Goal: Transaction & Acquisition: Book appointment/travel/reservation

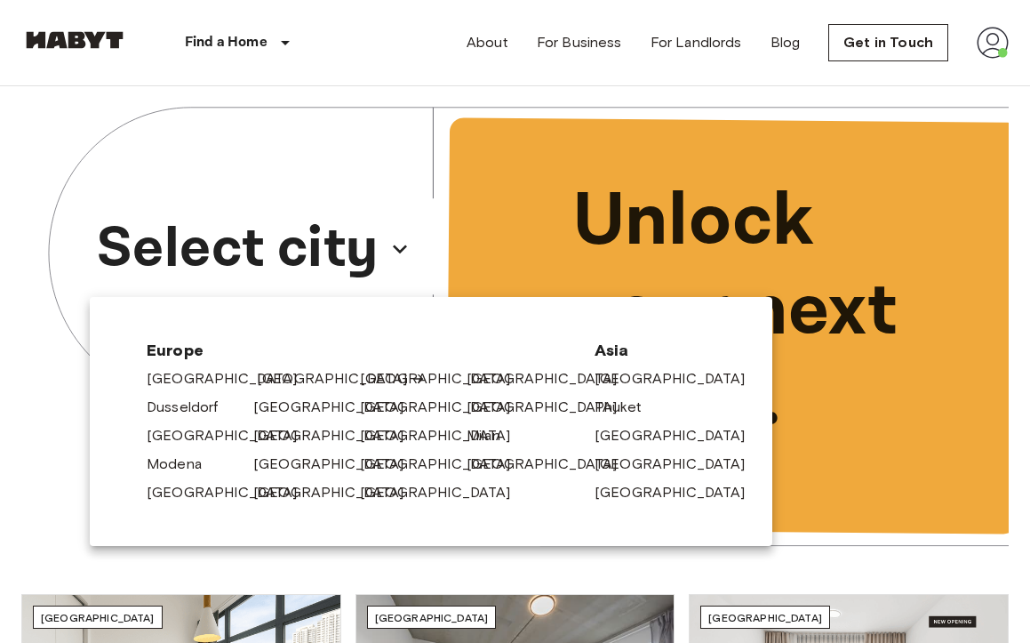
click at [283, 371] on link "[GEOGRAPHIC_DATA]" at bounding box center [341, 378] width 169 height 21
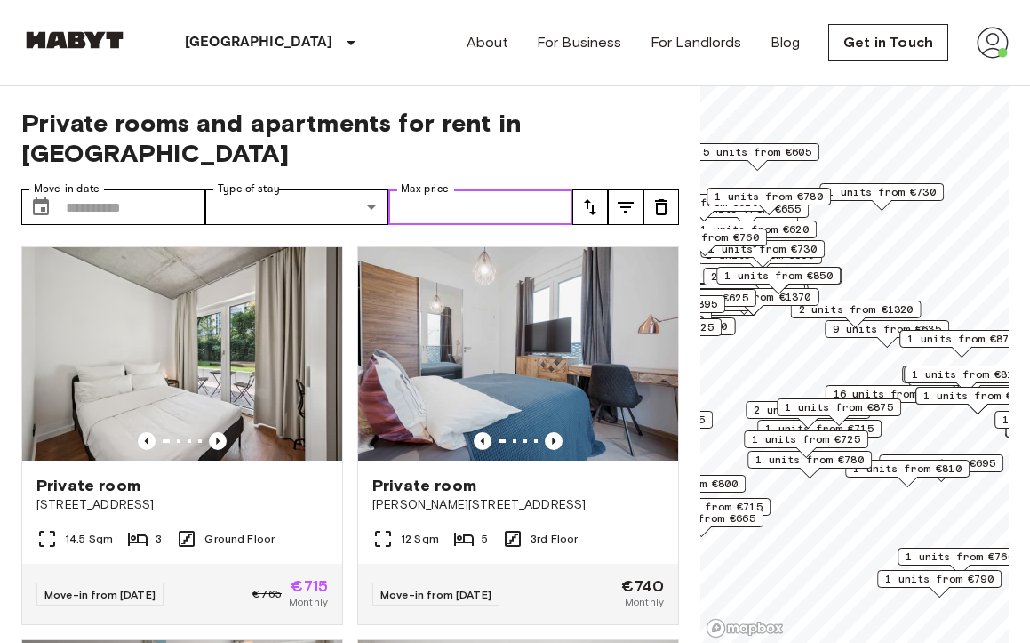
click at [427, 189] on input "Max price" at bounding box center [480, 207] width 184 height 36
type input "***"
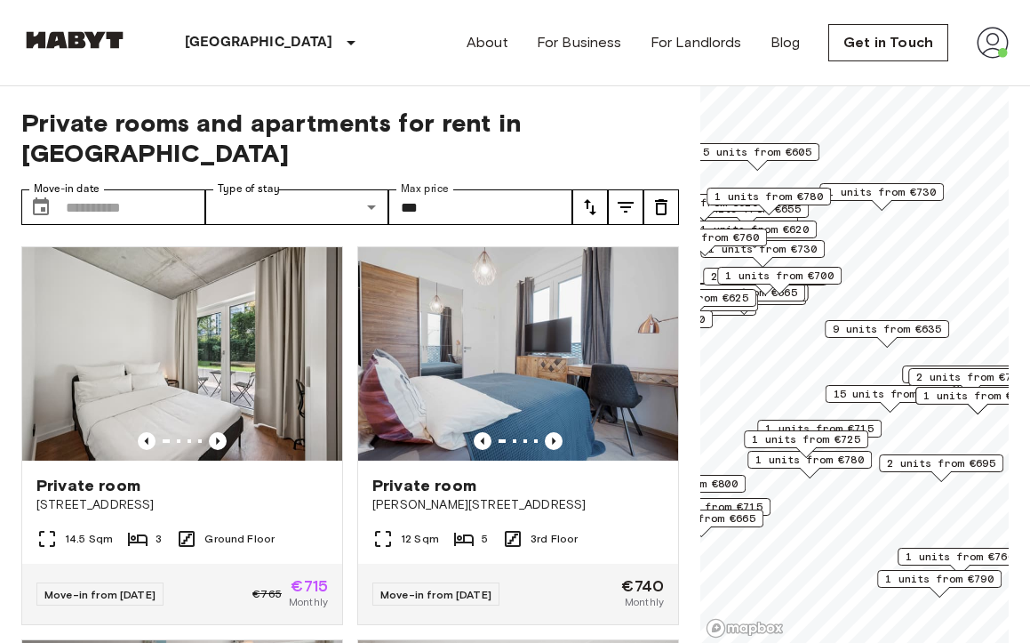
click at [619, 202] on icon "tune" at bounding box center [626, 207] width 16 height 11
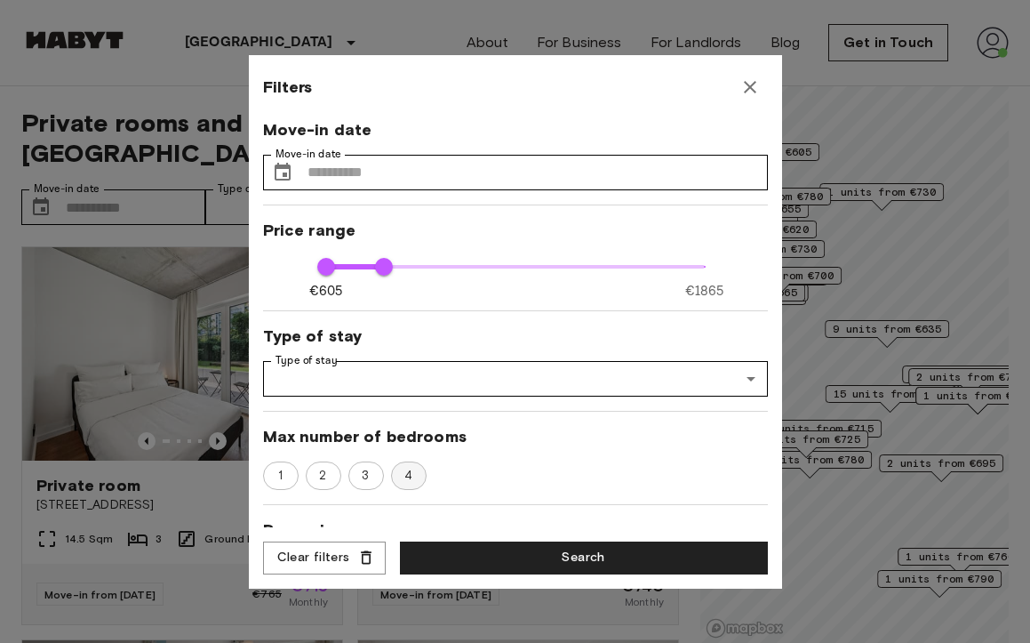
click at [411, 474] on span "4" at bounding box center [409, 476] width 28 height 18
type input "***"
type input "**"
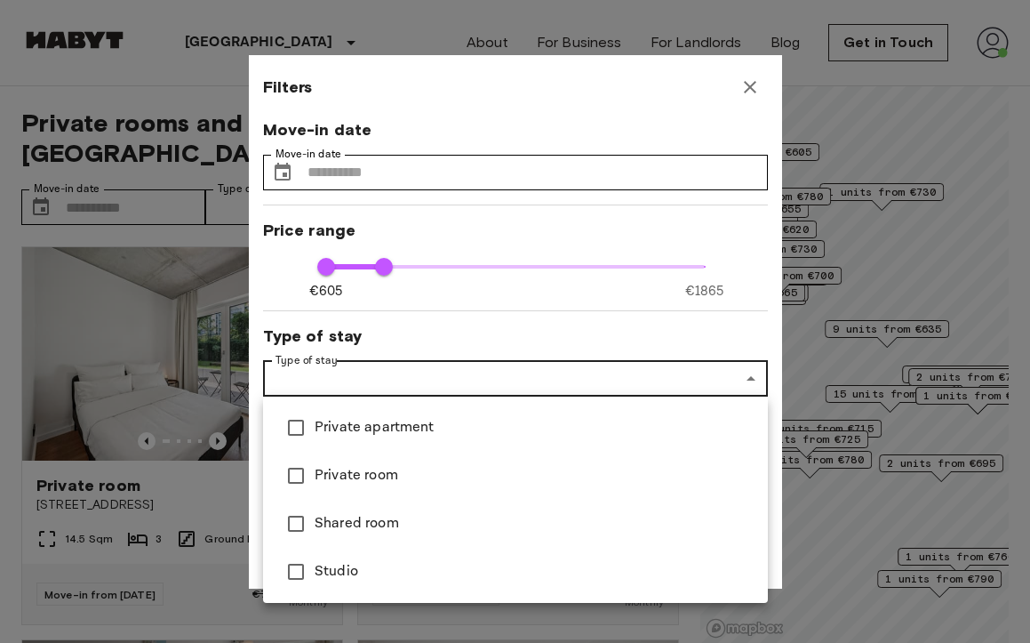
click at [410, 467] on span "Private room" at bounding box center [534, 475] width 439 height 21
type input "***"
type input "**********"
type input "**"
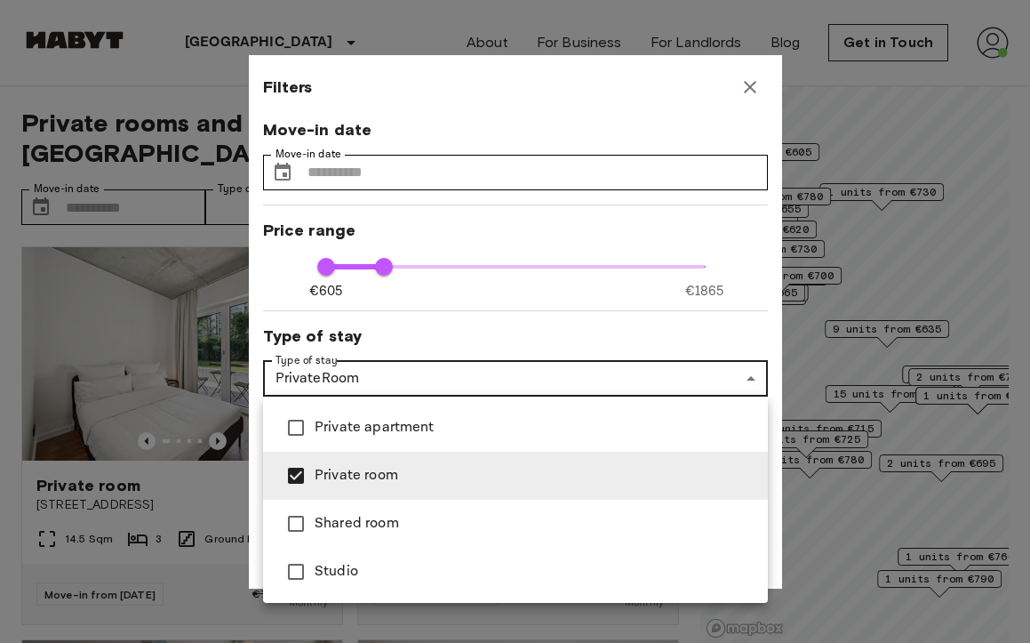
click at [484, 315] on div at bounding box center [515, 321] width 1030 height 643
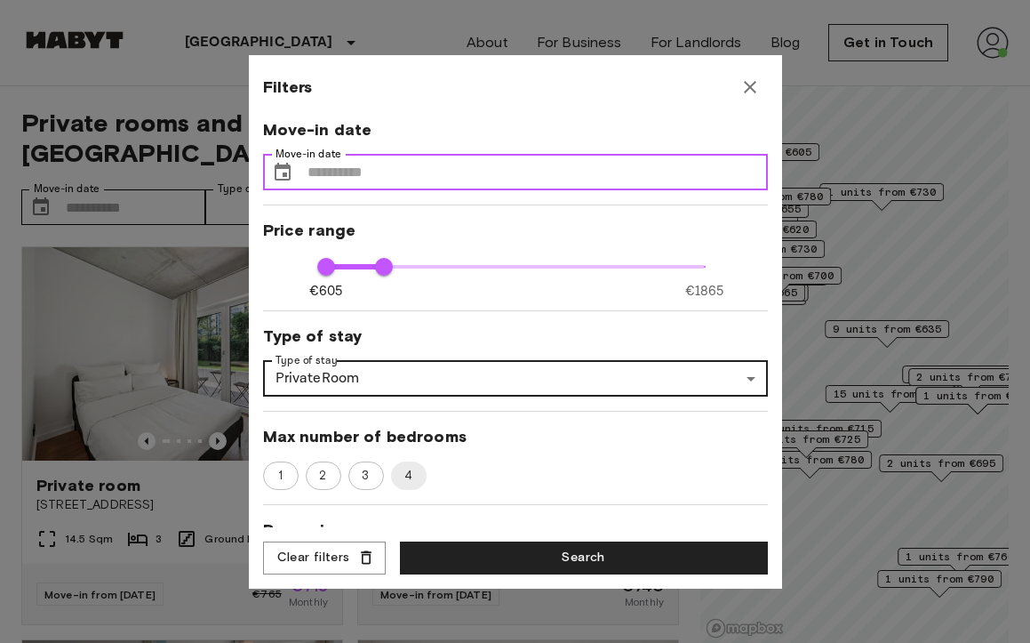
click at [377, 164] on input "Move-in date" at bounding box center [537, 173] width 460 height 36
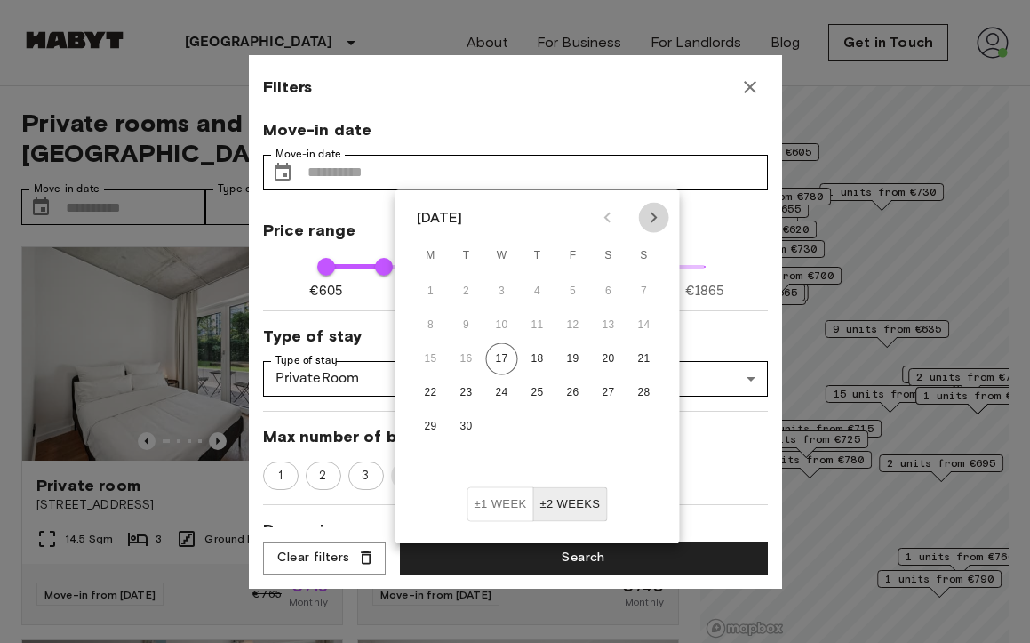
click at [645, 228] on button "Next month" at bounding box center [654, 218] width 30 height 30
click at [579, 424] on button "31" at bounding box center [573, 427] width 32 height 32
type input "**********"
type input "***"
type input "**"
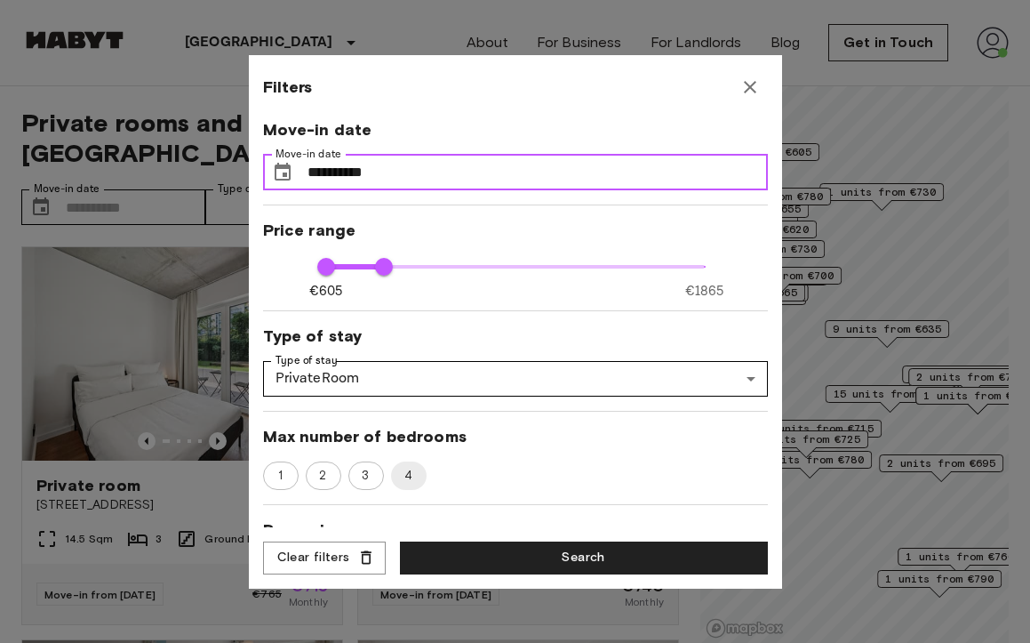
click at [553, 173] on input "**********" at bounding box center [537, 173] width 460 height 36
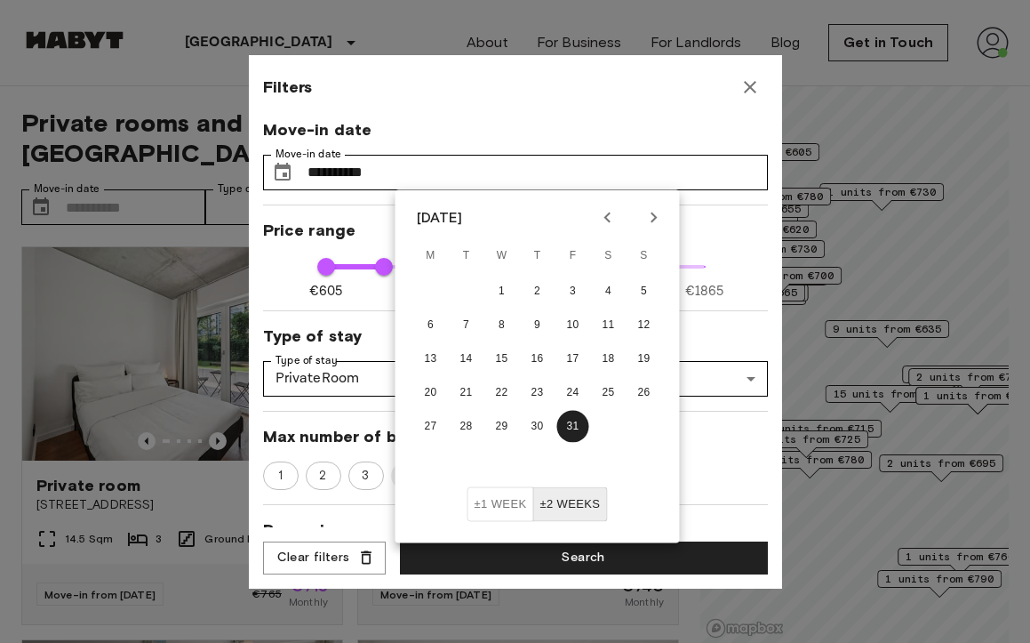
click at [646, 213] on icon "Next month" at bounding box center [653, 217] width 21 height 21
click at [618, 285] on button "1" at bounding box center [609, 291] width 32 height 32
type input "**********"
type input "***"
type input "**"
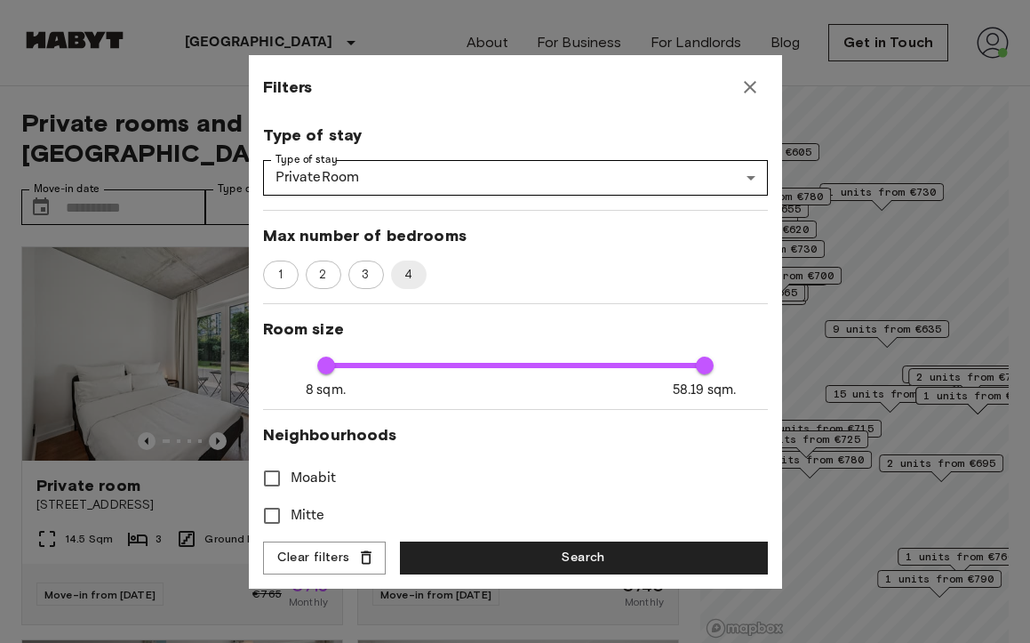
scroll to position [204, 0]
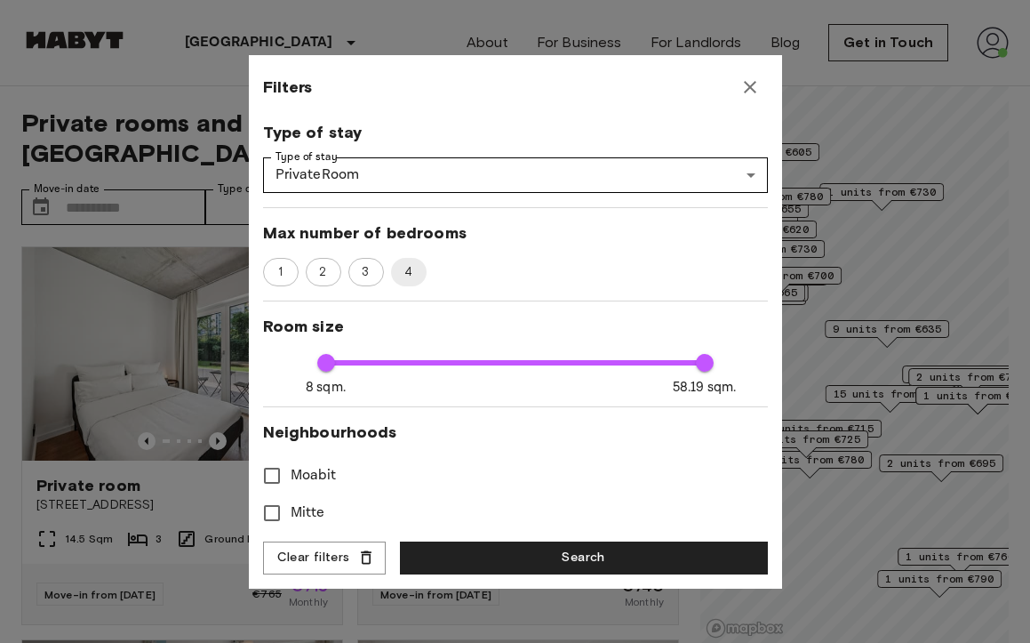
type input "***"
type input "**"
click at [355, 368] on span "8 sqm. 58.19 sqm. 8 58.19" at bounding box center [515, 362] width 379 height 23
type input "**"
click at [481, 556] on button "Search" at bounding box center [584, 557] width 368 height 33
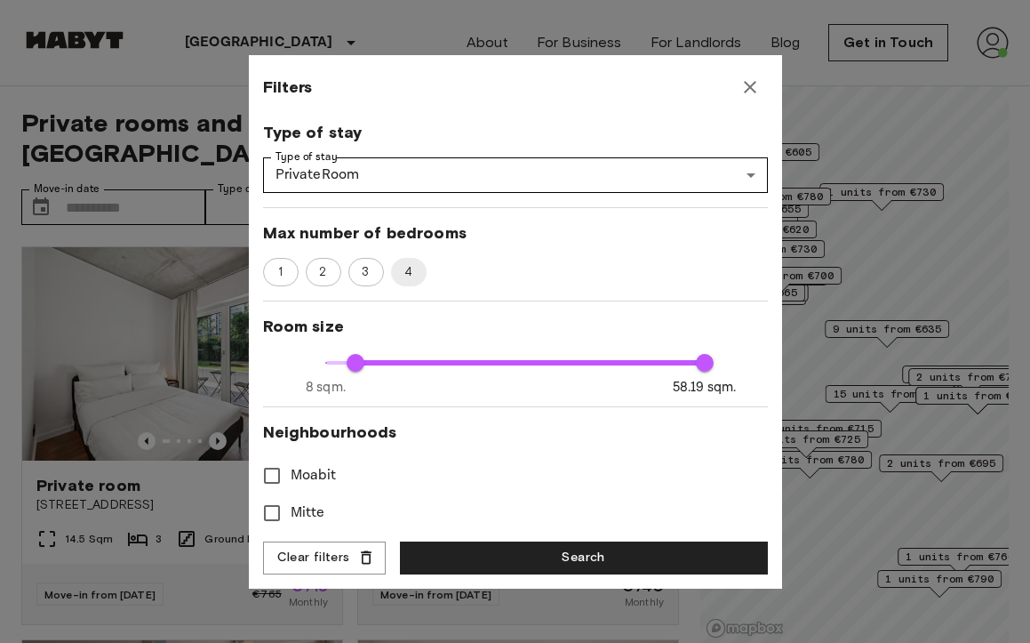
type input "**********"
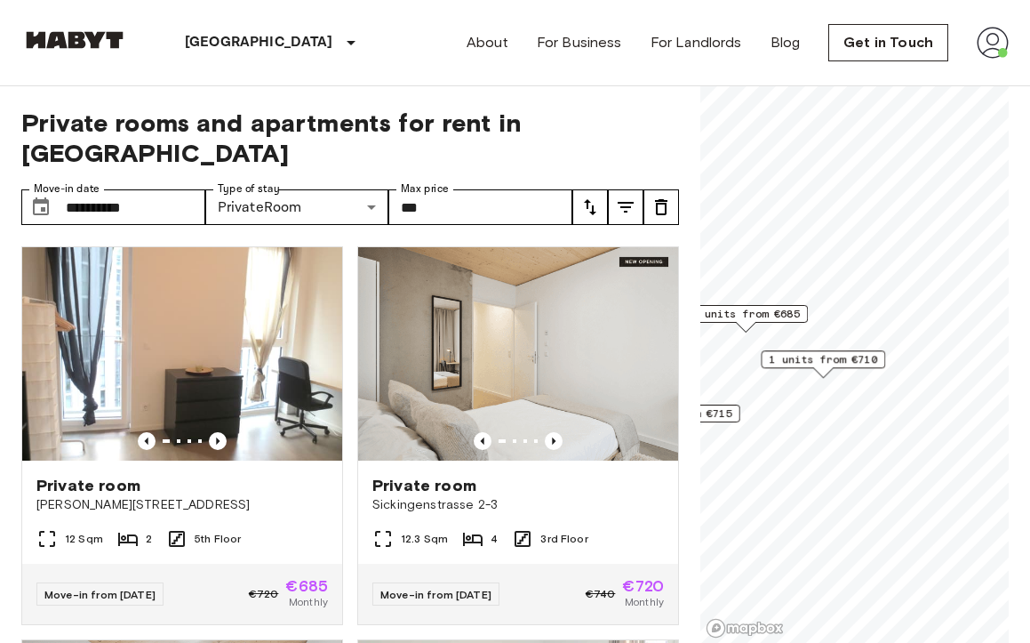
click at [755, 86] on div "1 units from €685 4 units from €665 1 units from €710 1 units from €700 2 units…" at bounding box center [854, 86] width 308 height 0
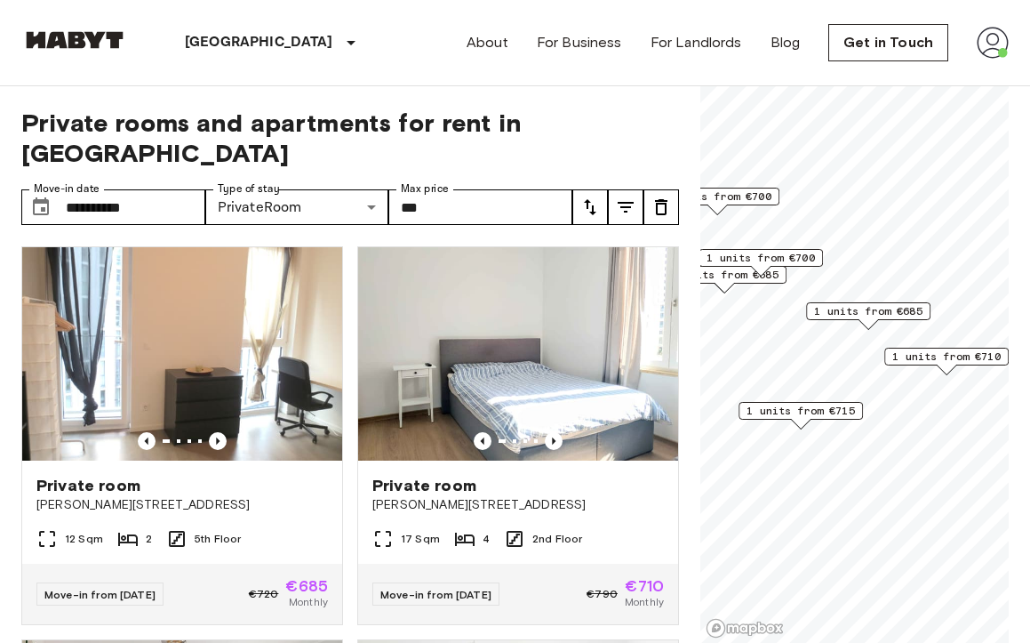
click at [835, 411] on span "1 units from €715" at bounding box center [801, 411] width 108 height 16
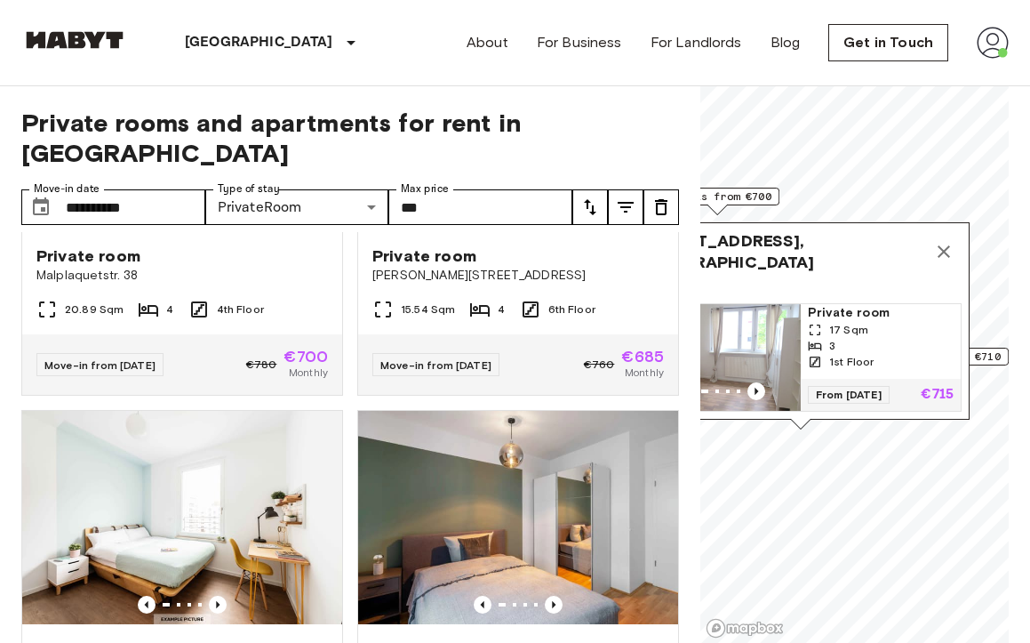
scroll to position [485, 0]
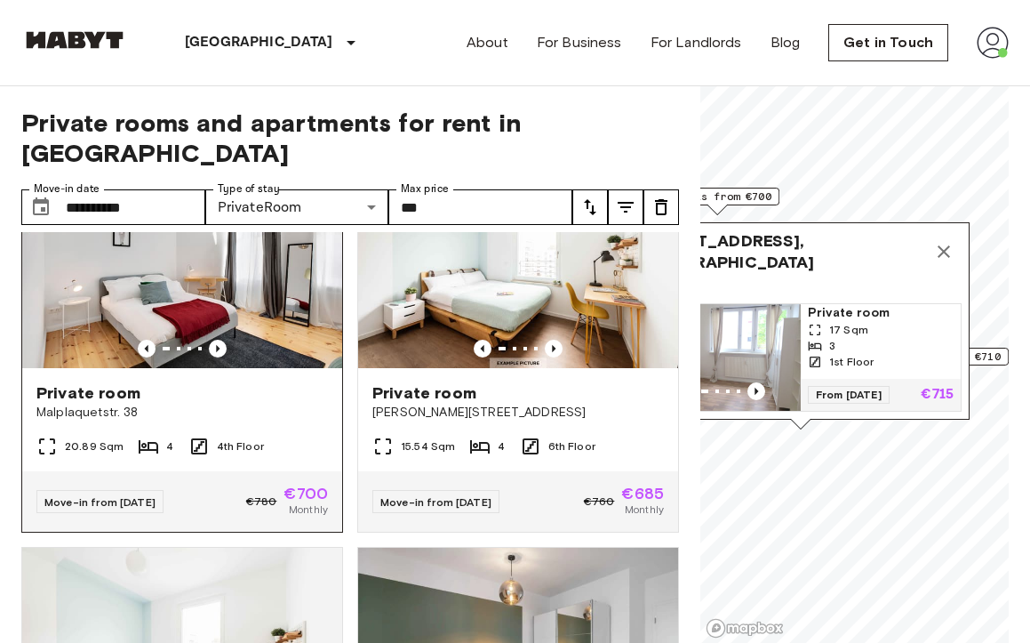
click at [222, 438] on span "4th Floor" at bounding box center [240, 446] width 47 height 16
click at [951, 250] on icon "Map marker" at bounding box center [943, 251] width 21 height 21
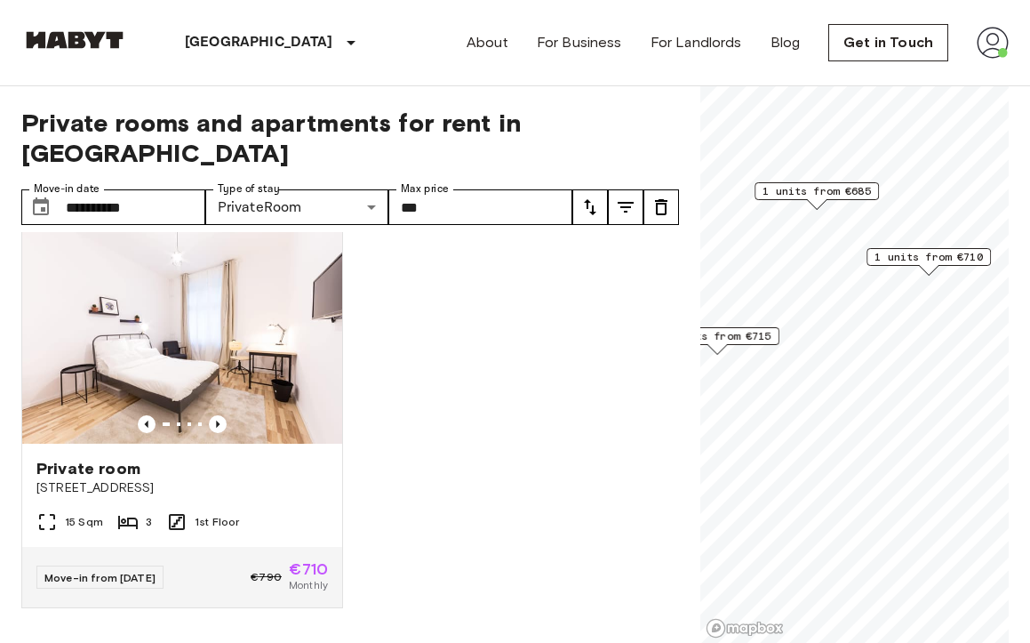
scroll to position [379, 0]
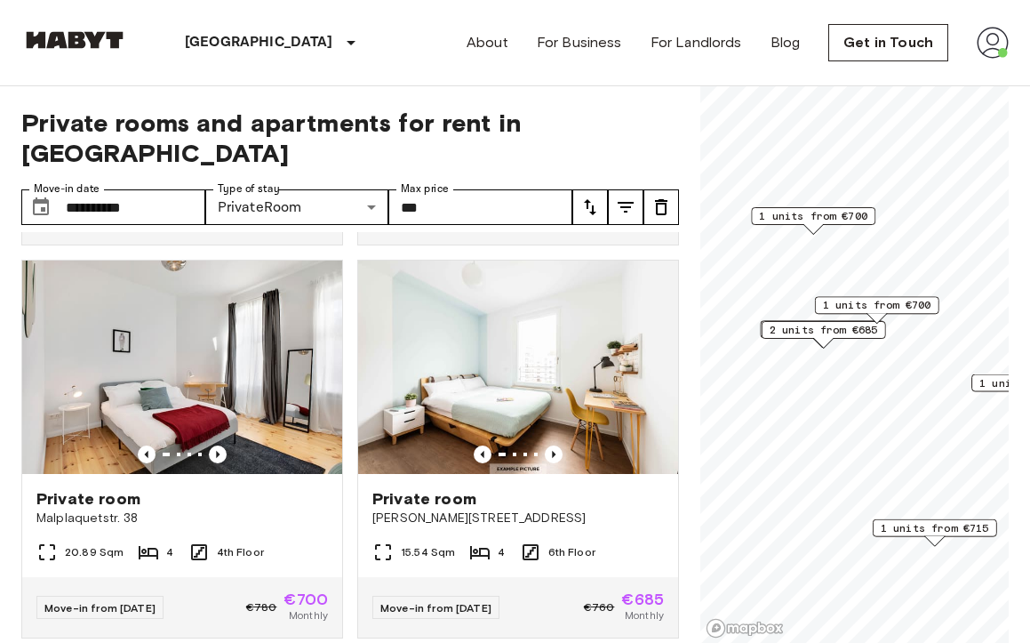
drag, startPoint x: 772, startPoint y: 236, endPoint x: 798, endPoint y: 328, distance: 96.0
click at [798, 328] on span "2 units from €685" at bounding box center [824, 330] width 108 height 16
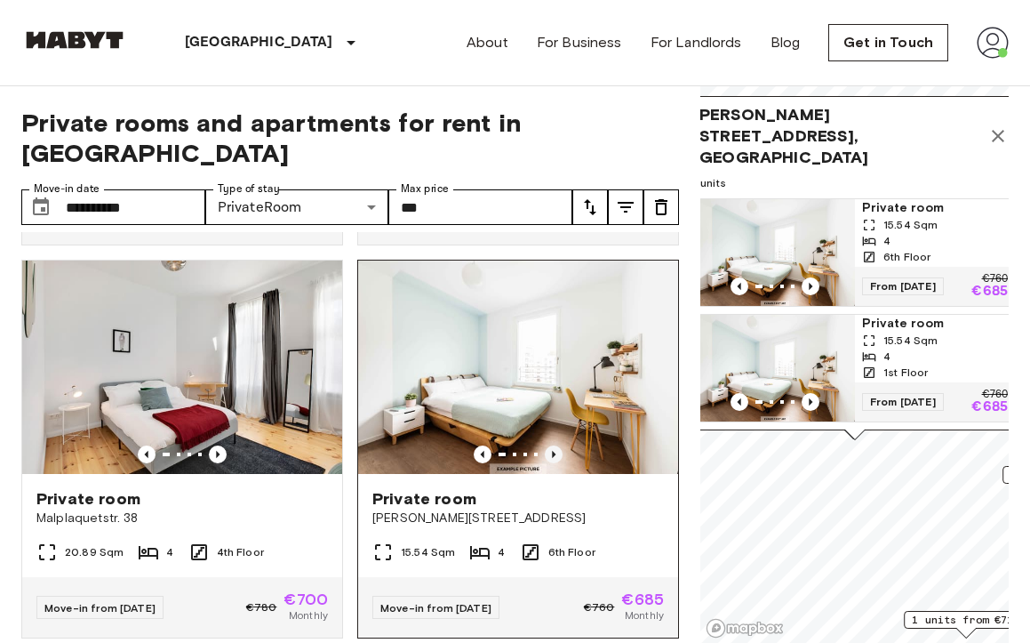
click at [553, 445] on icon "Previous image" at bounding box center [554, 454] width 18 height 18
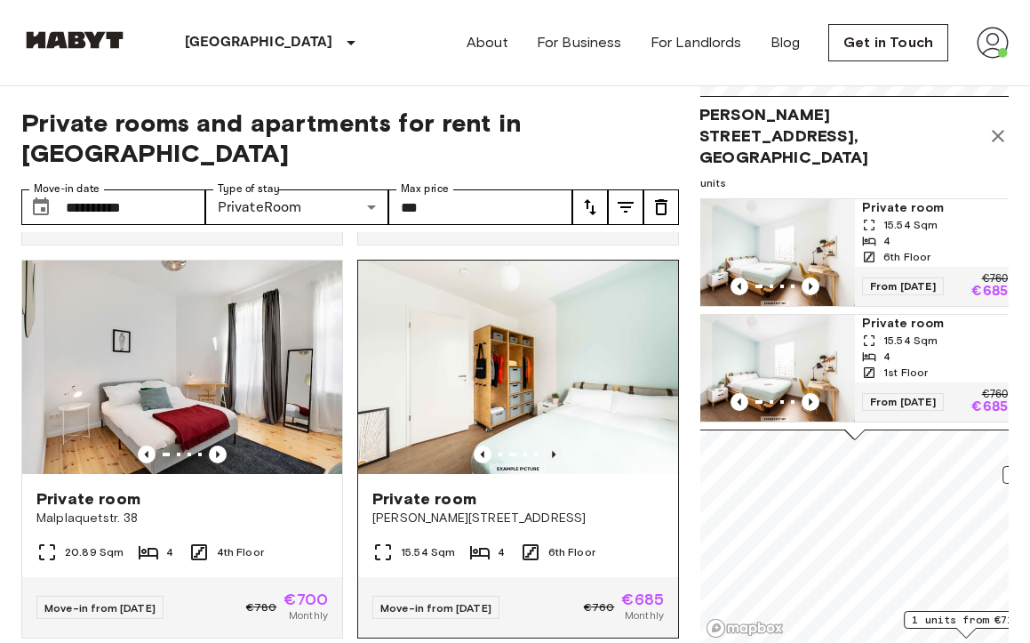
click at [553, 445] on icon "Previous image" at bounding box center [554, 454] width 18 height 18
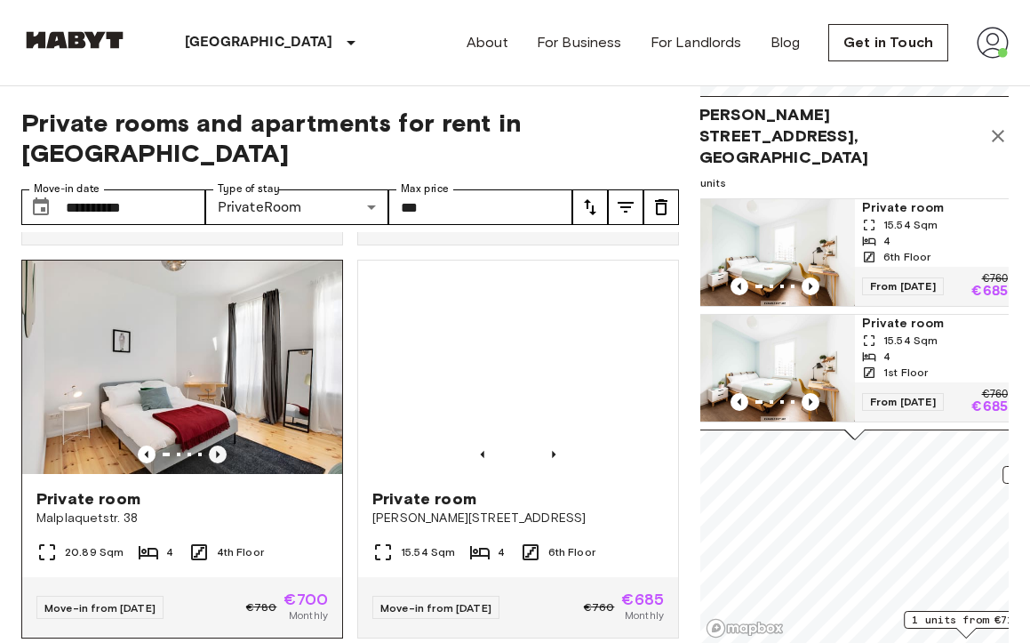
click at [215, 445] on icon "Previous image" at bounding box center [218, 454] width 18 height 18
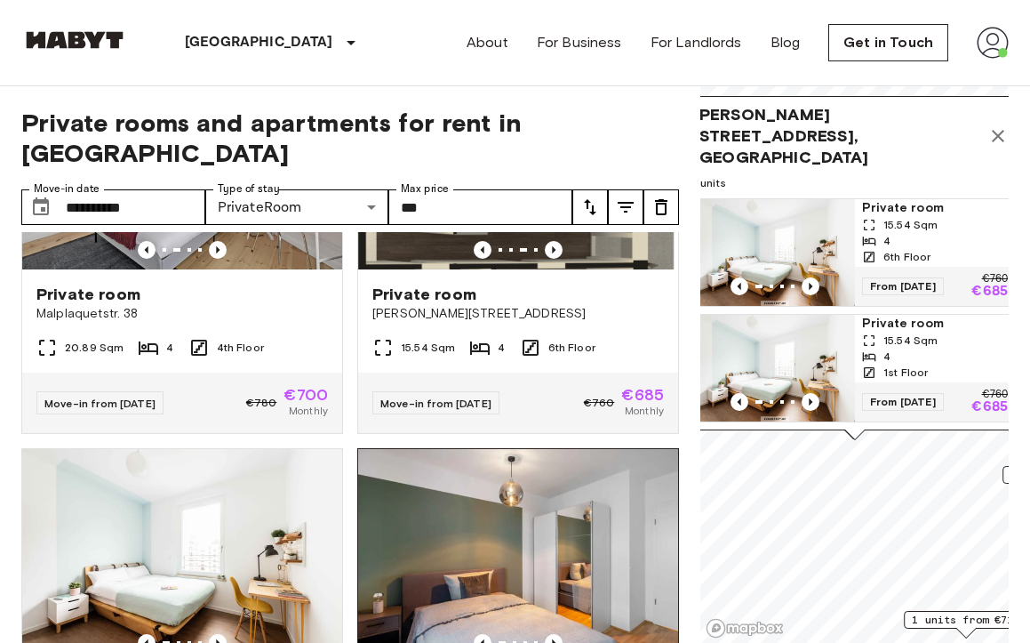
scroll to position [842, 0]
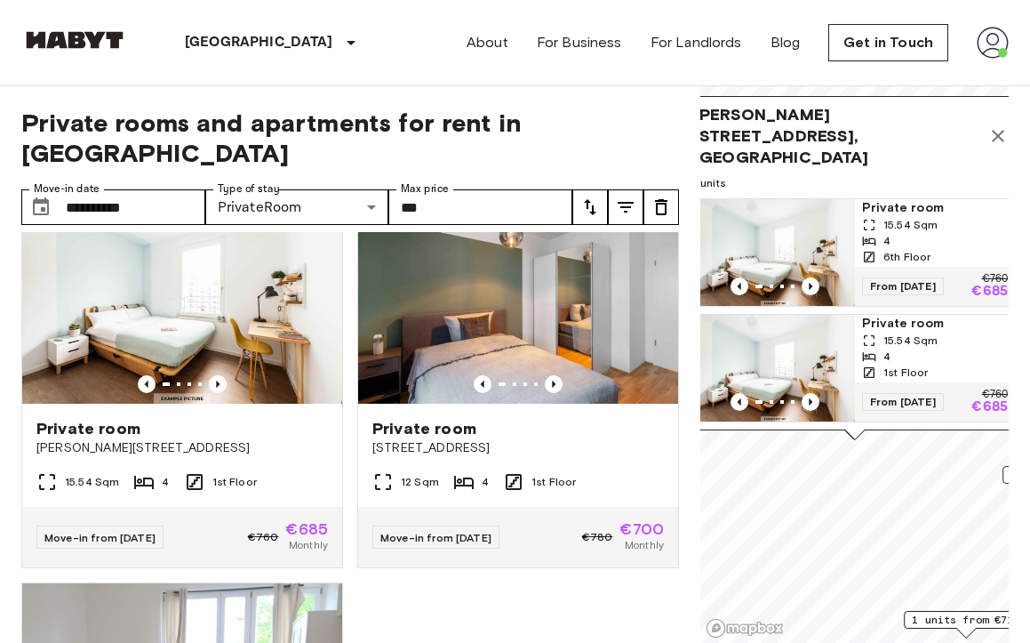
click at [990, 142] on icon "Map marker" at bounding box center [997, 135] width 21 height 21
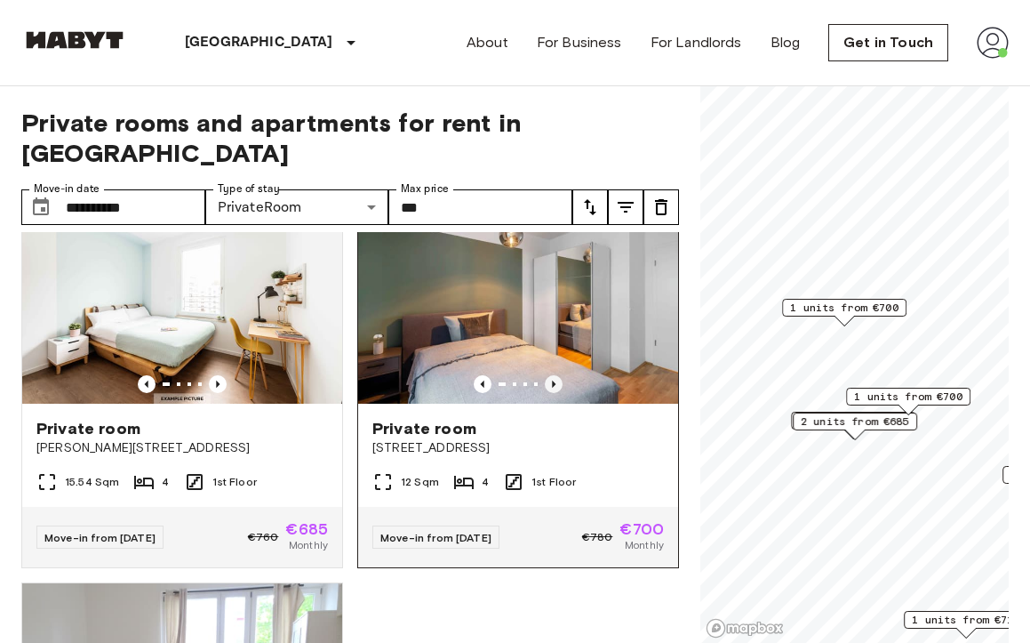
click at [552, 375] on icon "Previous image" at bounding box center [554, 384] width 18 height 18
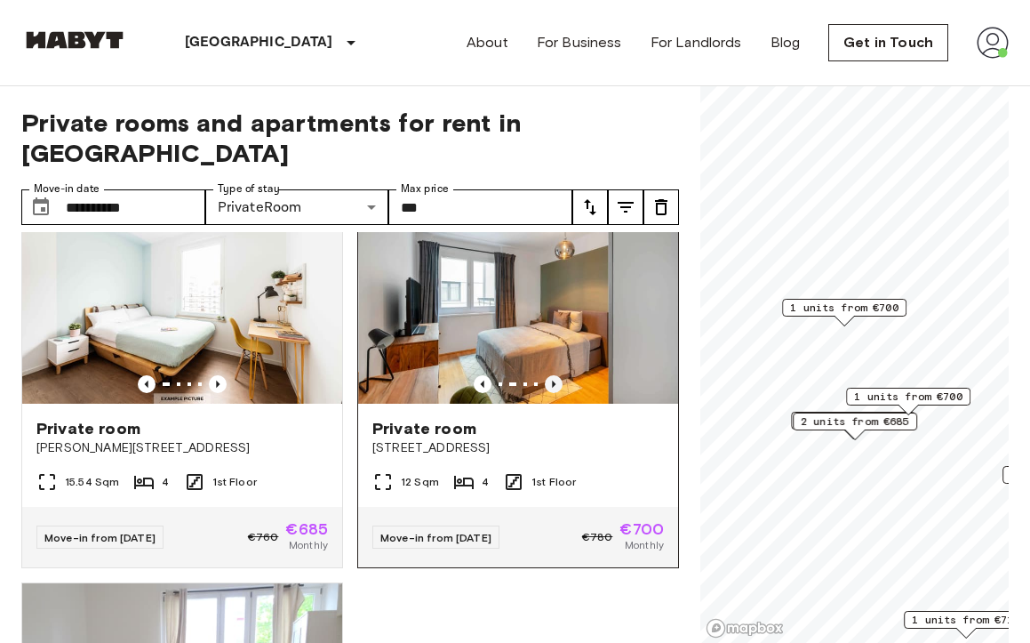
click at [552, 375] on icon "Previous image" at bounding box center [554, 384] width 18 height 18
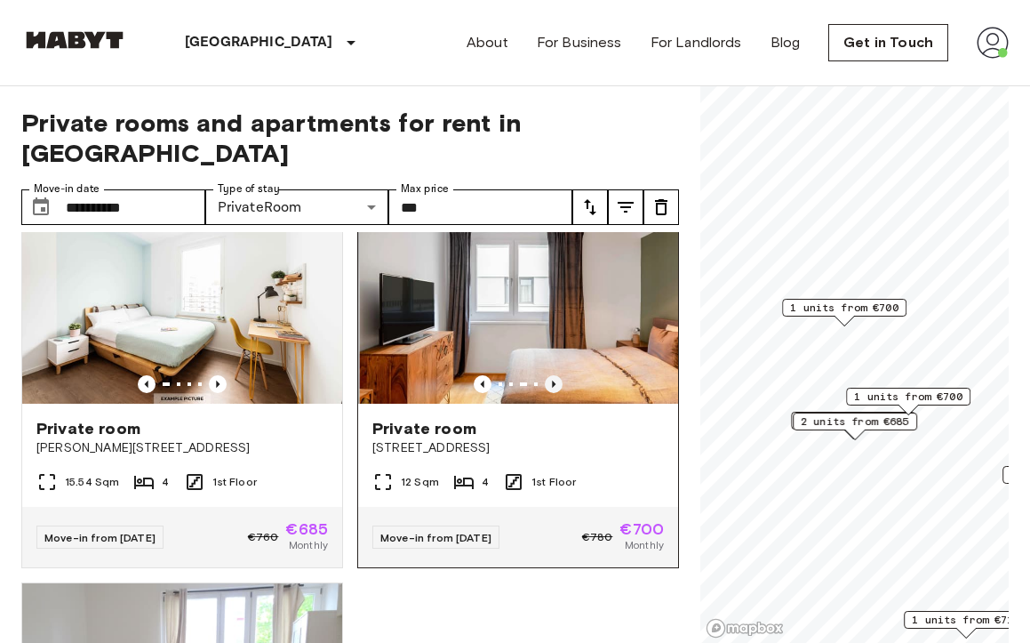
click at [552, 375] on icon "Previous image" at bounding box center [554, 384] width 18 height 18
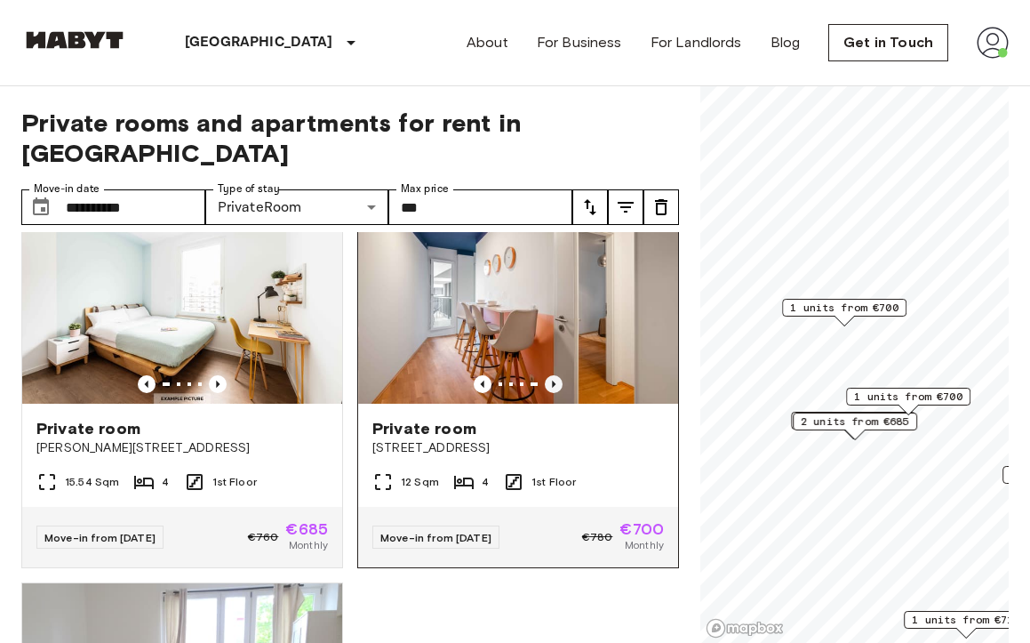
click at [552, 375] on icon "Previous image" at bounding box center [554, 384] width 18 height 18
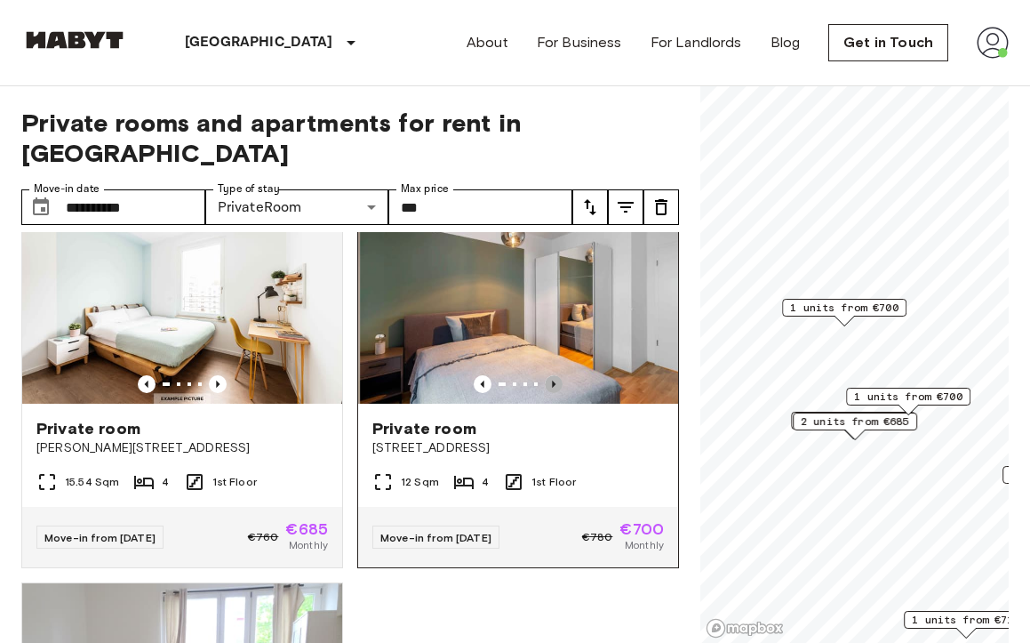
click at [552, 375] on icon "Previous image" at bounding box center [554, 384] width 18 height 18
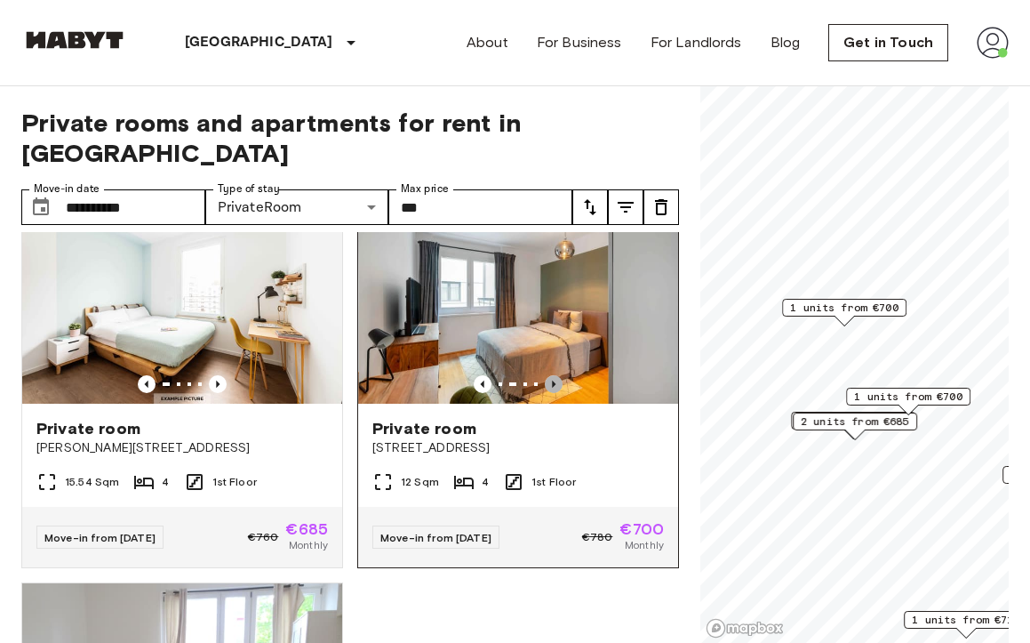
click at [552, 375] on icon "Previous image" at bounding box center [554, 384] width 18 height 18
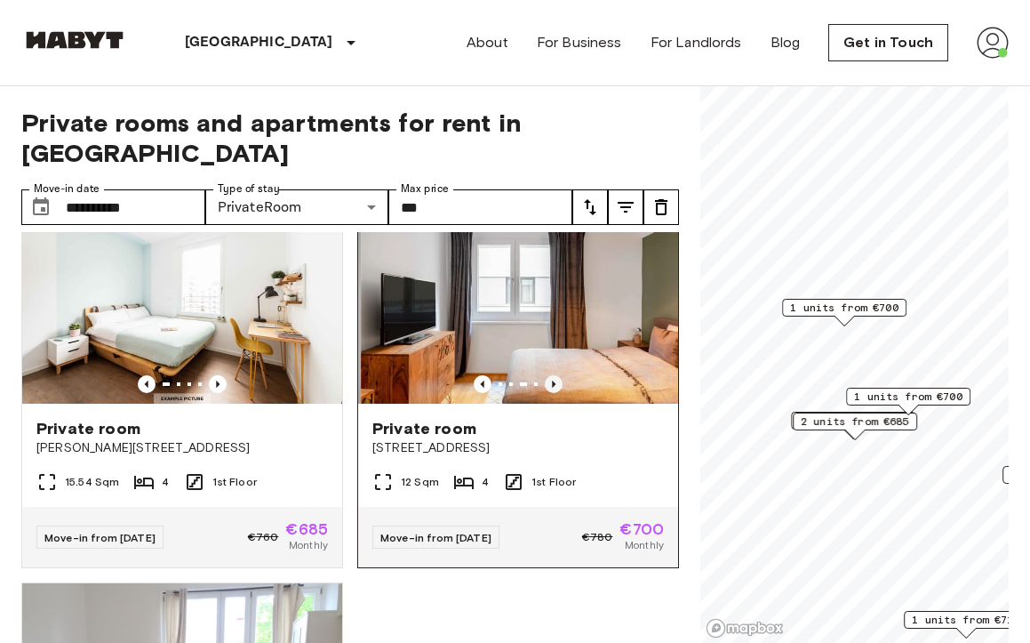
click at [552, 375] on icon "Previous image" at bounding box center [554, 384] width 18 height 18
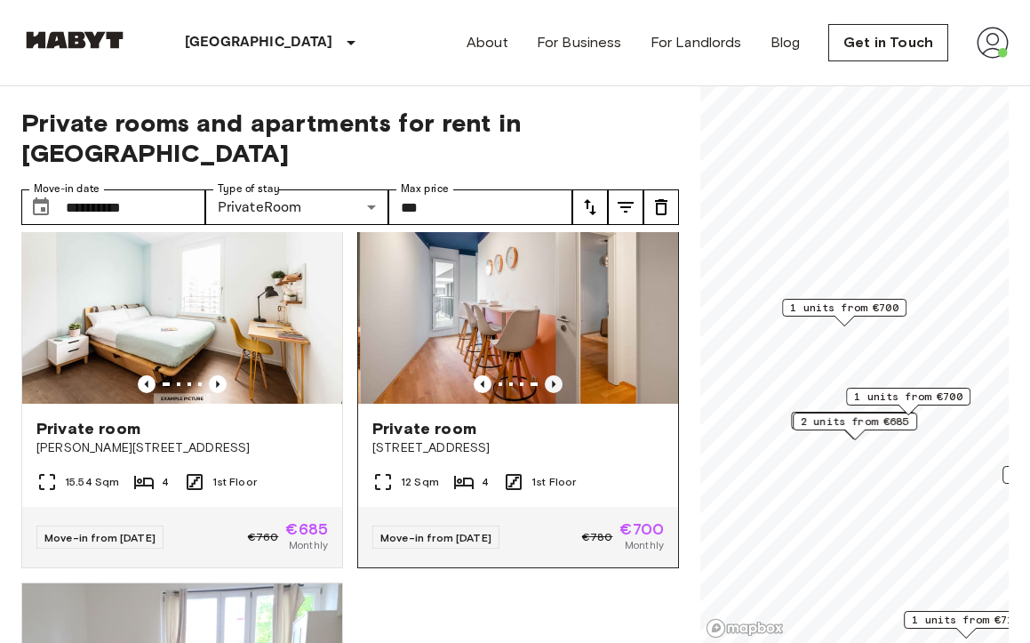
click at [552, 375] on icon "Previous image" at bounding box center [554, 384] width 18 height 18
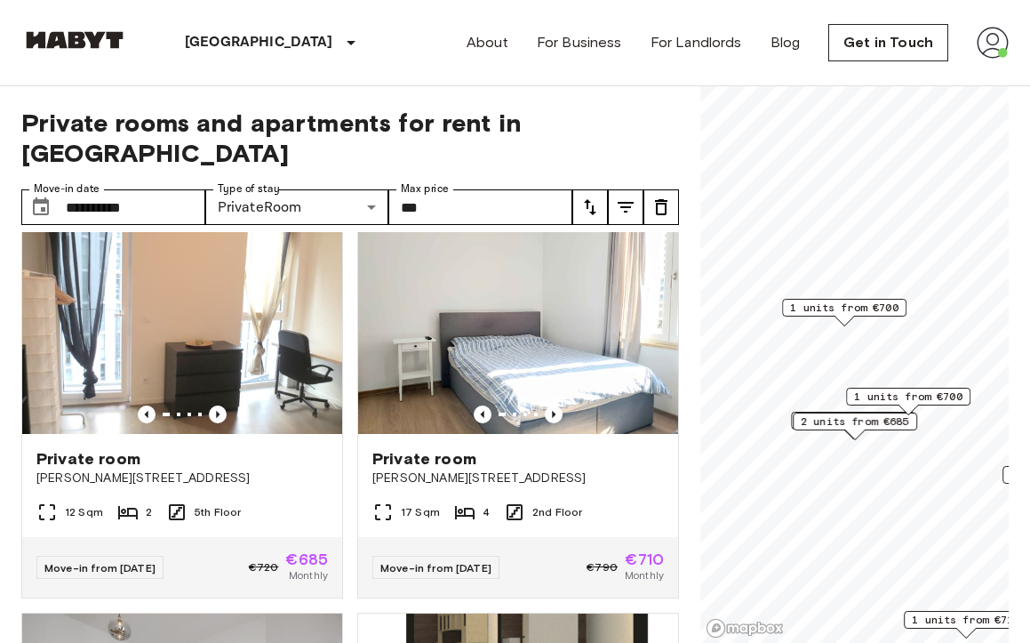
scroll to position [0, 0]
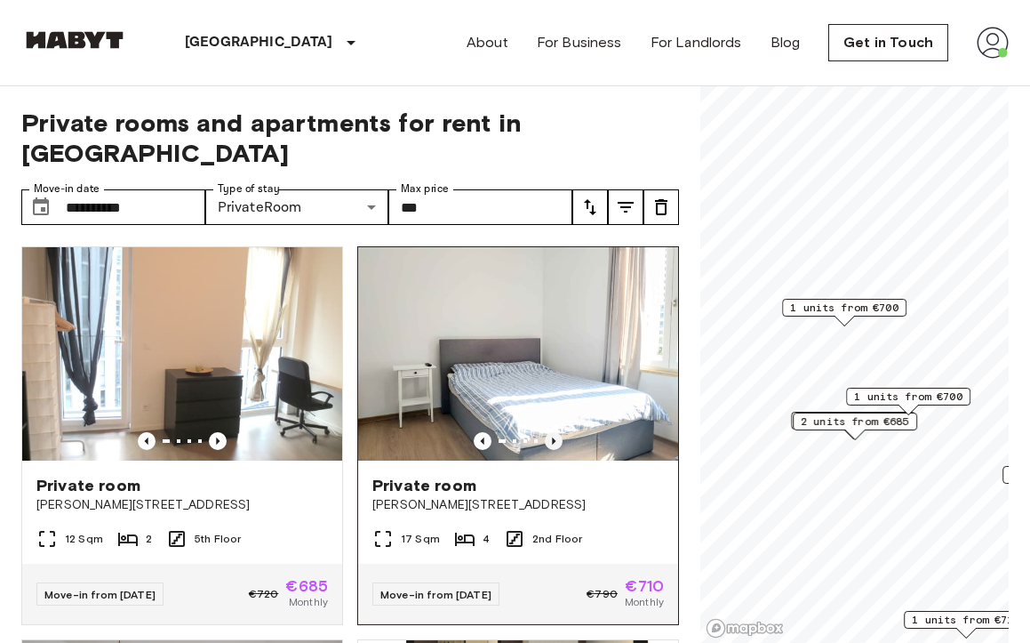
click at [553, 432] on icon "Previous image" at bounding box center [554, 441] width 18 height 18
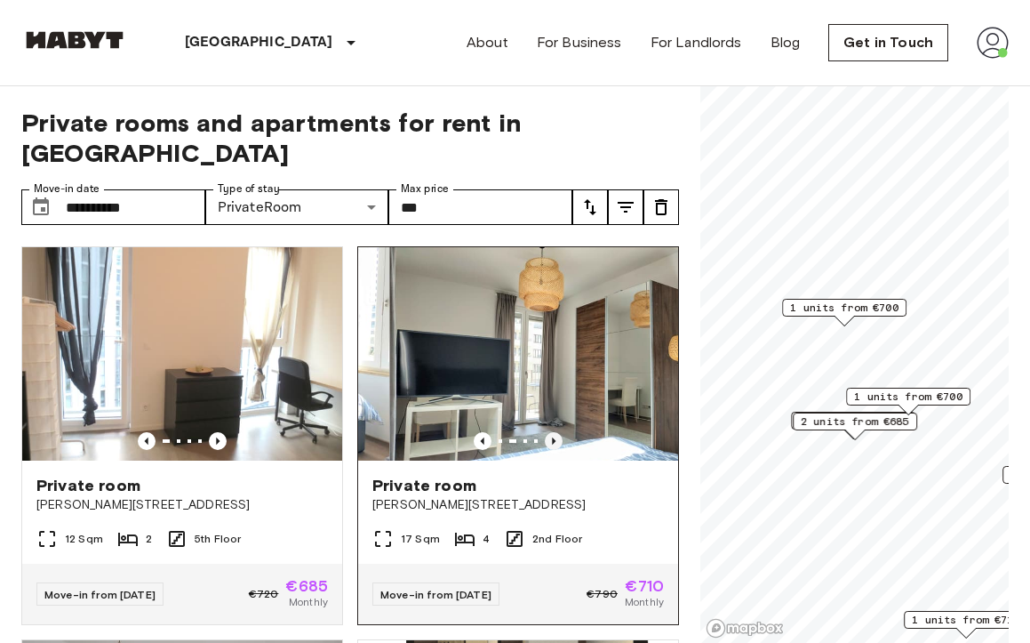
click at [553, 432] on icon "Previous image" at bounding box center [554, 441] width 18 height 18
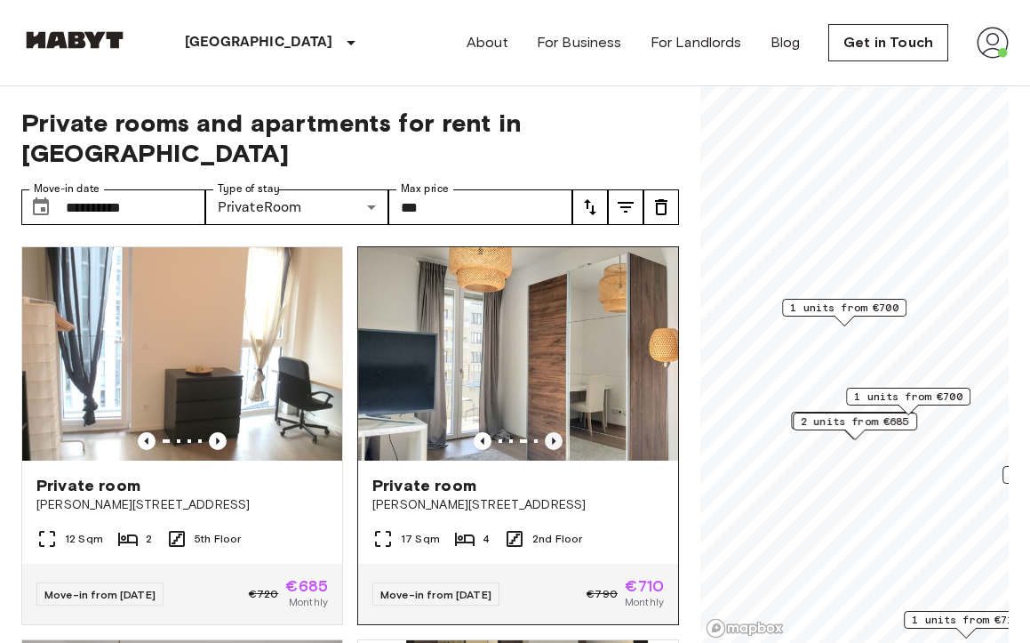
click at [553, 432] on icon "Previous image" at bounding box center [554, 441] width 18 height 18
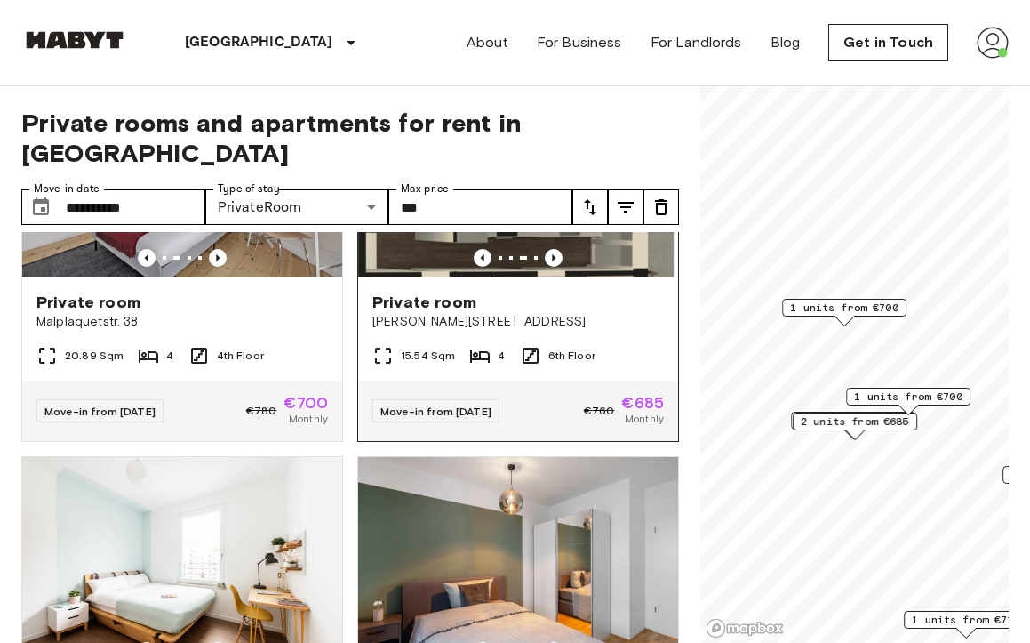
scroll to position [617, 0]
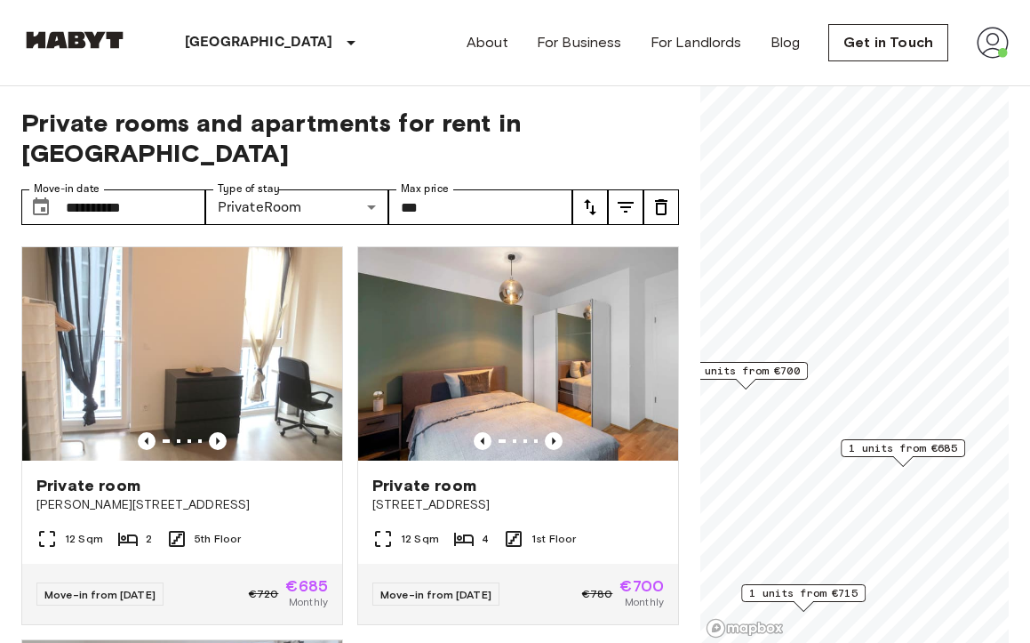
click at [788, 368] on span "1 units from €700" at bounding box center [745, 371] width 108 height 16
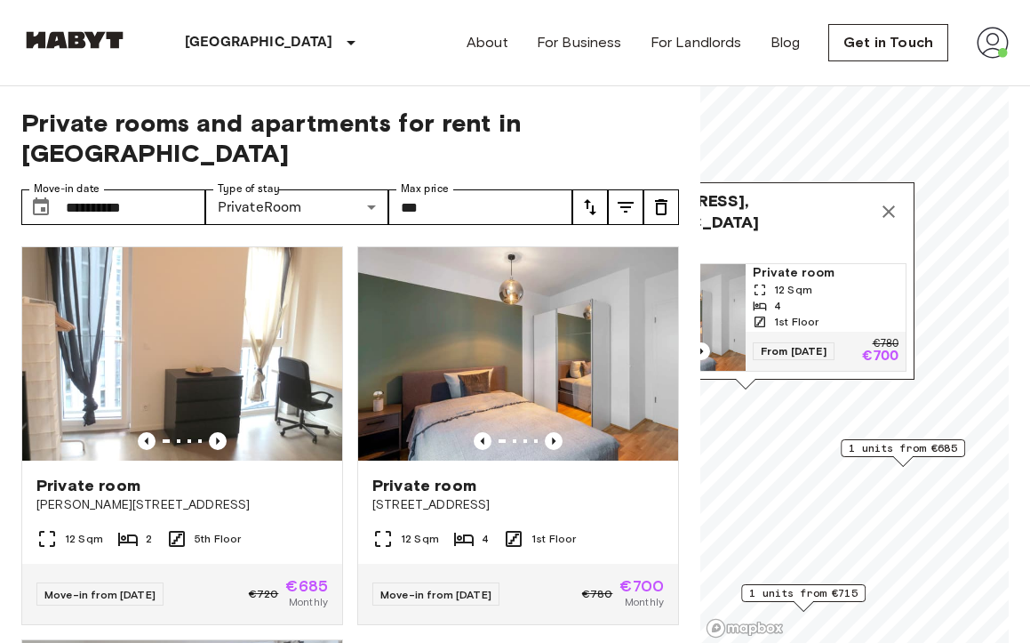
click at [789, 309] on div "4" at bounding box center [826, 306] width 146 height 16
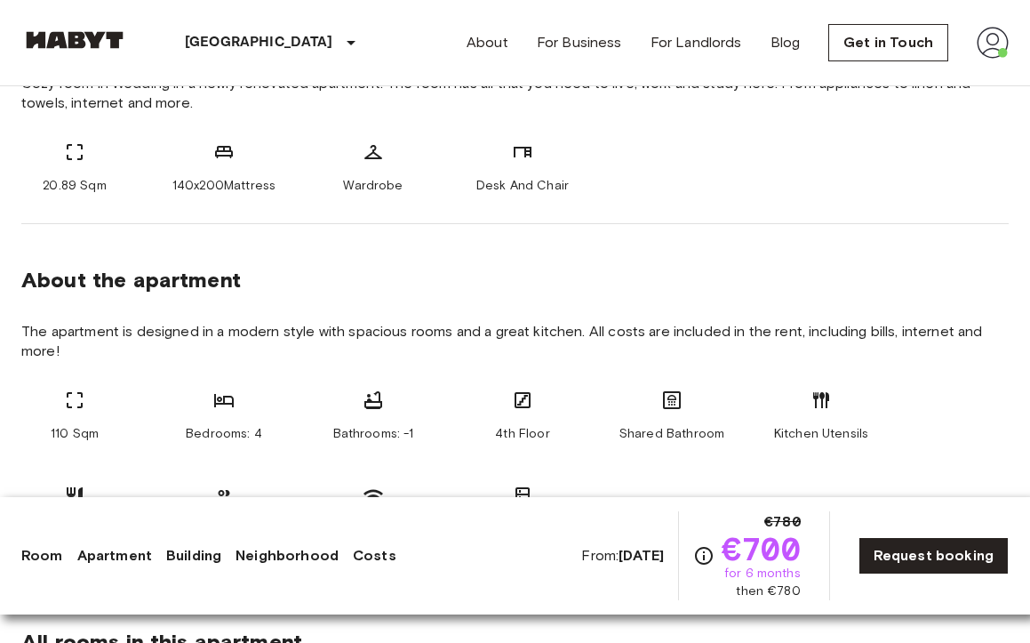
scroll to position [770, 0]
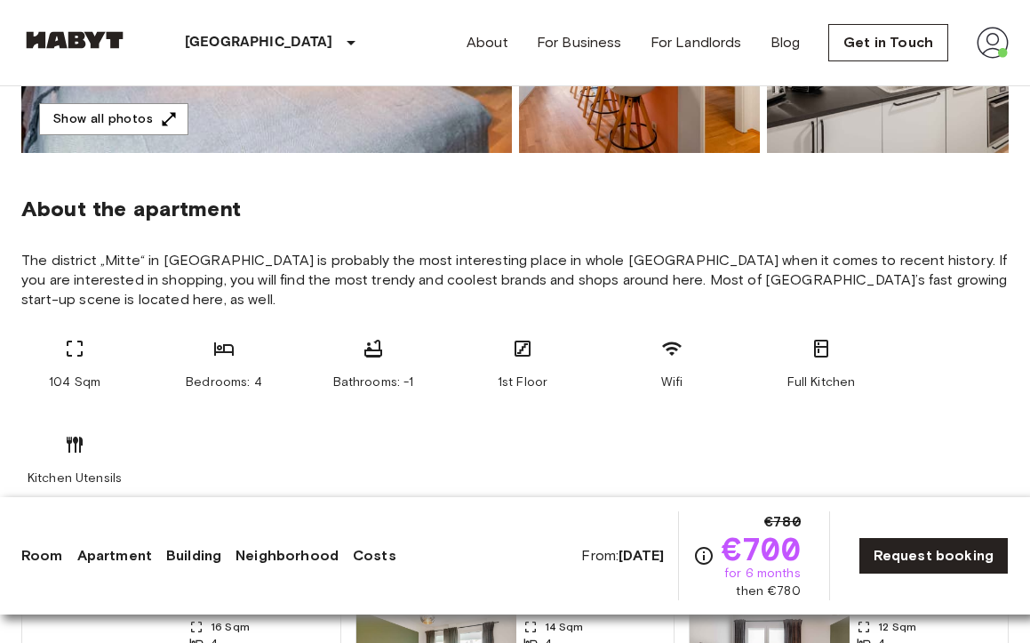
scroll to position [331, 0]
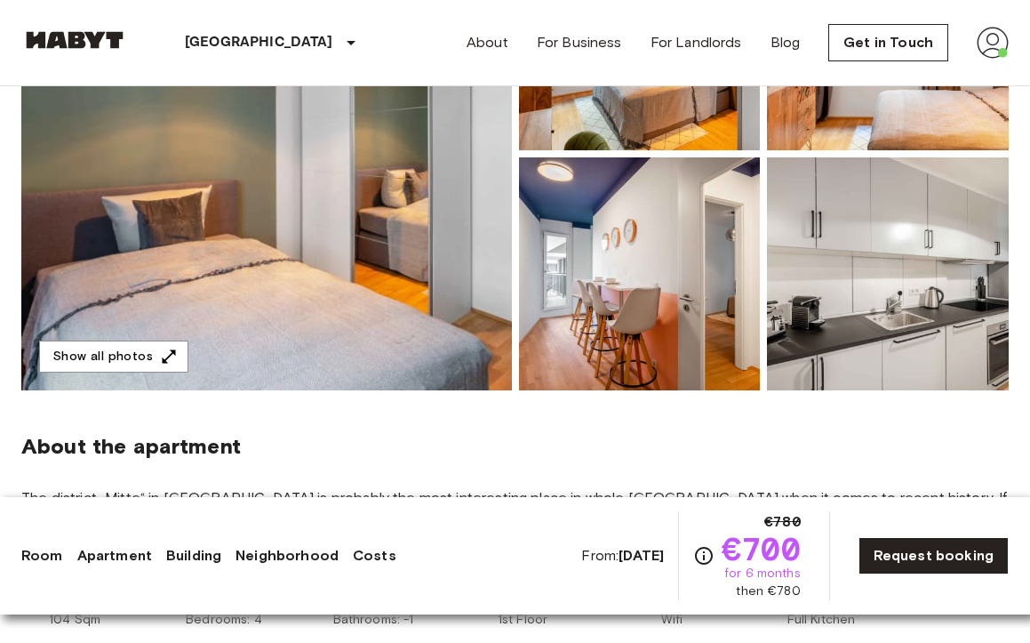
click at [861, 279] on img at bounding box center [888, 273] width 242 height 233
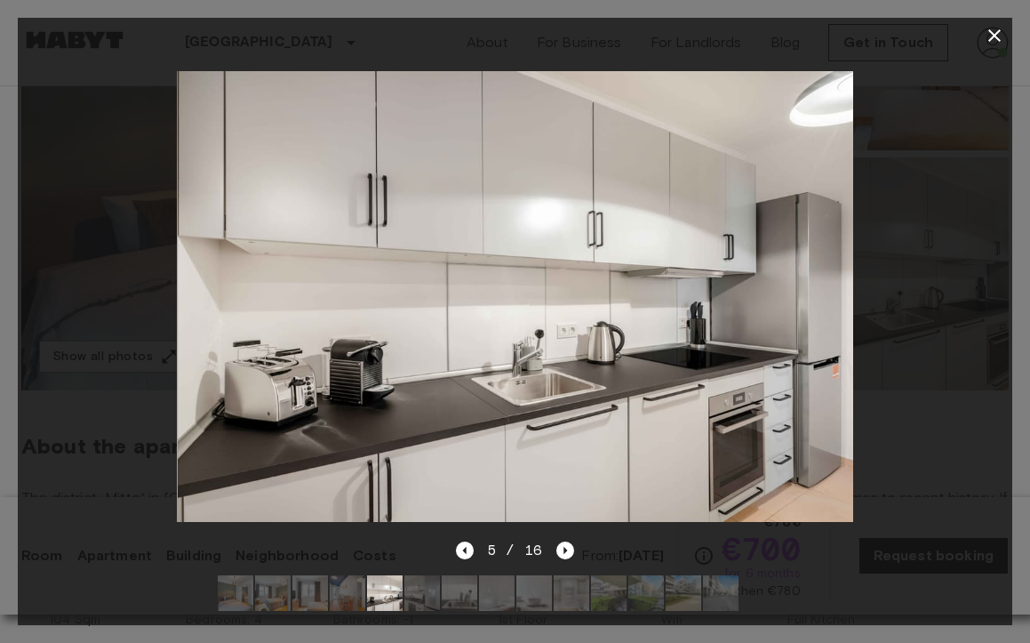
click at [771, 574] on div at bounding box center [516, 593] width 624 height 64
click at [769, 603] on img at bounding box center [758, 593] width 36 height 36
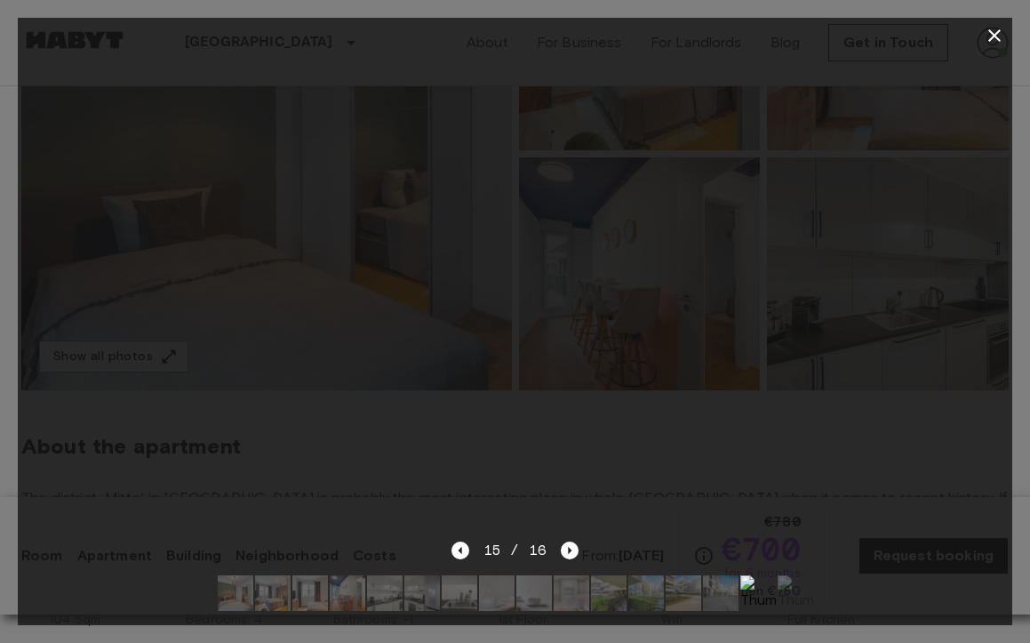
click at [787, 584] on img at bounding box center [796, 593] width 36 height 36
click at [697, 601] on img at bounding box center [684, 593] width 36 height 36
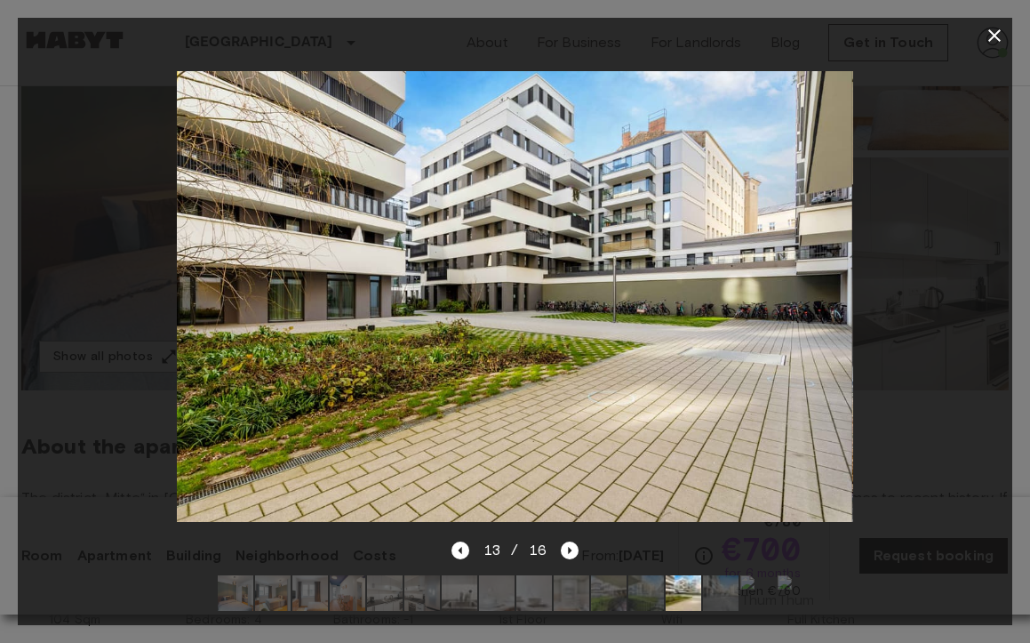
click at [634, 606] on img at bounding box center [646, 593] width 36 height 36
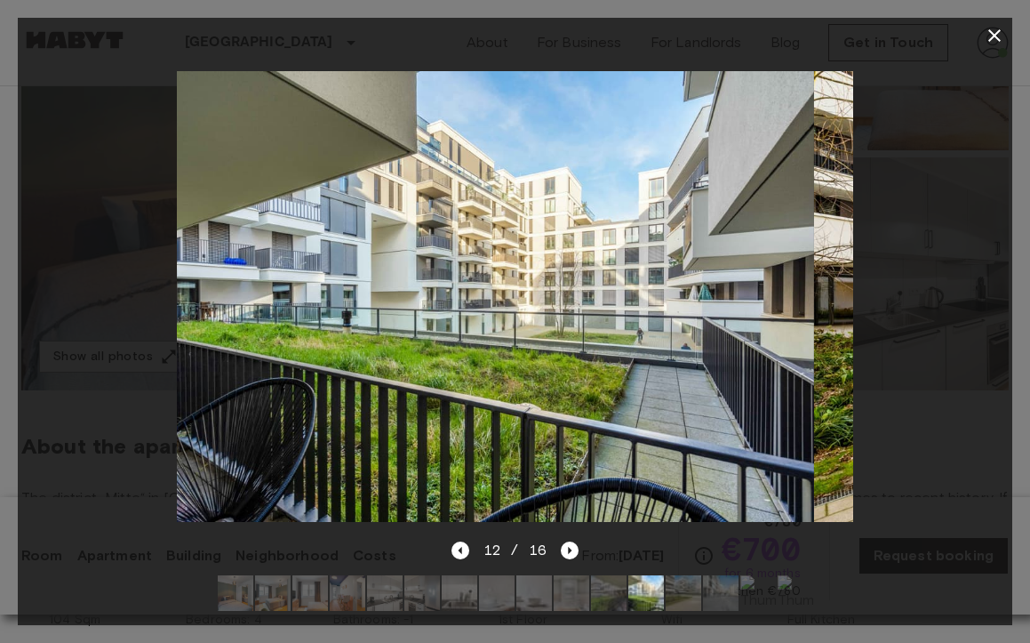
click at [583, 597] on img at bounding box center [572, 593] width 36 height 36
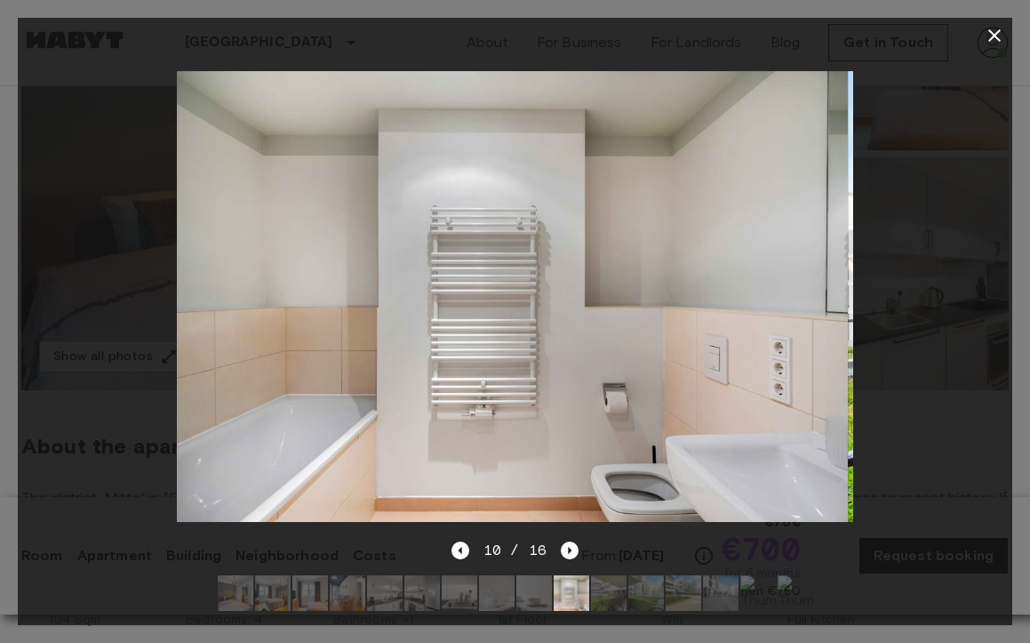
click at [540, 590] on img at bounding box center [534, 593] width 36 height 36
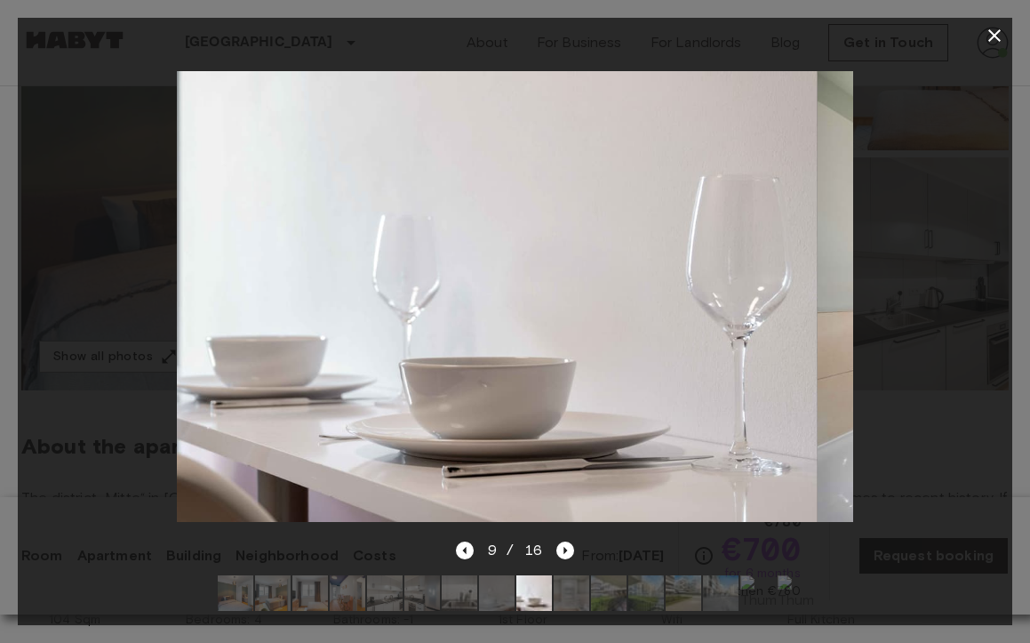
click at [502, 591] on img at bounding box center [497, 593] width 36 height 36
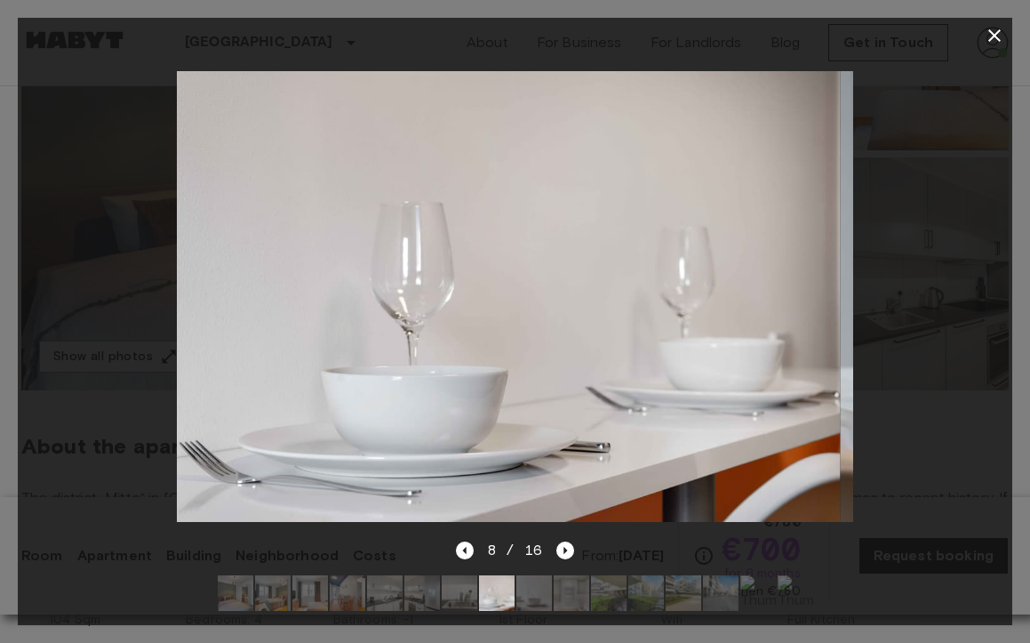
click at [439, 592] on div at bounding box center [516, 593] width 624 height 64
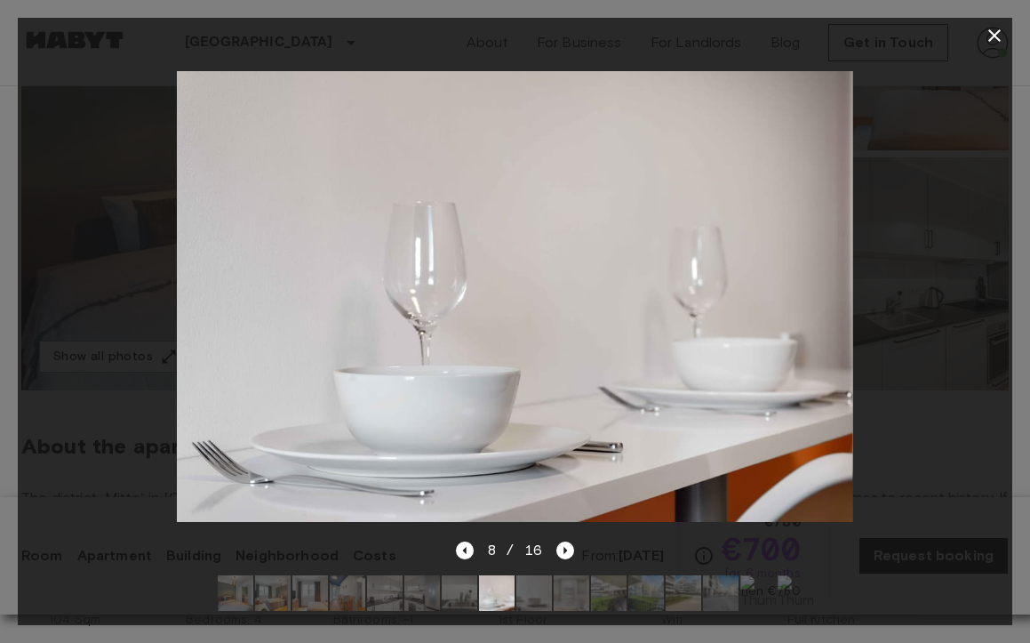
click at [459, 590] on img at bounding box center [460, 593] width 36 height 36
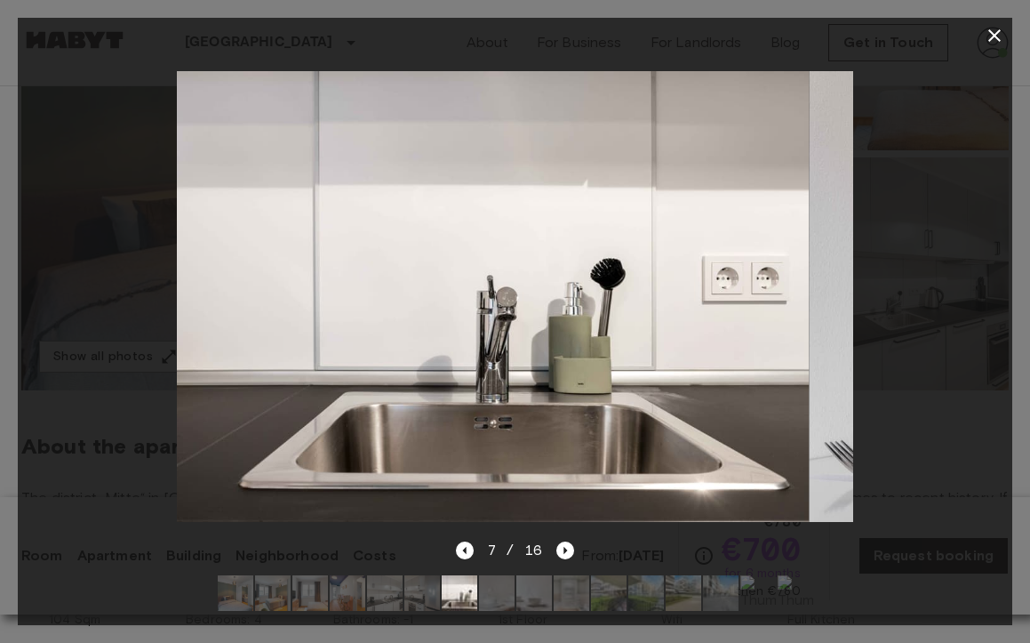
click at [415, 590] on img at bounding box center [422, 593] width 36 height 36
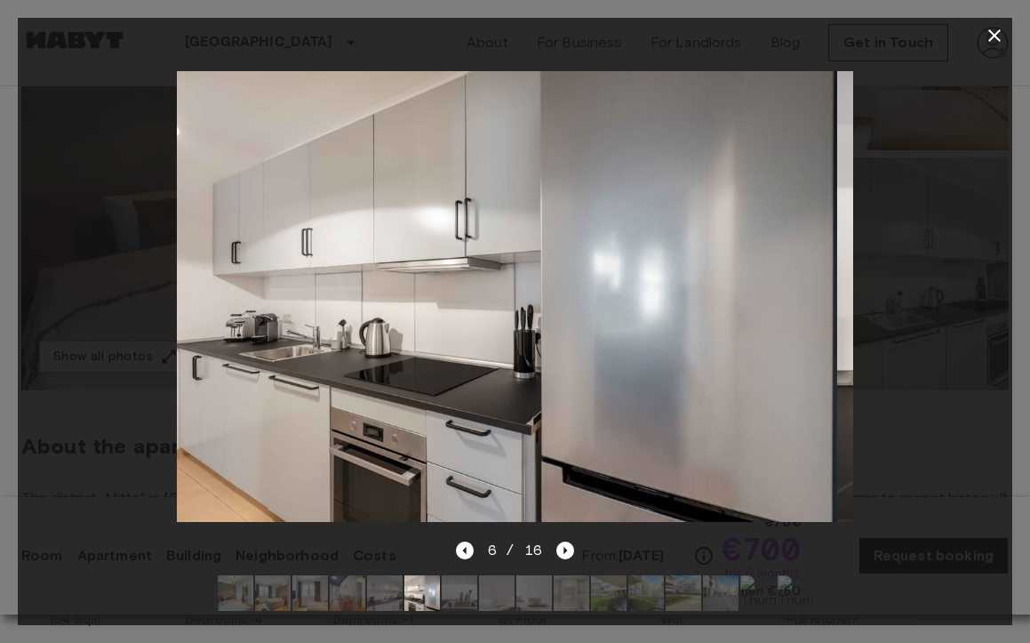
click at [363, 586] on img at bounding box center [348, 593] width 36 height 36
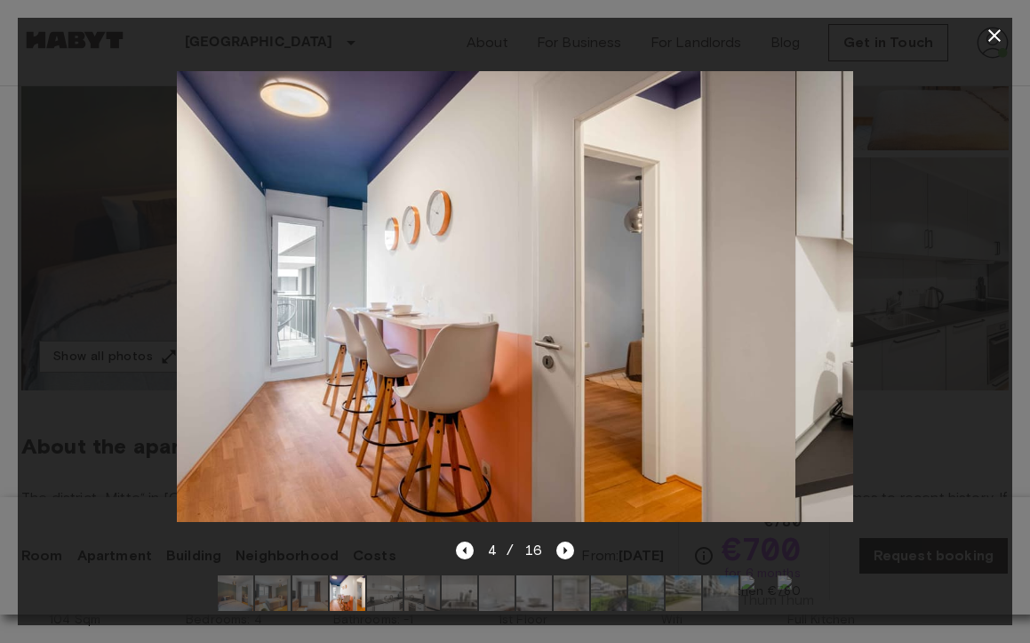
click at [323, 587] on img at bounding box center [310, 593] width 36 height 36
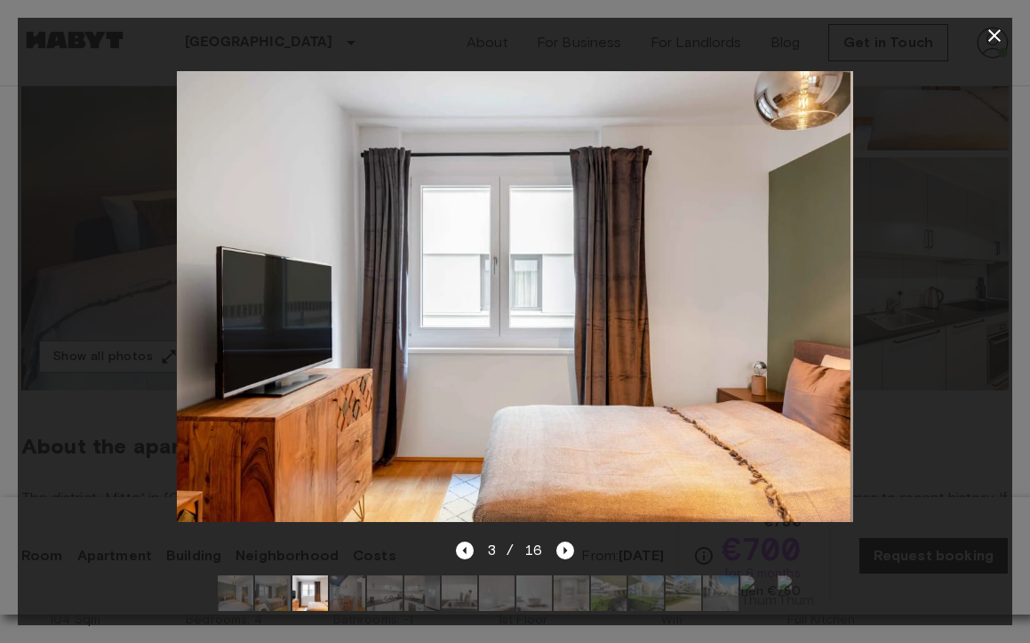
click at [350, 586] on img at bounding box center [348, 593] width 36 height 36
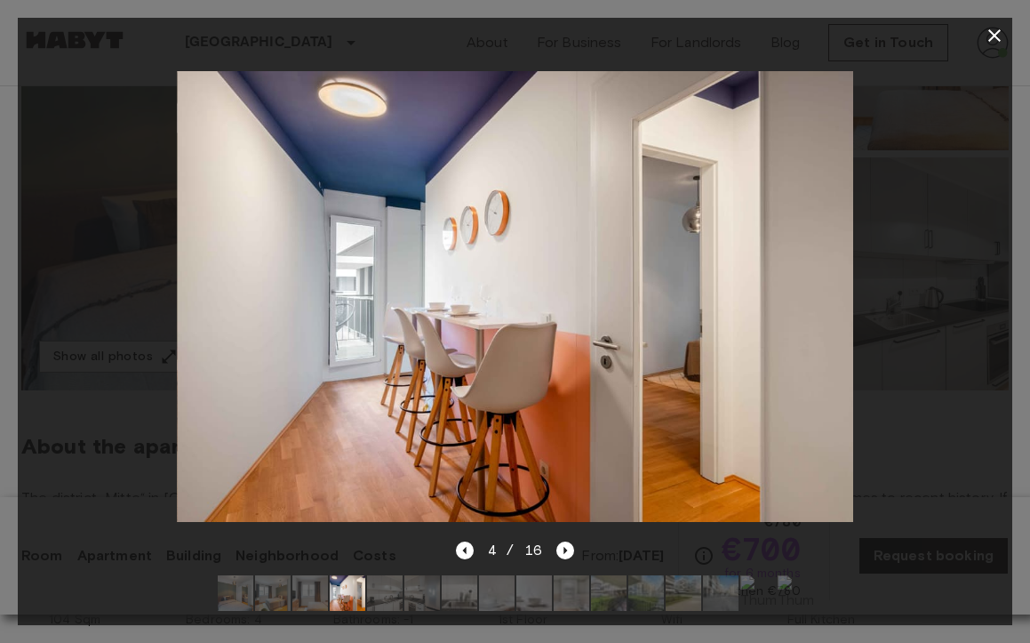
click at [277, 597] on img at bounding box center [273, 593] width 36 height 36
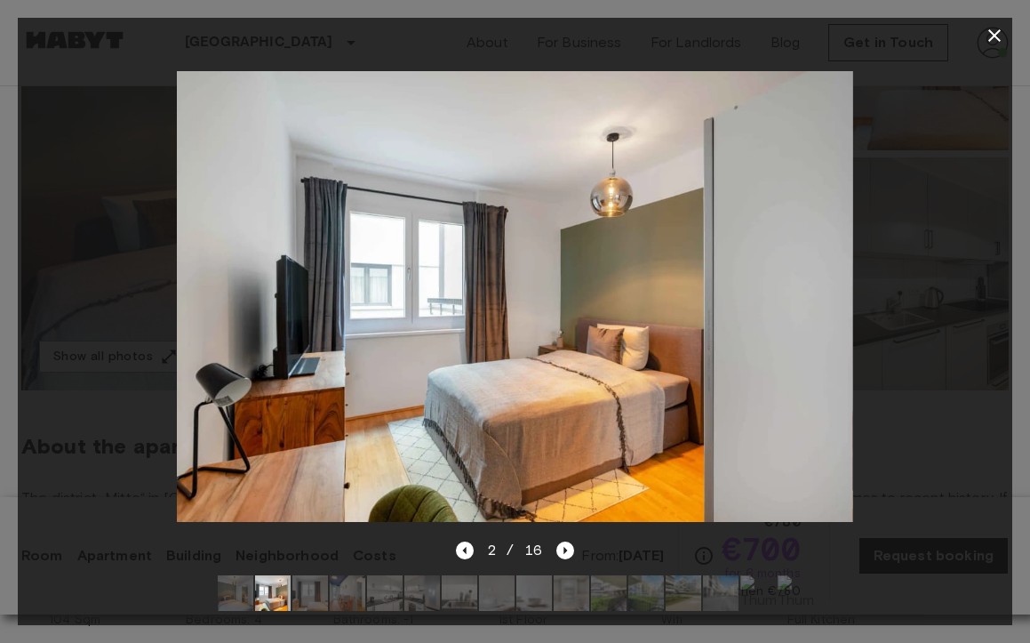
click at [256, 600] on img at bounding box center [273, 593] width 36 height 36
click at [238, 596] on img at bounding box center [236, 593] width 36 height 36
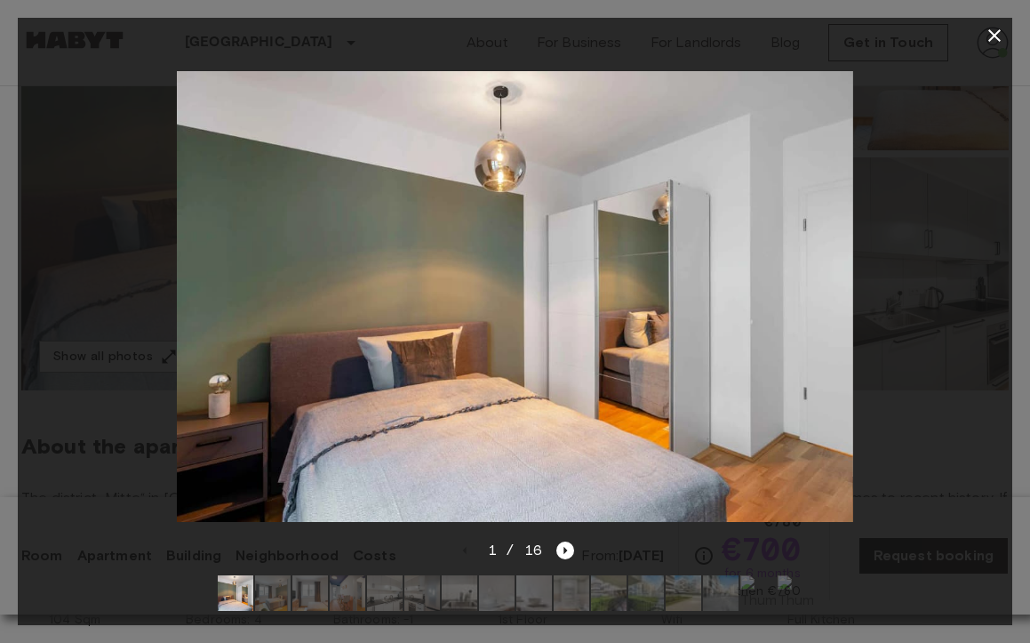
click at [998, 37] on icon "button" at bounding box center [994, 35] width 21 height 21
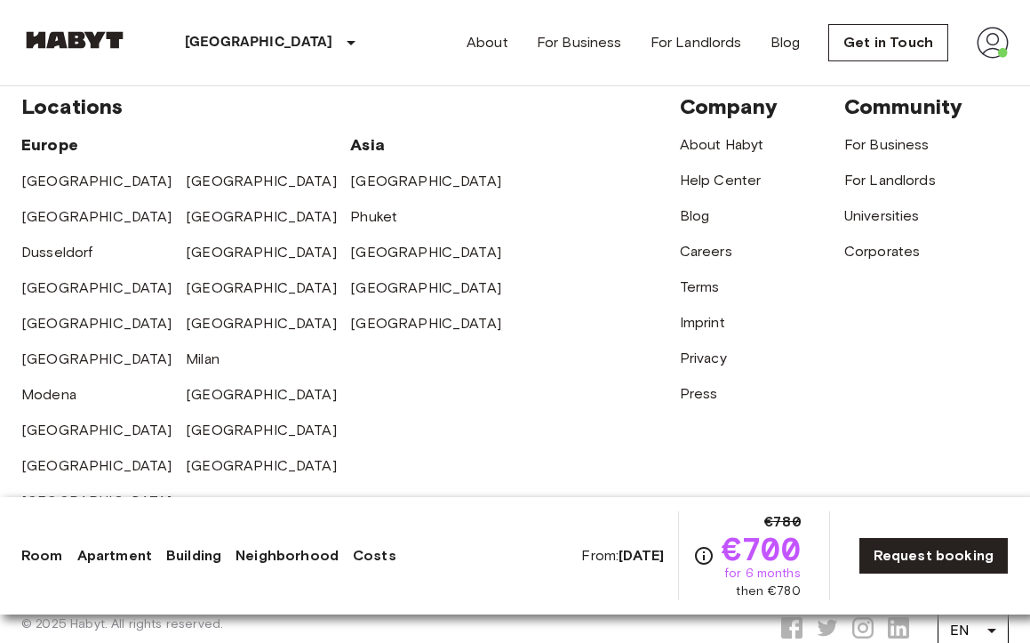
scroll to position [3952, 0]
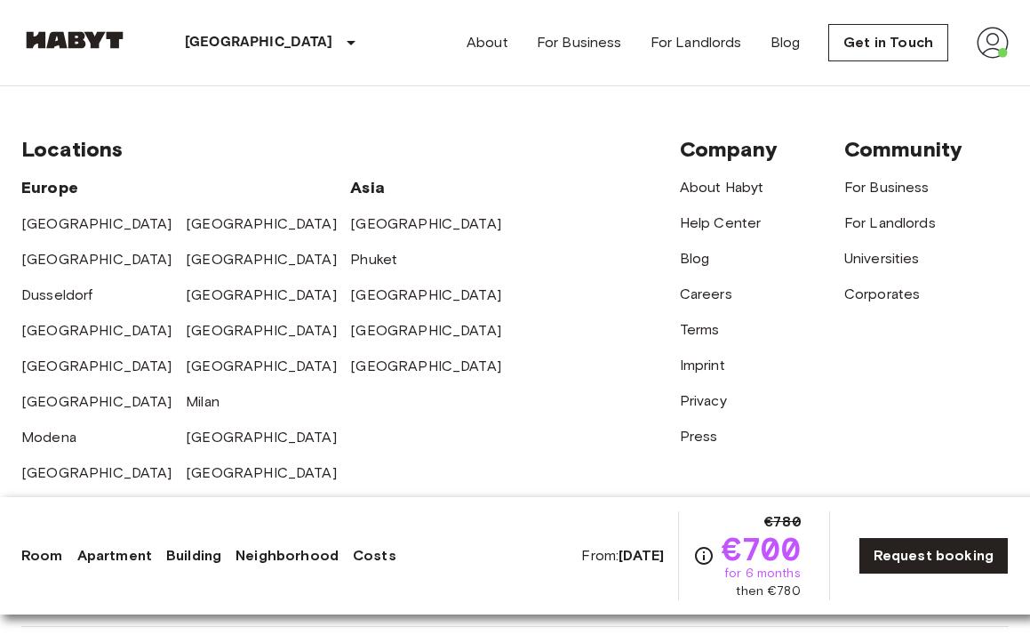
click at [1000, 37] on img at bounding box center [993, 43] width 32 height 32
click at [898, 365] on div at bounding box center [515, 321] width 1030 height 643
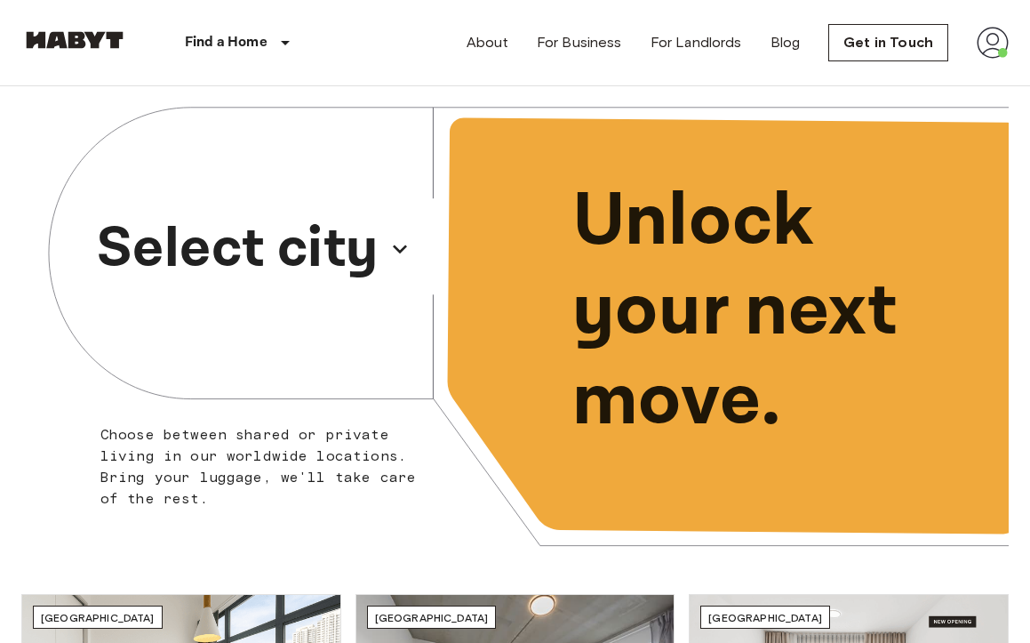
click at [294, 244] on p "Select city" at bounding box center [238, 248] width 282 height 85
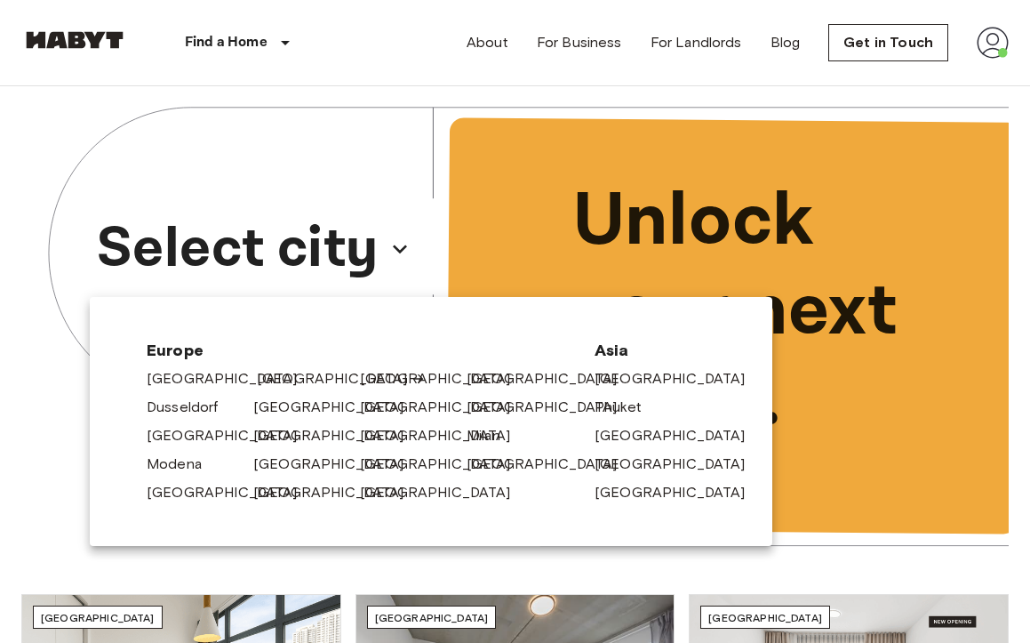
click at [266, 377] on link "[GEOGRAPHIC_DATA]" at bounding box center [341, 378] width 169 height 21
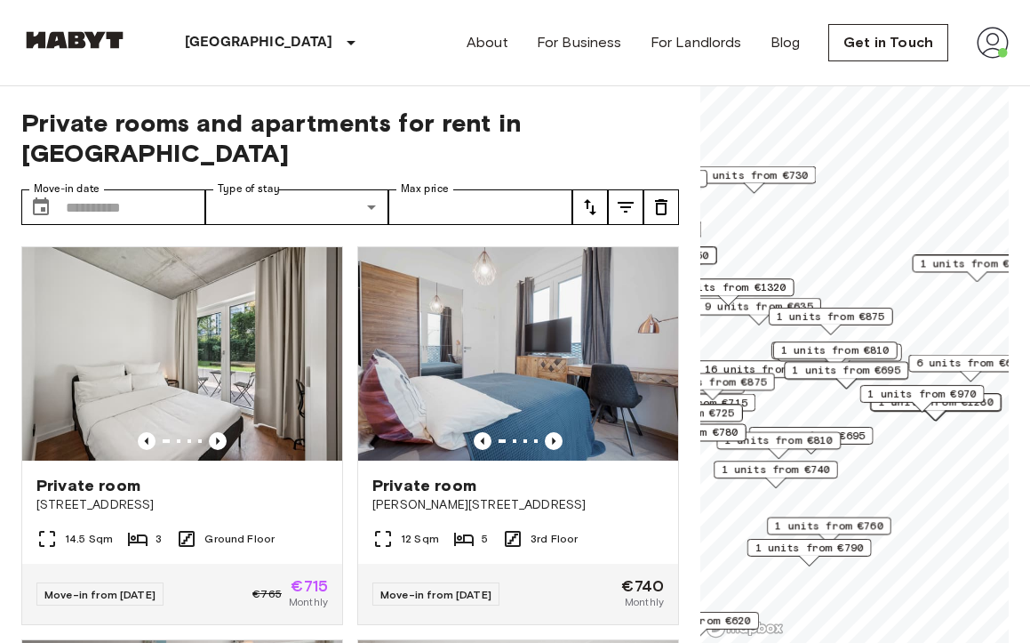
drag, startPoint x: 950, startPoint y: 410, endPoint x: 750, endPoint y: 357, distance: 206.7
click at [784, 362] on div "1 units from €695" at bounding box center [846, 376] width 124 height 28
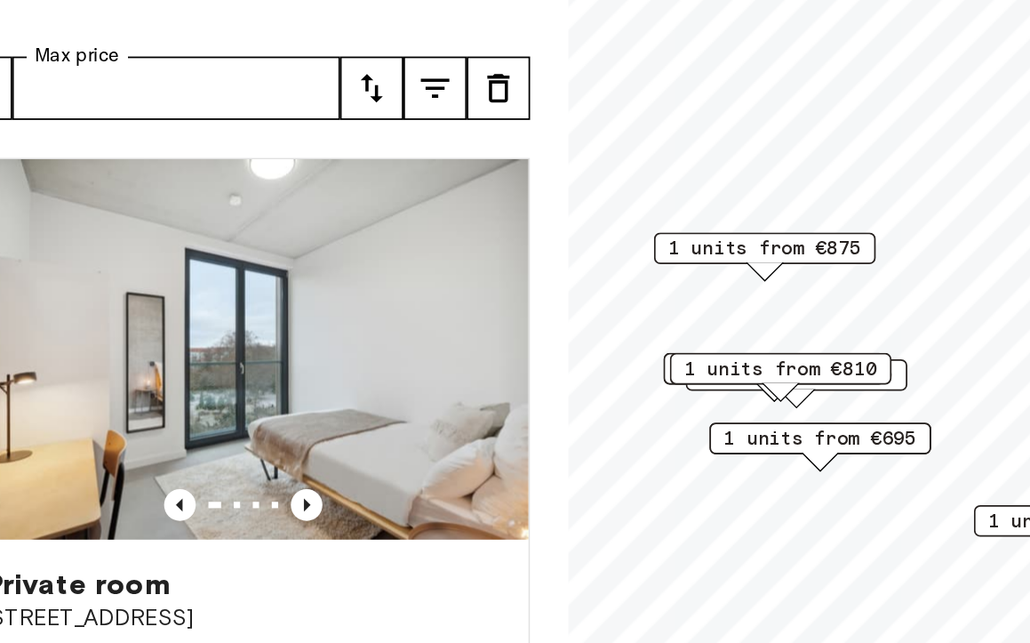
click at [856, 403] on span "1 units from €695" at bounding box center [841, 403] width 108 height 16
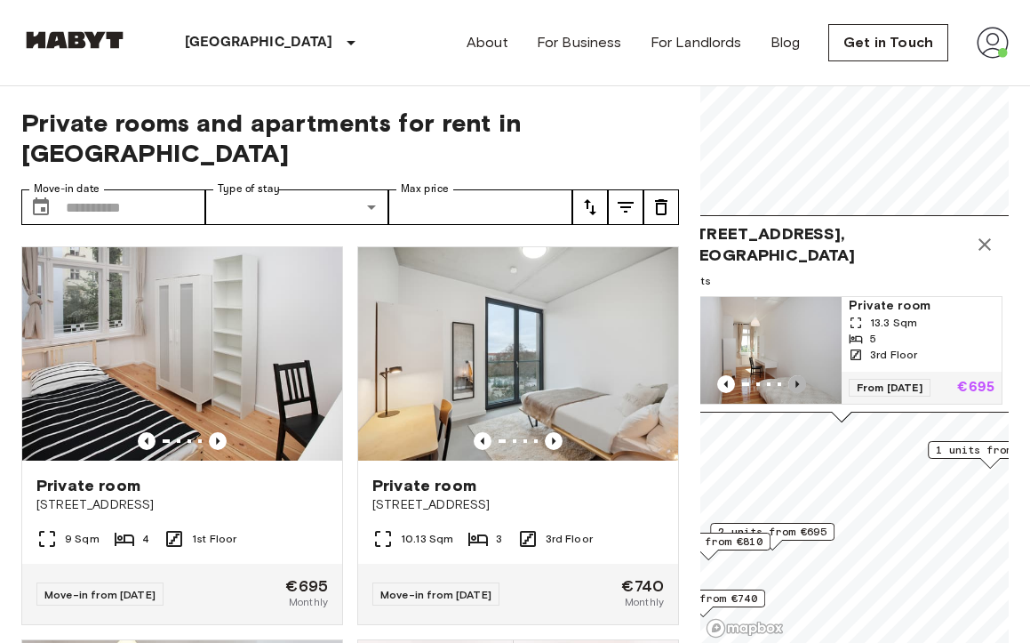
click at [792, 386] on icon "Previous image" at bounding box center [797, 384] width 18 height 18
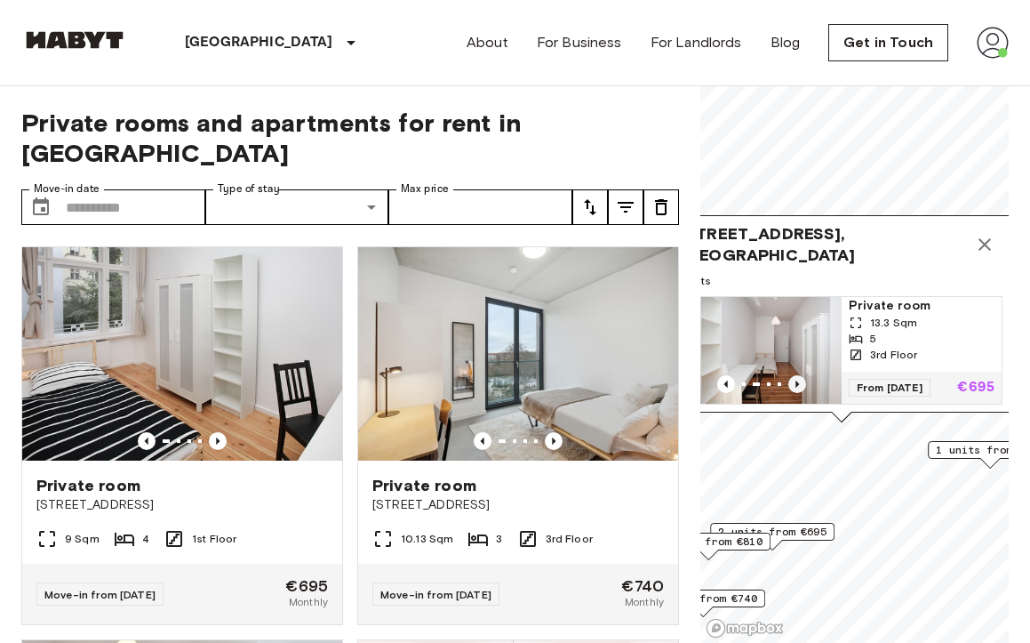
click at [801, 383] on icon "Previous image" at bounding box center [797, 384] width 18 height 18
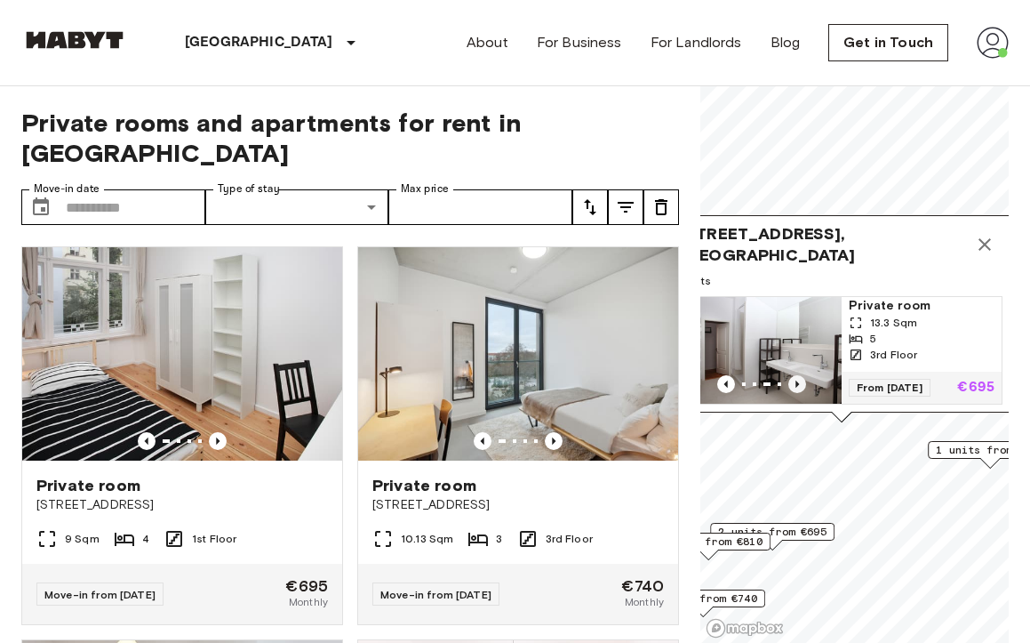
click at [801, 383] on icon "Previous image" at bounding box center [797, 384] width 18 height 18
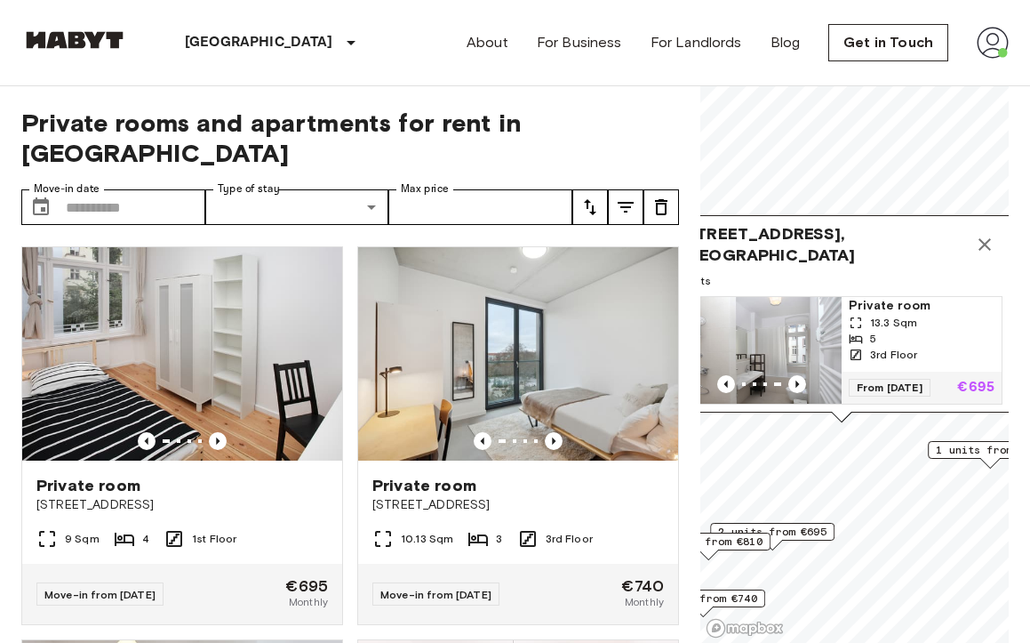
click at [983, 243] on icon "Map marker" at bounding box center [984, 244] width 21 height 21
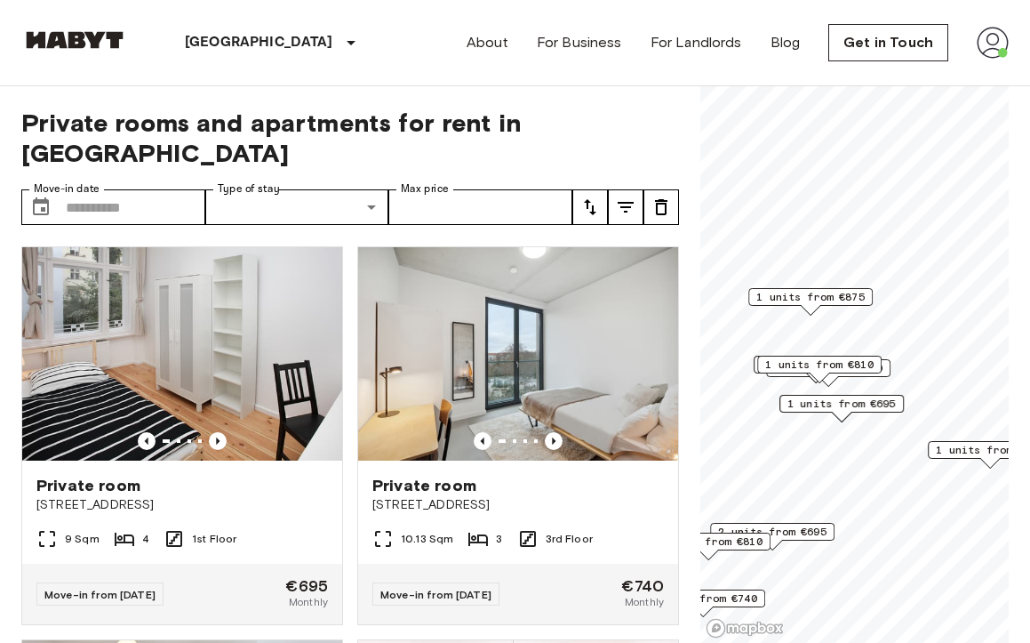
click at [841, 362] on span "1 units from €810" at bounding box center [819, 364] width 108 height 16
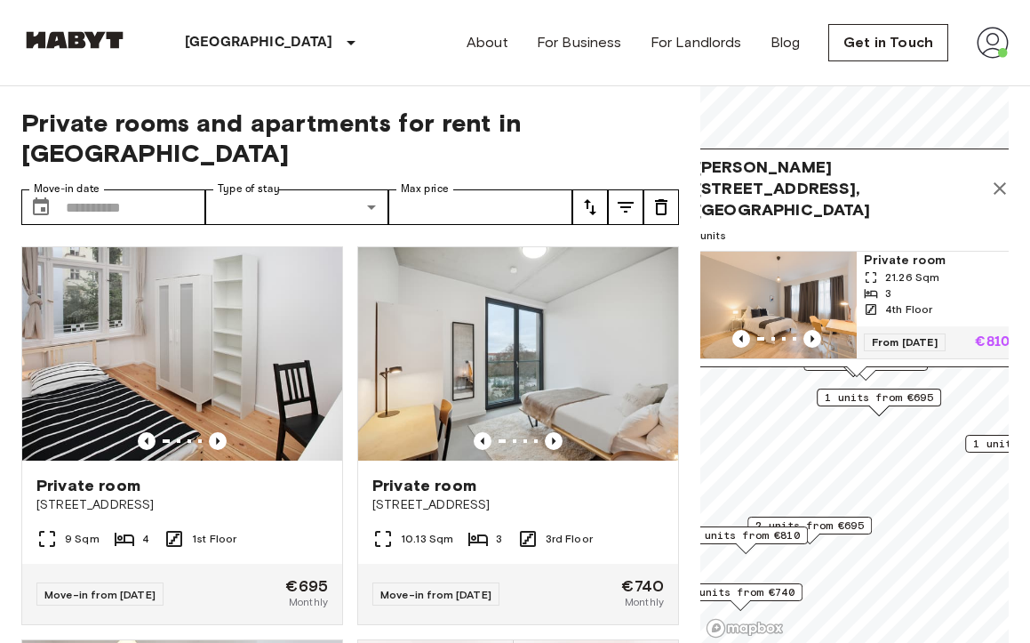
drag, startPoint x: 853, startPoint y: 224, endPoint x: 890, endPoint y: 218, distance: 37.8
click at [890, 218] on span "Grünberger Straße 1, 10243 Berlin, GER" at bounding box center [839, 188] width 286 height 64
click at [810, 337] on icon "Previous image" at bounding box center [812, 339] width 18 height 18
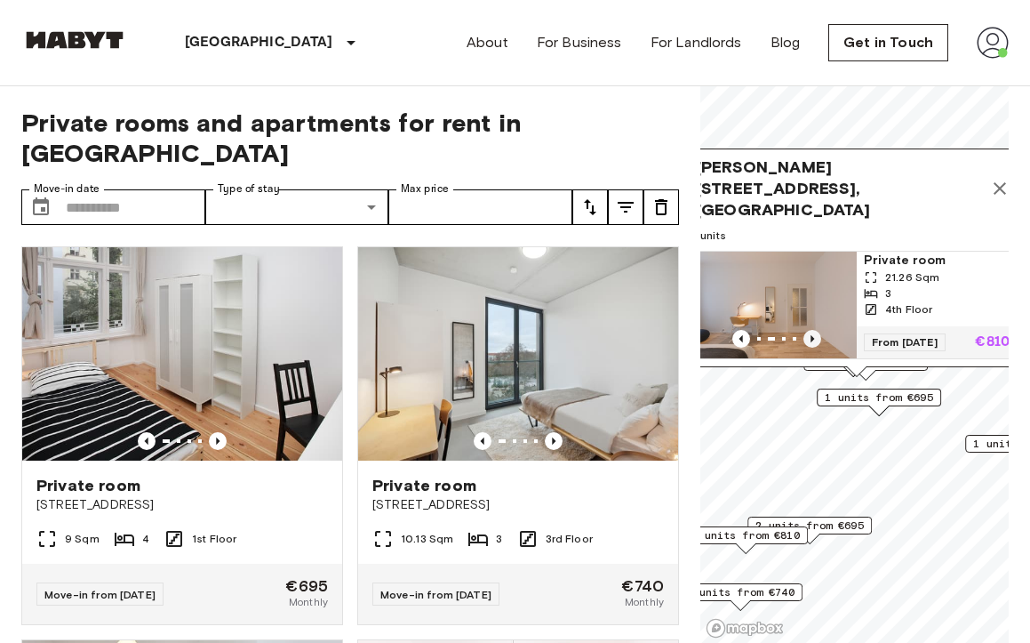
click at [810, 337] on icon "Previous image" at bounding box center [812, 339] width 18 height 18
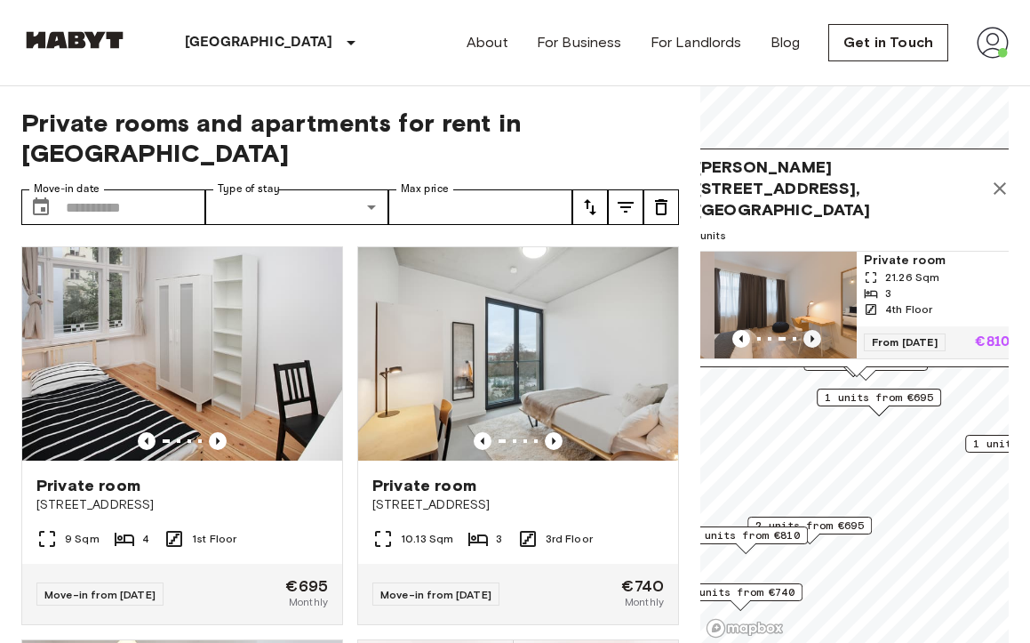
click at [810, 337] on icon "Previous image" at bounding box center [812, 339] width 18 height 18
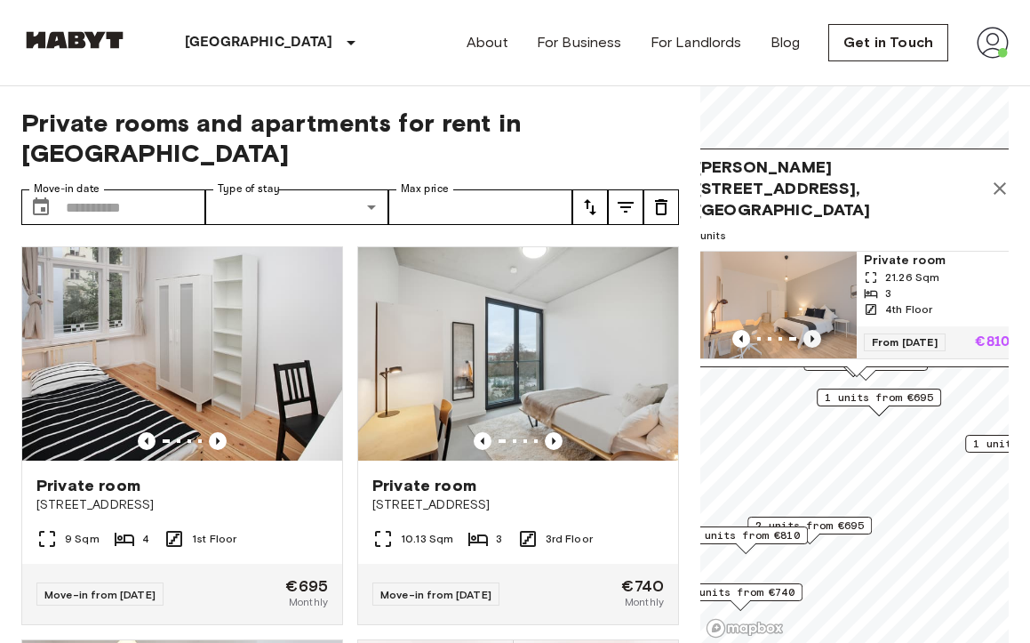
click at [810, 337] on icon "Previous image" at bounding box center [812, 339] width 18 height 18
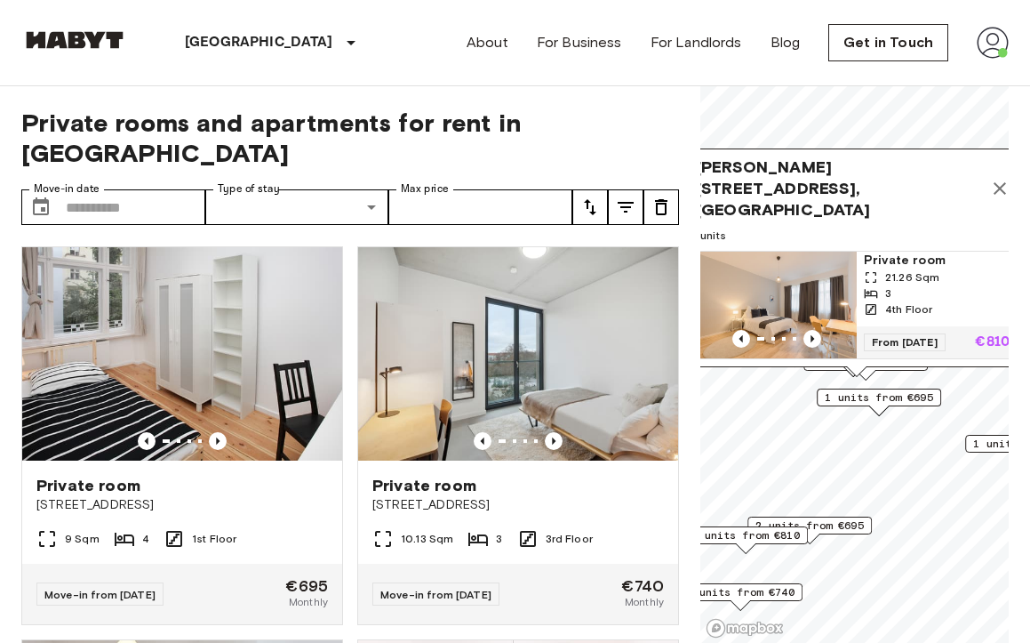
click at [1001, 199] on icon "Map marker" at bounding box center [999, 188] width 21 height 21
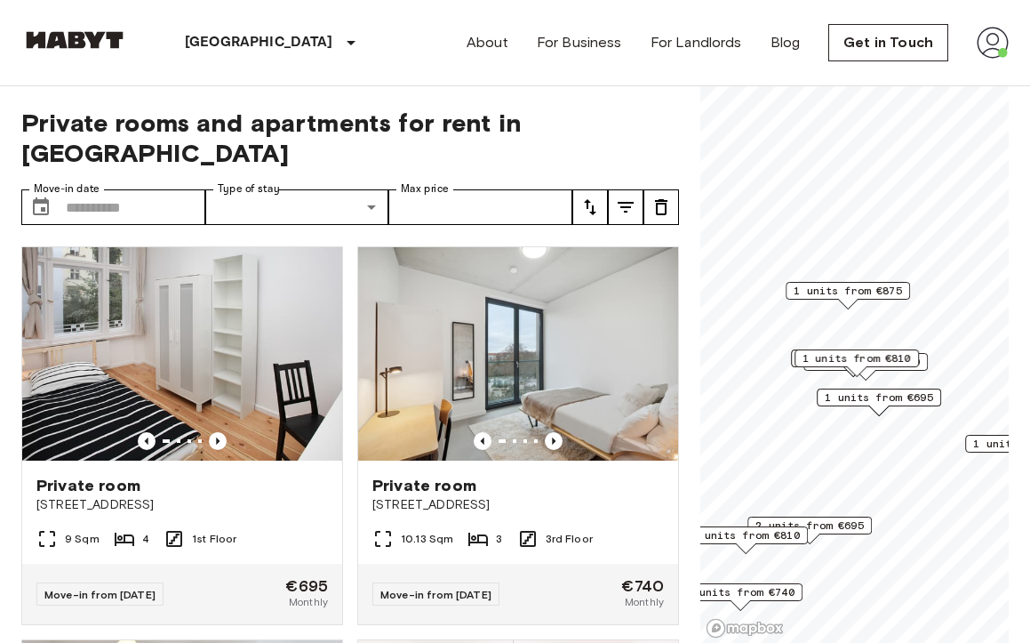
click at [924, 362] on div "1 units from €710" at bounding box center [865, 362] width 124 height 18
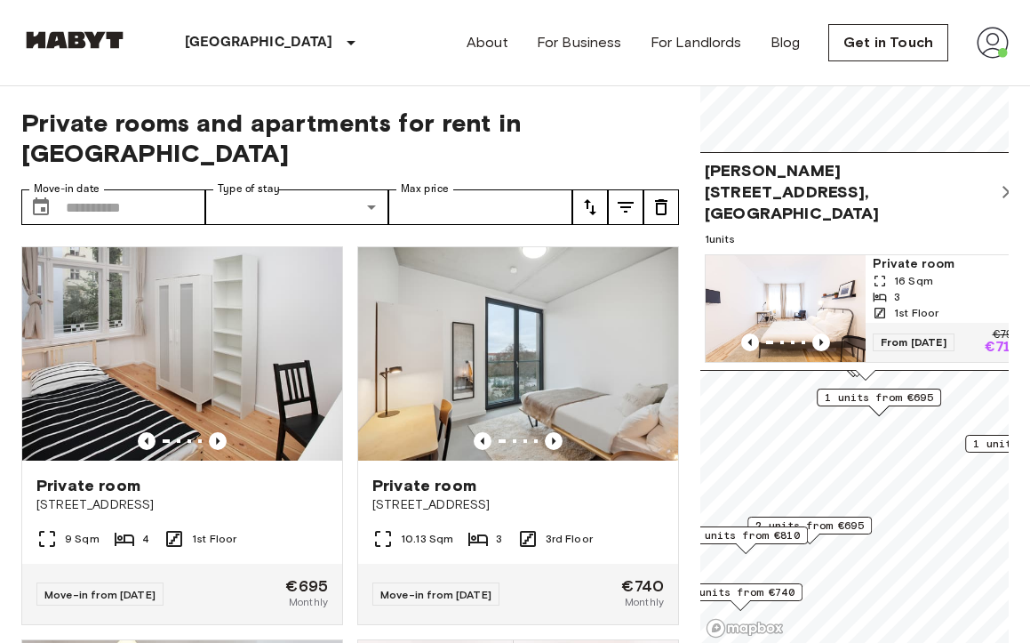
click at [1002, 203] on icon "Map marker" at bounding box center [1008, 191] width 21 height 21
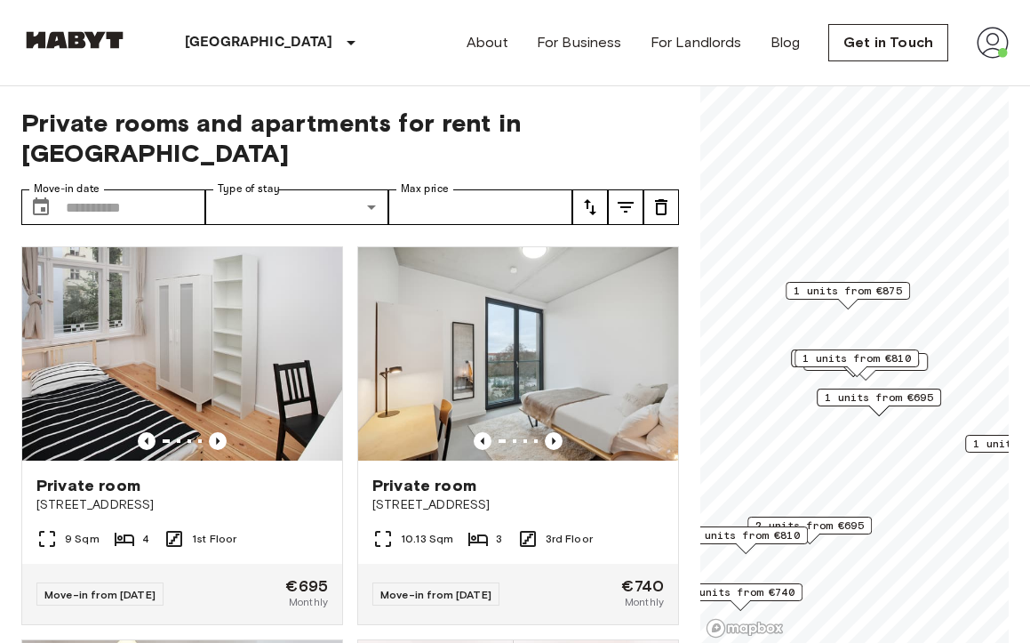
click at [853, 355] on span "1 units from €810" at bounding box center [856, 358] width 108 height 16
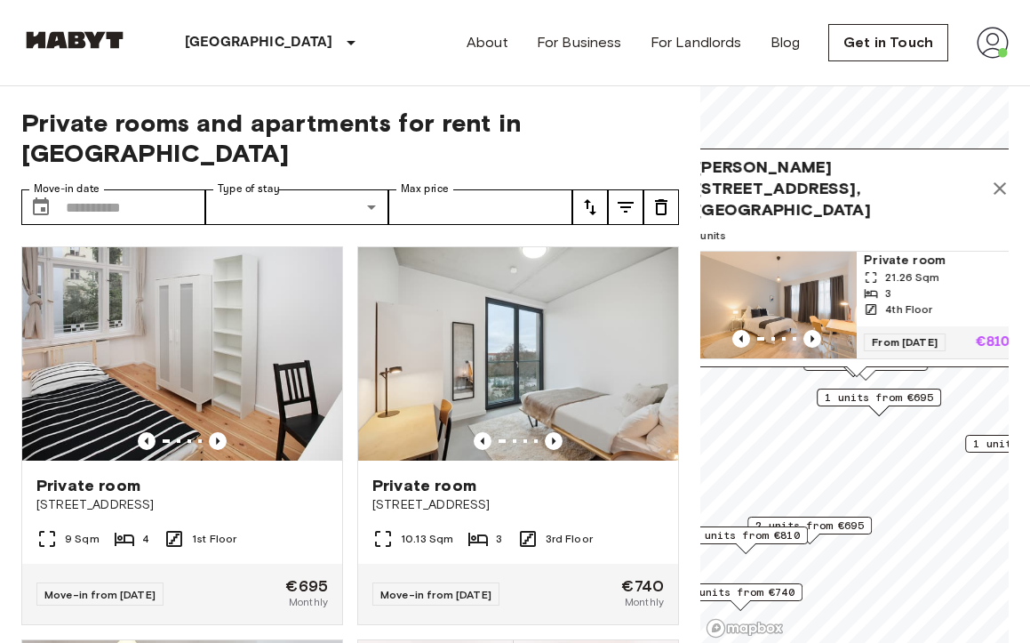
click at [818, 299] on img "Map marker" at bounding box center [777, 305] width 160 height 107
click at [990, 199] on icon "Map marker" at bounding box center [999, 188] width 21 height 21
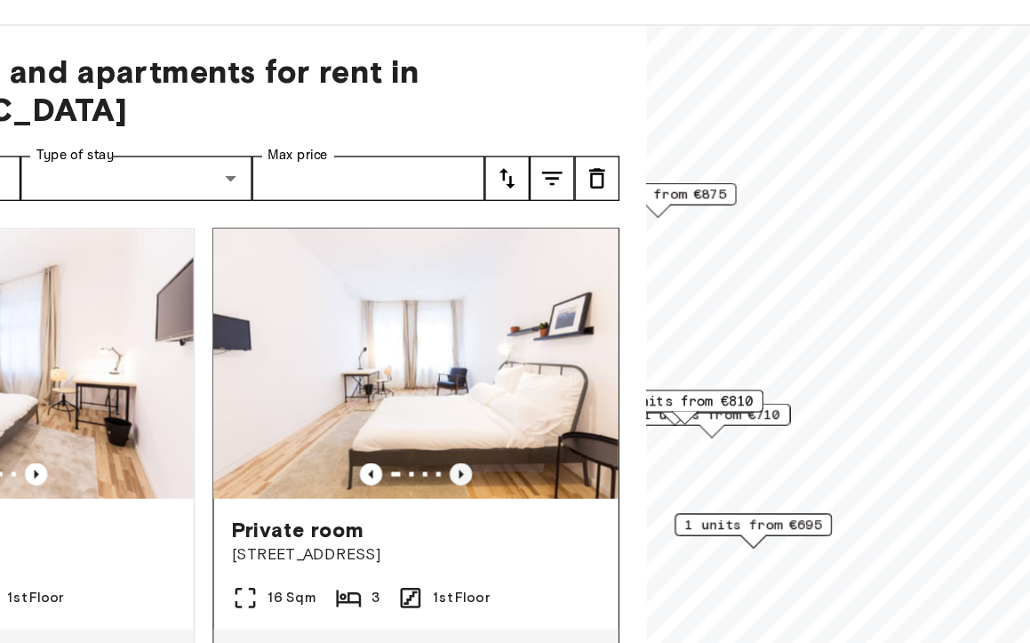
click at [547, 432] on icon "Previous image" at bounding box center [554, 441] width 18 height 18
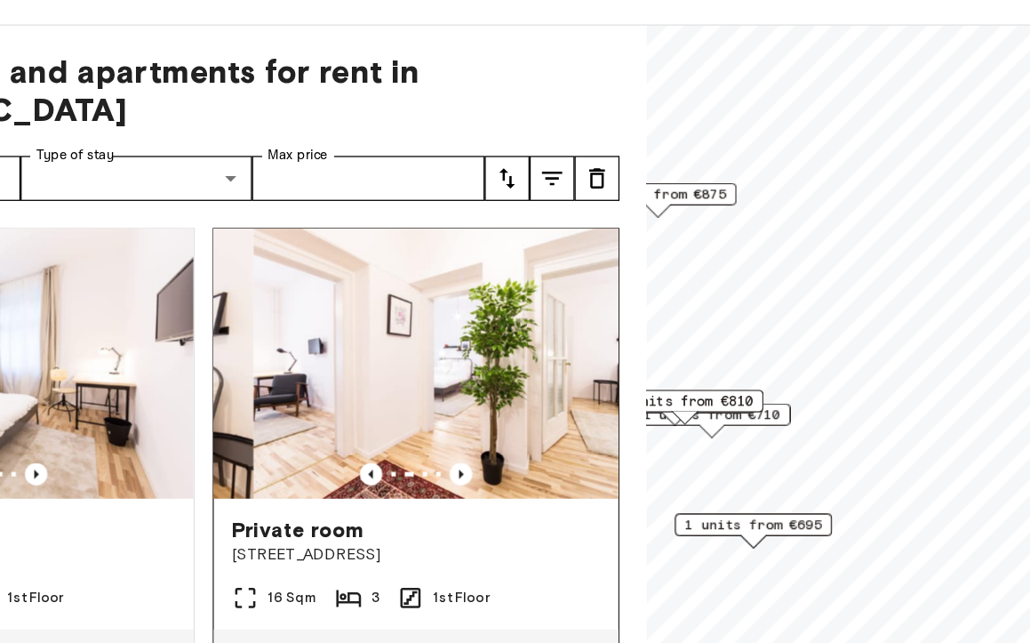
click at [589, 394] on img at bounding box center [549, 353] width 320 height 213
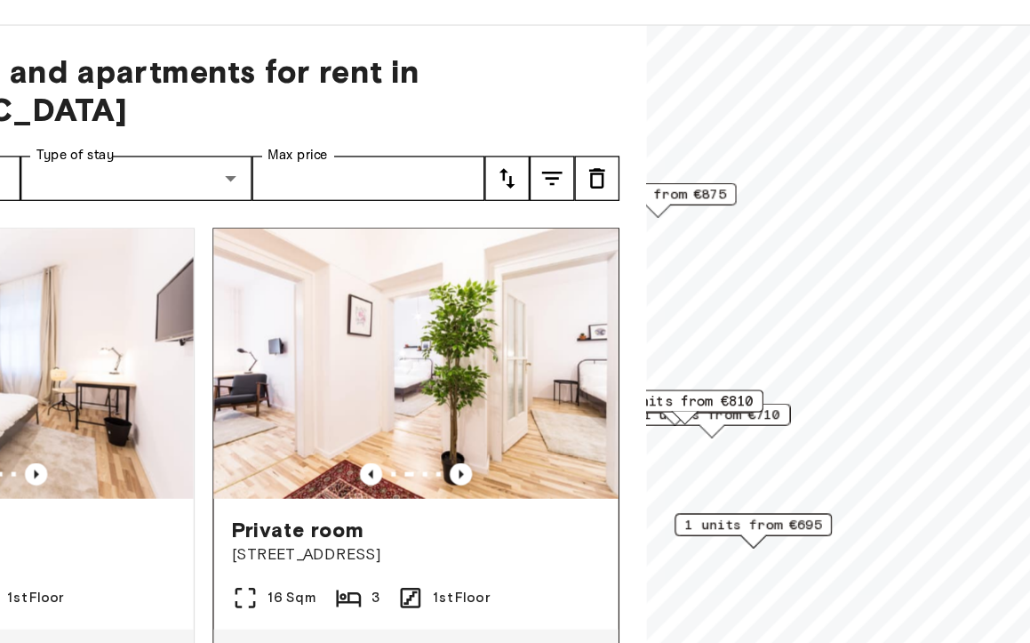
click at [598, 339] on img at bounding box center [518, 353] width 320 height 213
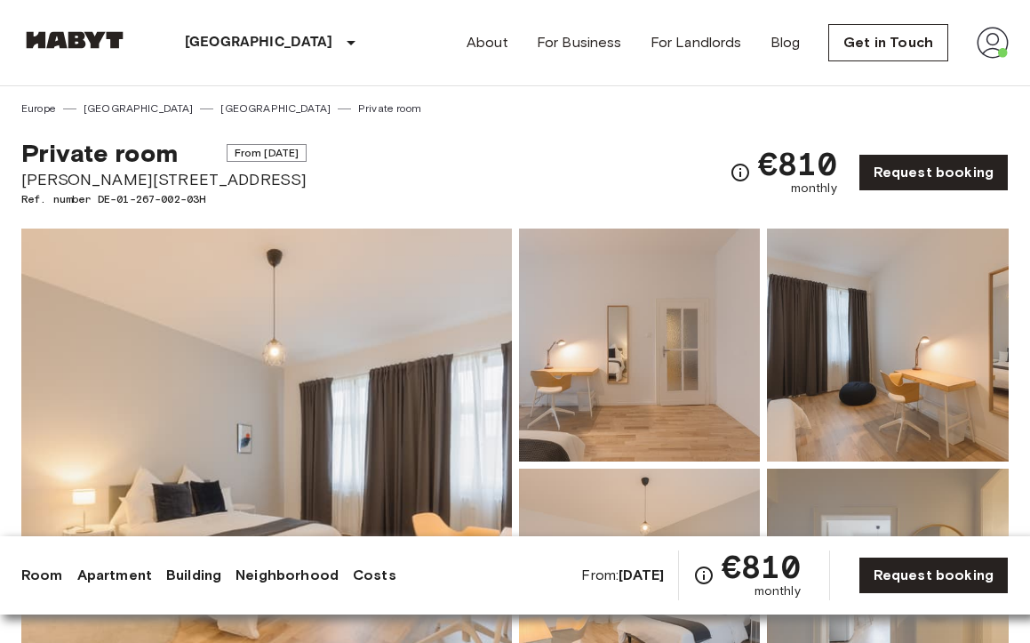
click at [459, 354] on img at bounding box center [266, 464] width 491 height 473
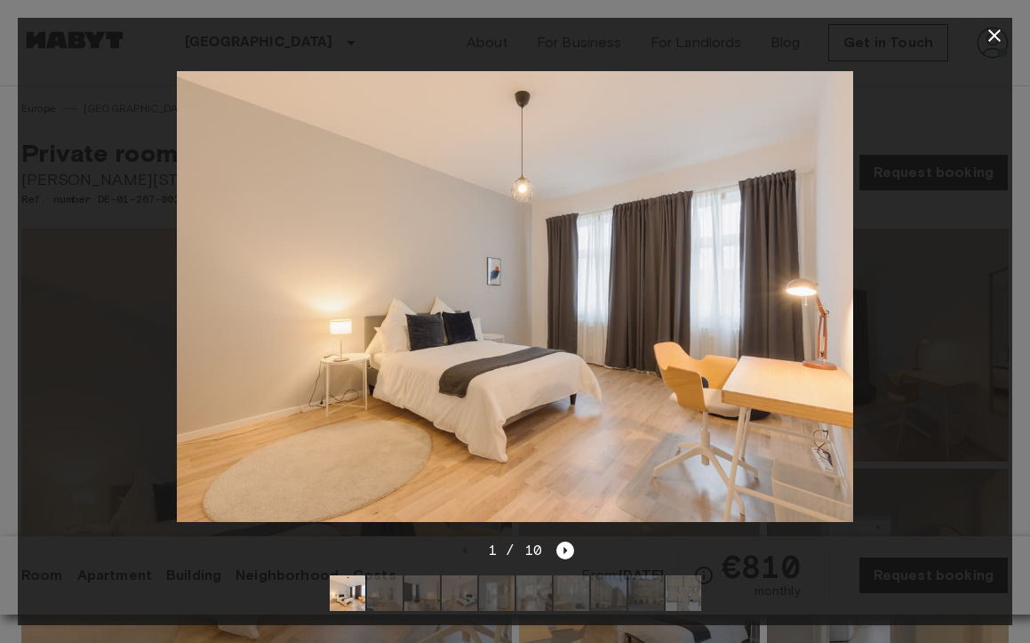
click at [671, 590] on img at bounding box center [684, 593] width 36 height 36
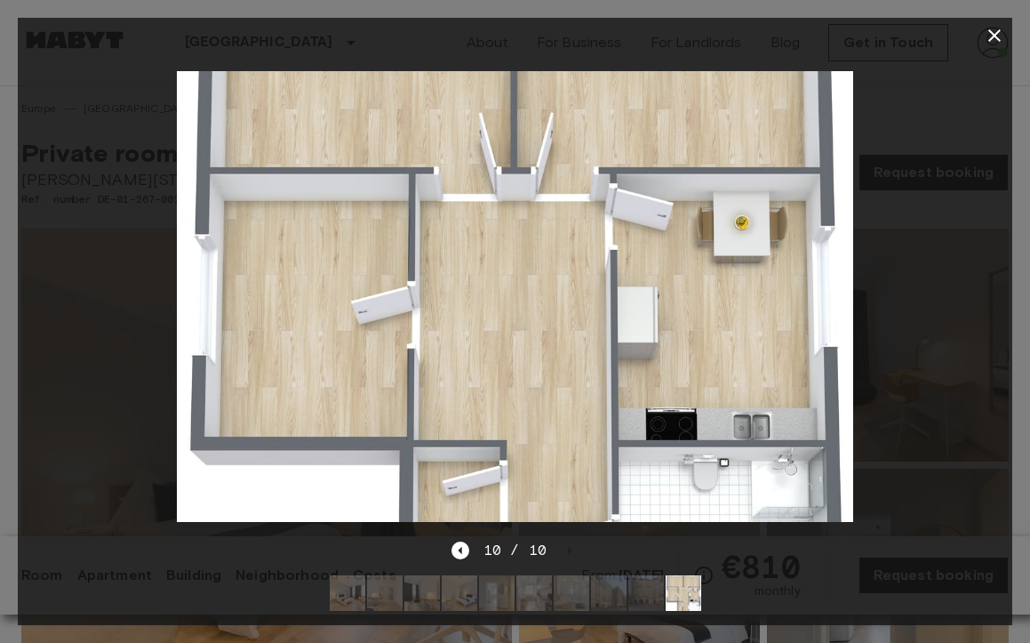
click at [644, 605] on img at bounding box center [646, 593] width 36 height 36
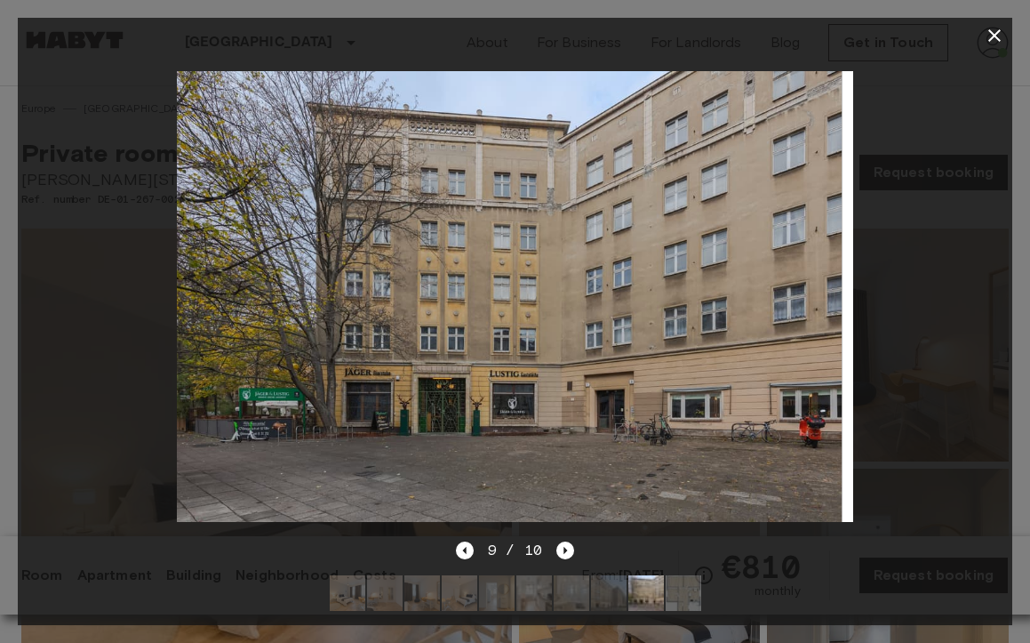
click at [598, 591] on img at bounding box center [609, 593] width 36 height 36
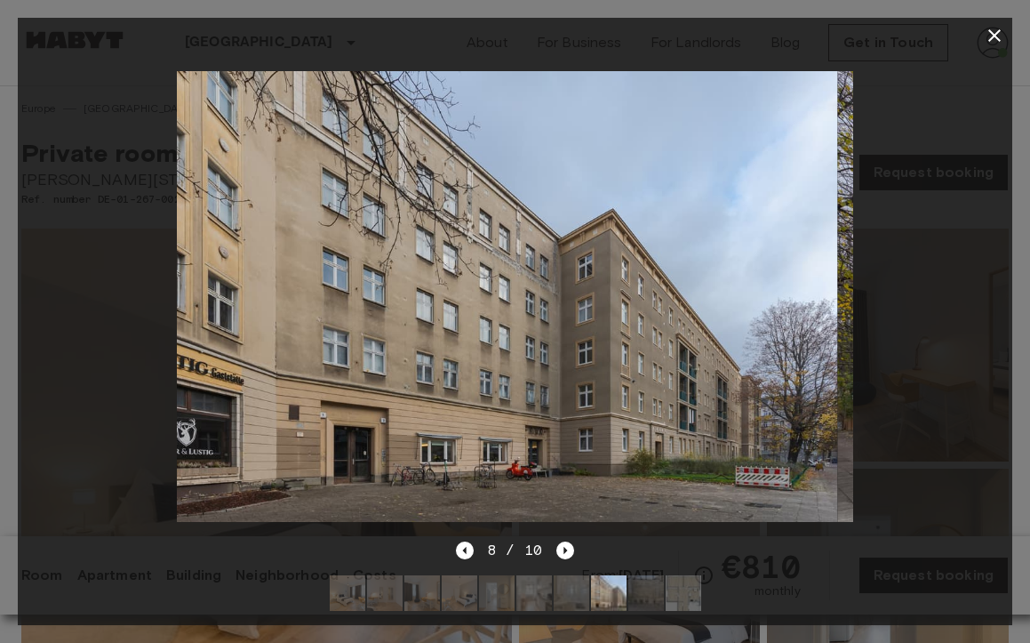
click at [548, 587] on img at bounding box center [534, 593] width 36 height 36
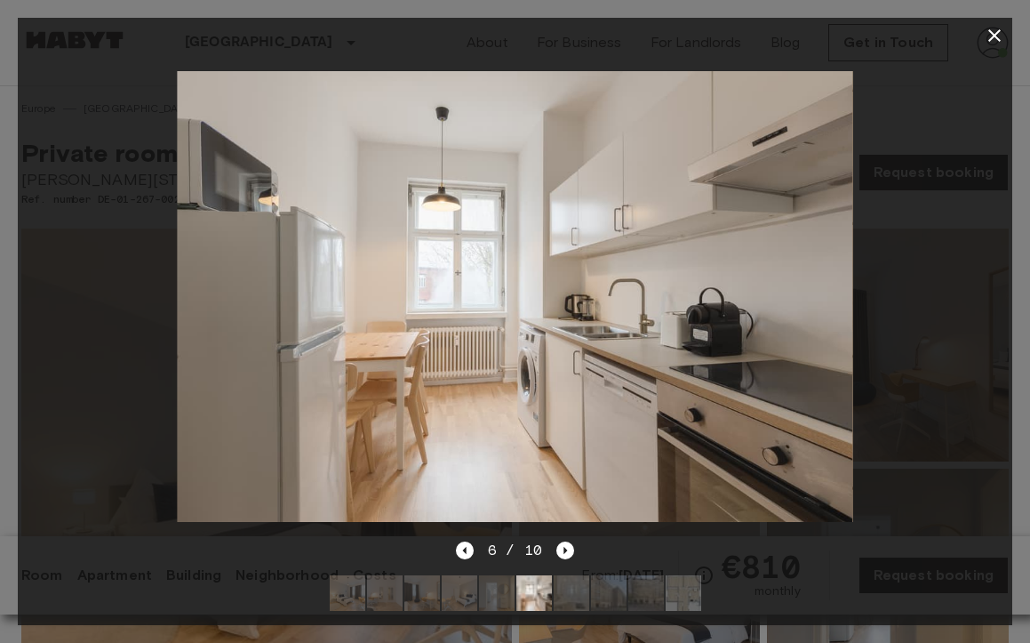
click at [552, 596] on div at bounding box center [515, 593] width 400 height 64
click at [567, 596] on img at bounding box center [572, 593] width 36 height 36
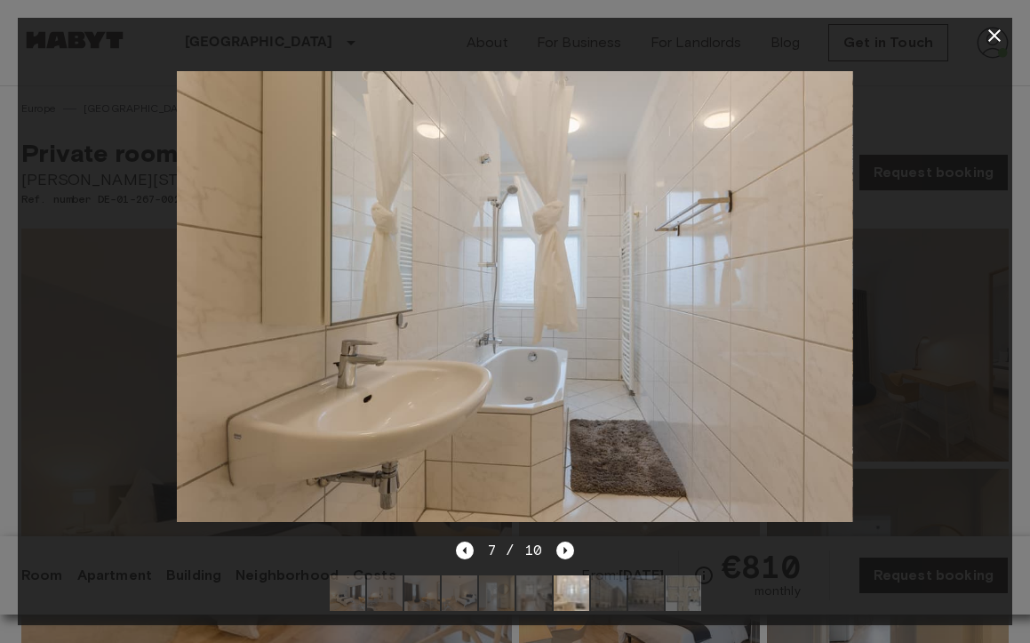
click at [542, 596] on img at bounding box center [534, 593] width 36 height 36
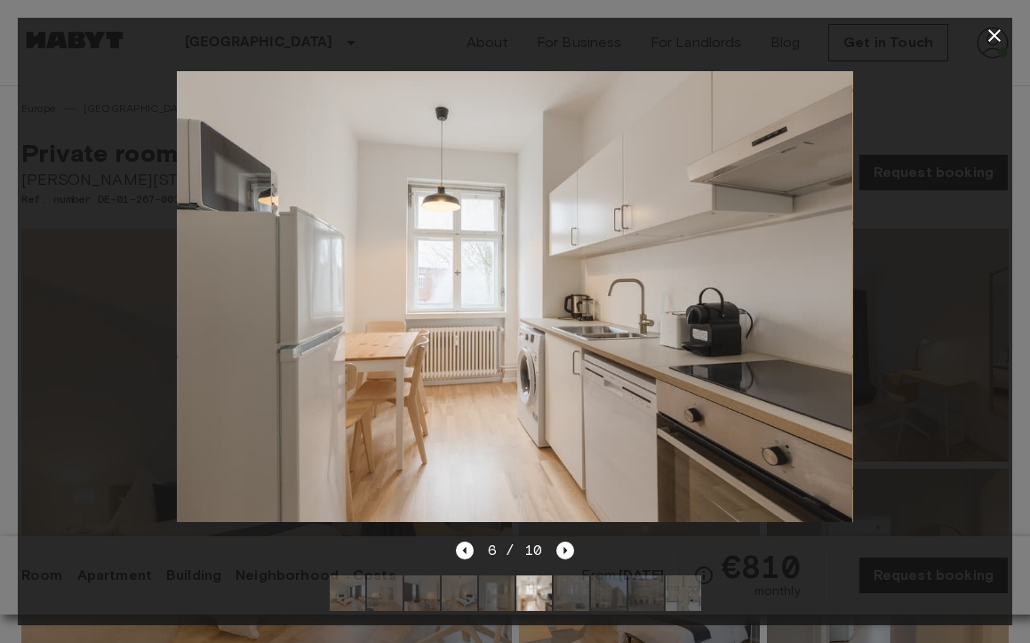
click at [477, 595] on div at bounding box center [515, 593] width 400 height 64
click at [486, 595] on img at bounding box center [497, 593] width 36 height 36
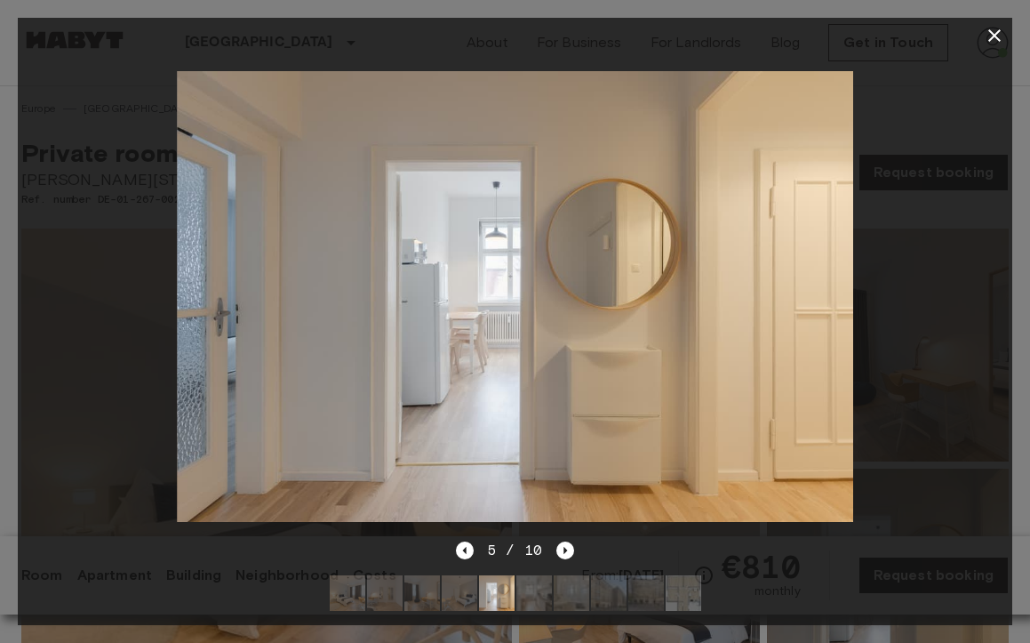
click at [458, 594] on img at bounding box center [460, 593] width 36 height 36
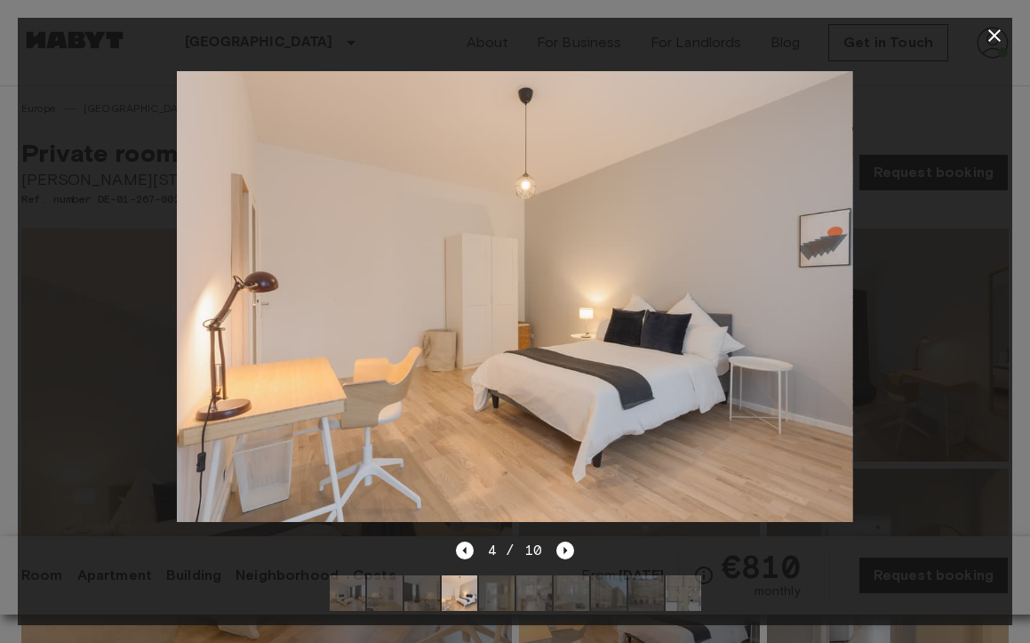
click at [396, 588] on img at bounding box center [385, 593] width 36 height 36
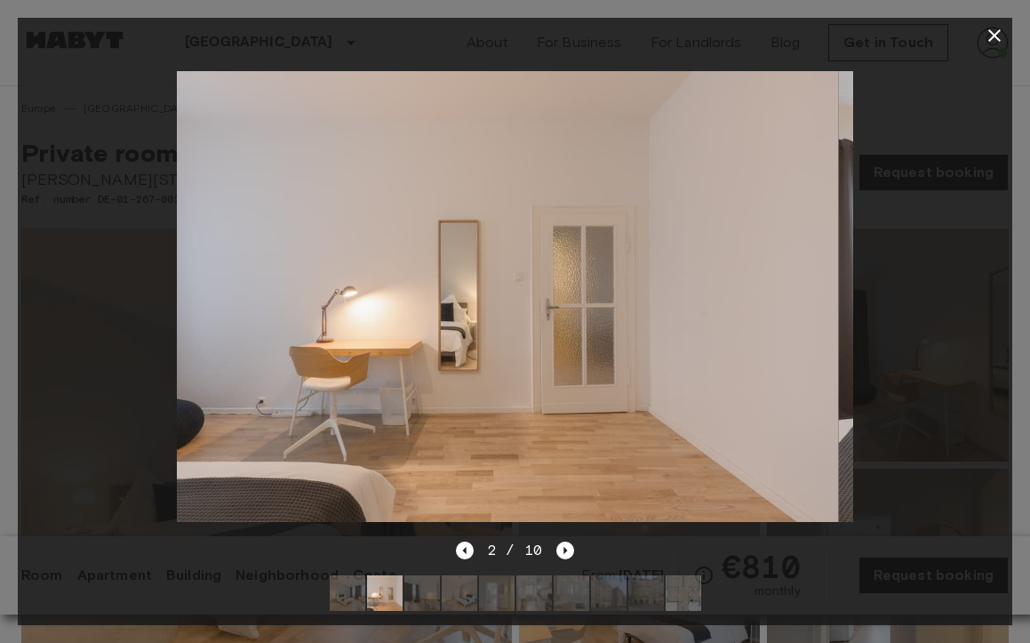
click at [432, 592] on img at bounding box center [422, 593] width 36 height 36
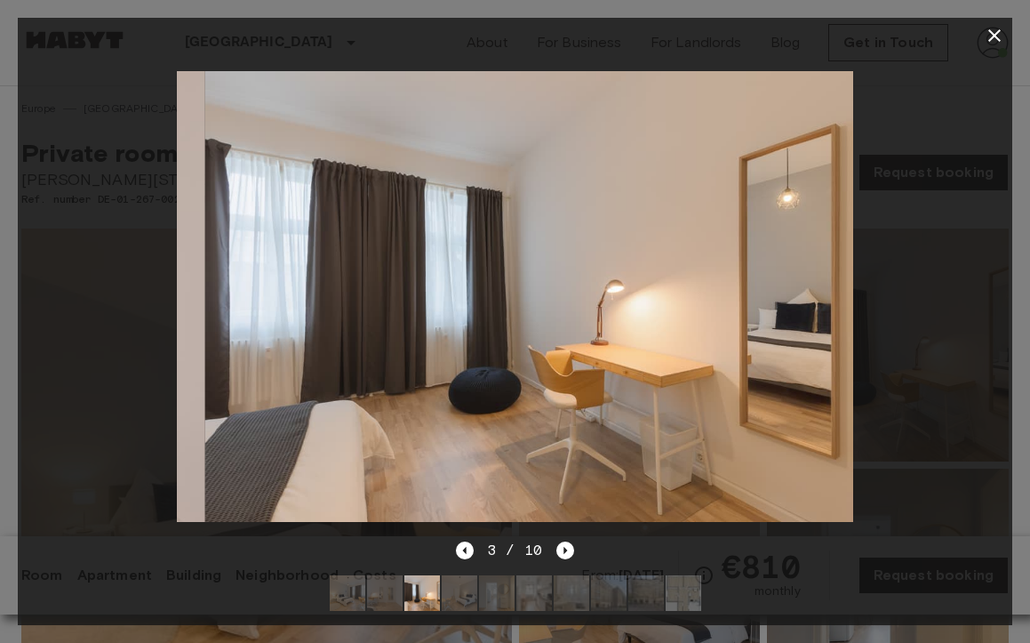
click at [355, 594] on img at bounding box center [348, 593] width 36 height 36
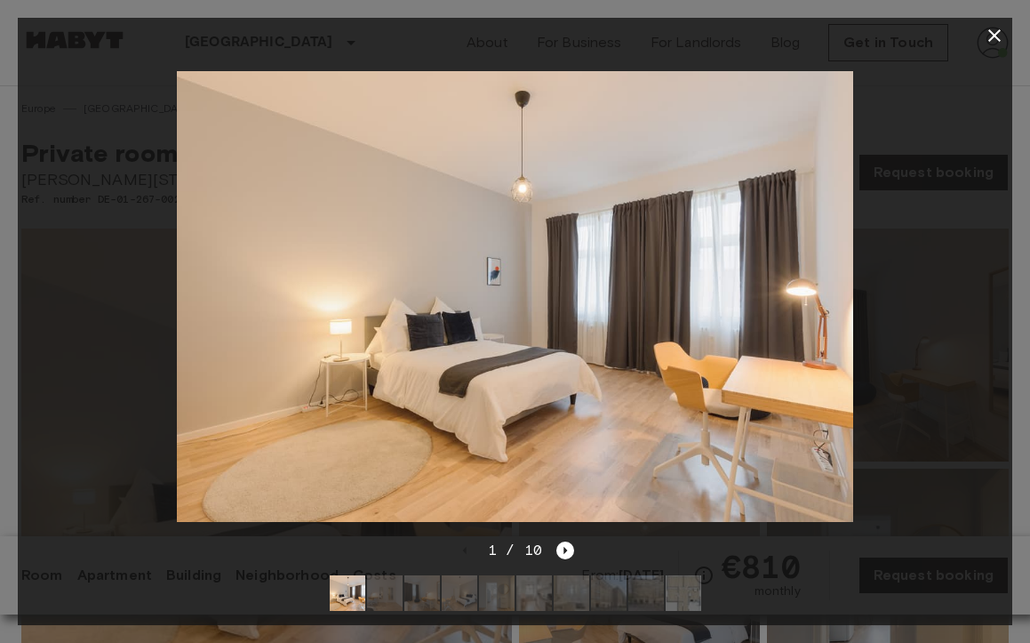
click at [693, 584] on img at bounding box center [684, 593] width 36 height 36
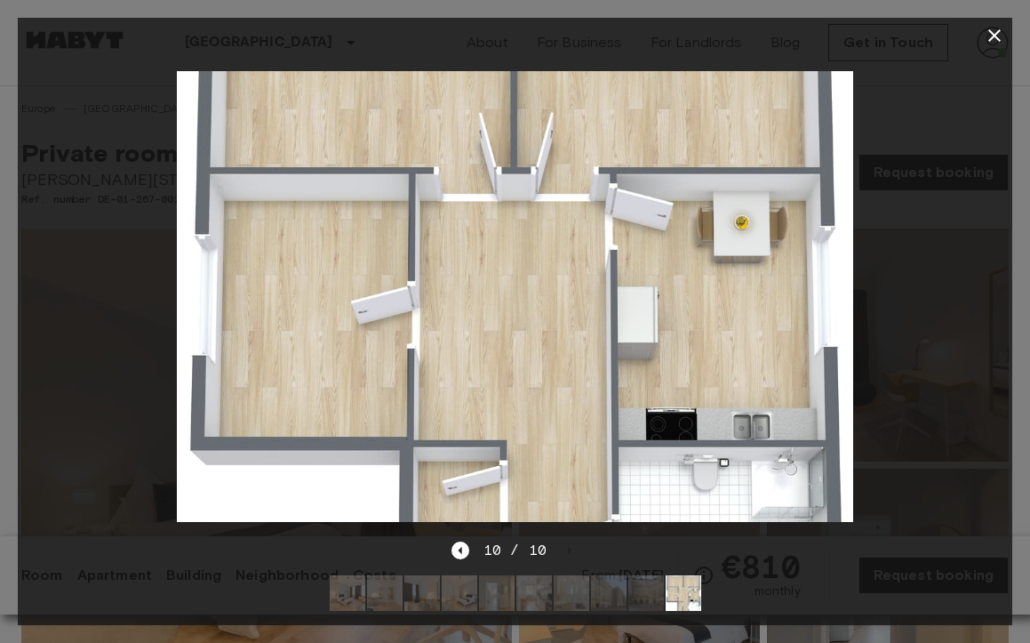
click at [355, 594] on img at bounding box center [348, 593] width 36 height 36
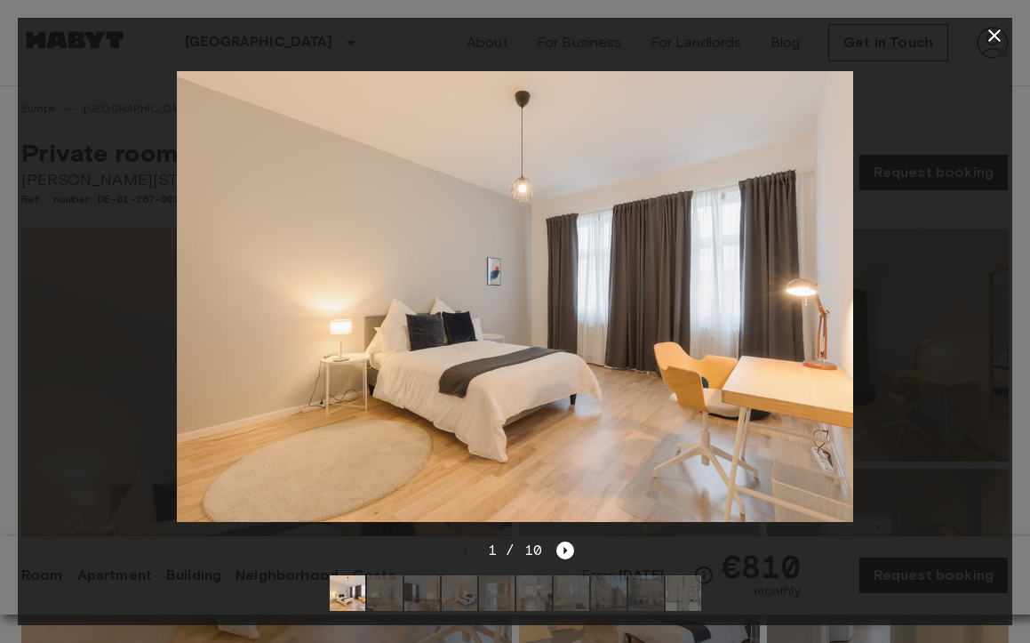
click at [685, 588] on img at bounding box center [684, 593] width 36 height 36
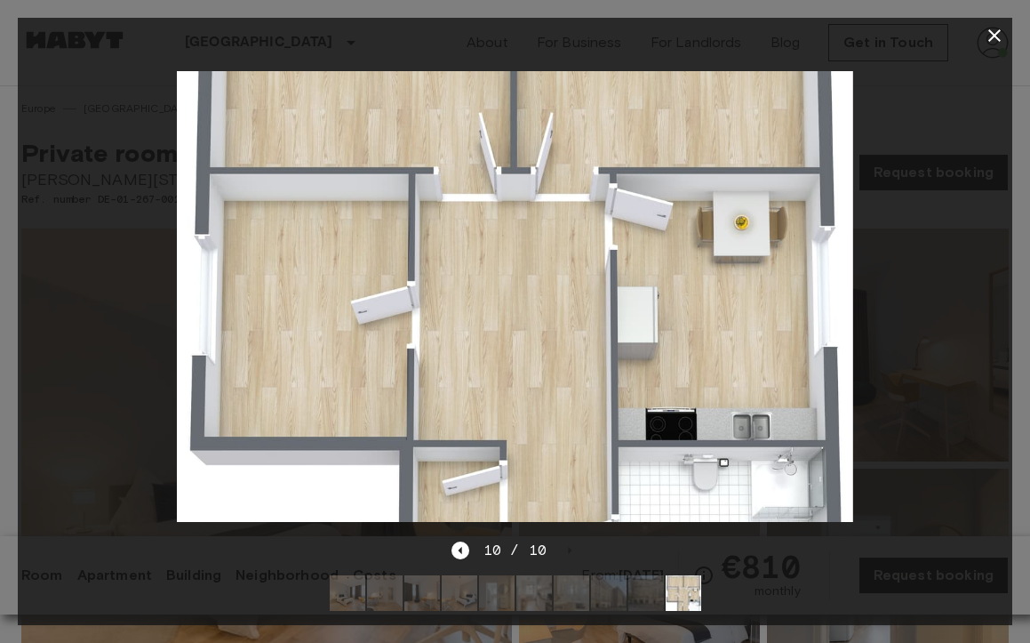
click at [997, 35] on icon "button" at bounding box center [994, 35] width 21 height 21
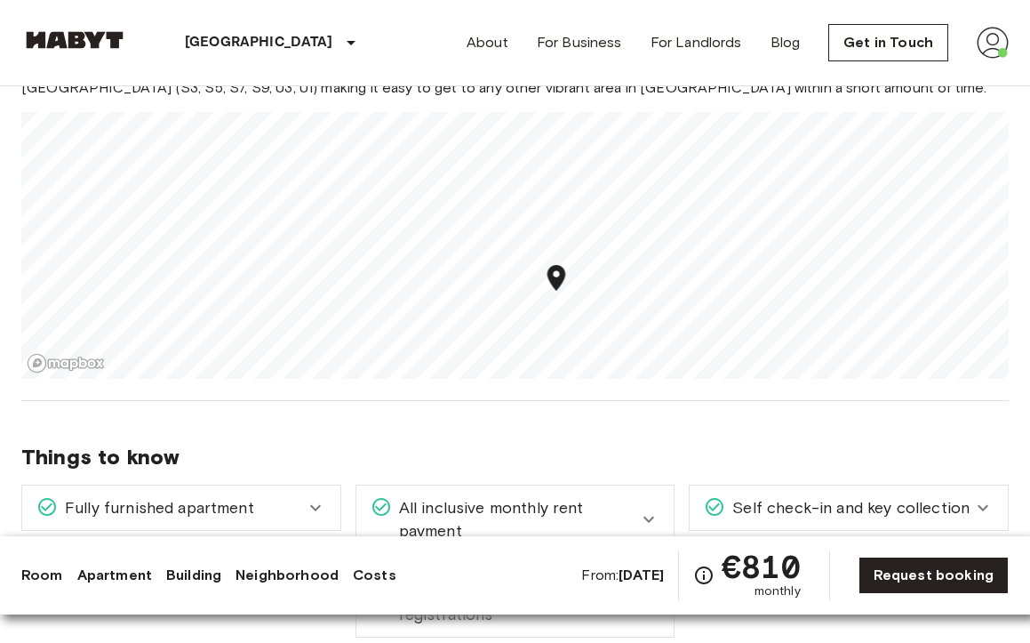
scroll to position [1478, 0]
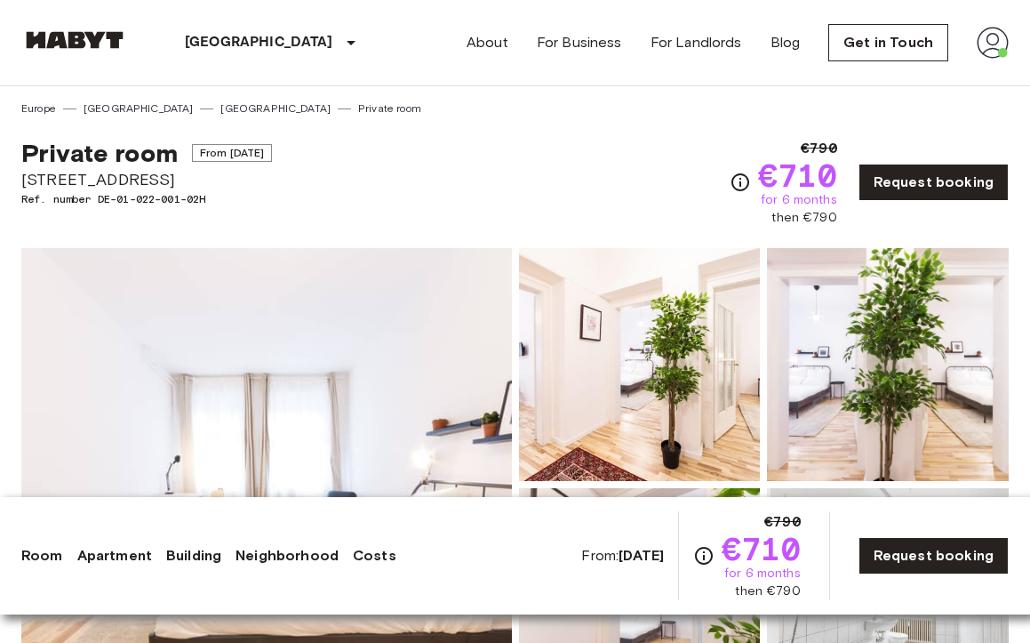
click at [325, 339] on img at bounding box center [266, 484] width 491 height 473
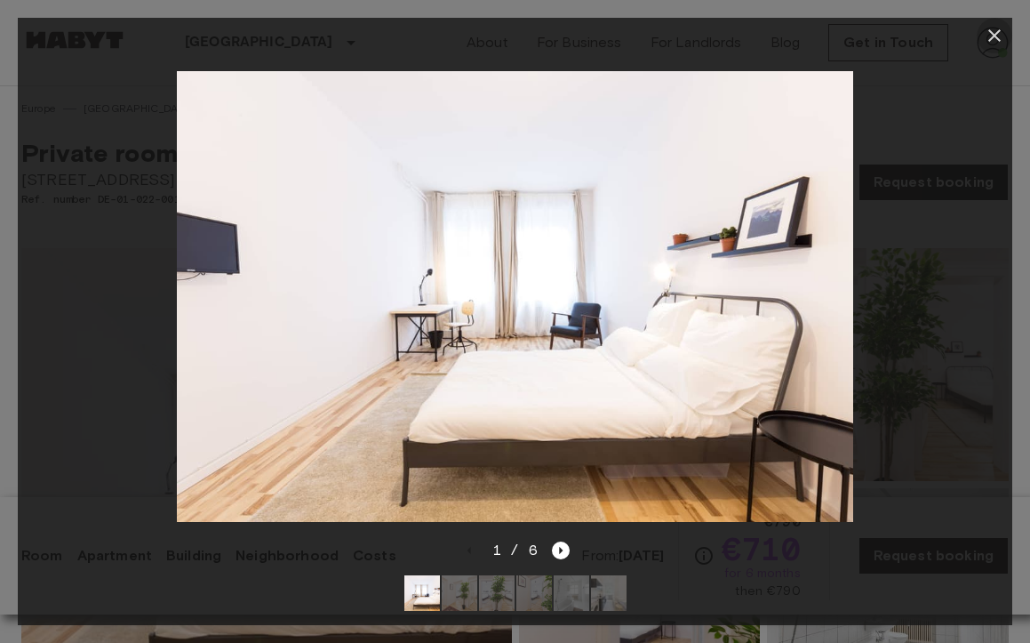
click at [994, 28] on icon "button" at bounding box center [994, 35] width 21 height 21
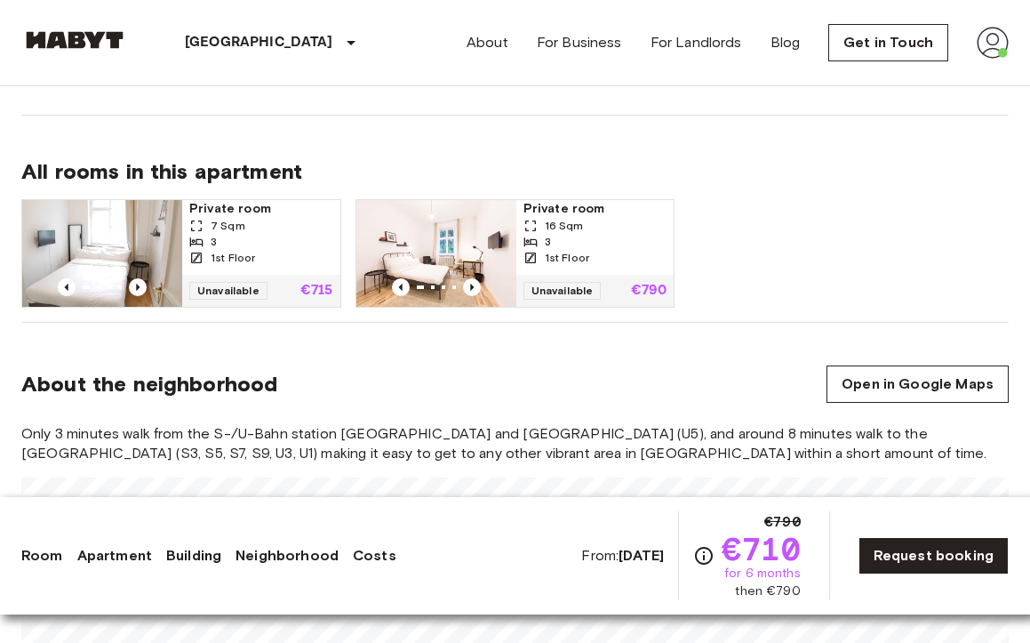
scroll to position [1208, 0]
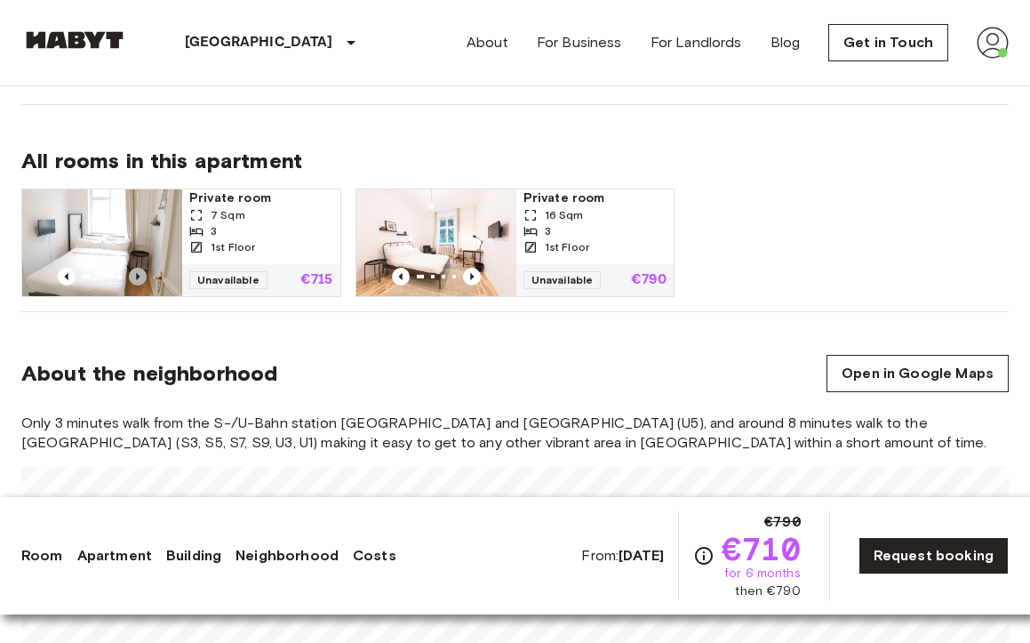
click at [141, 275] on icon "Previous image" at bounding box center [138, 276] width 18 height 18
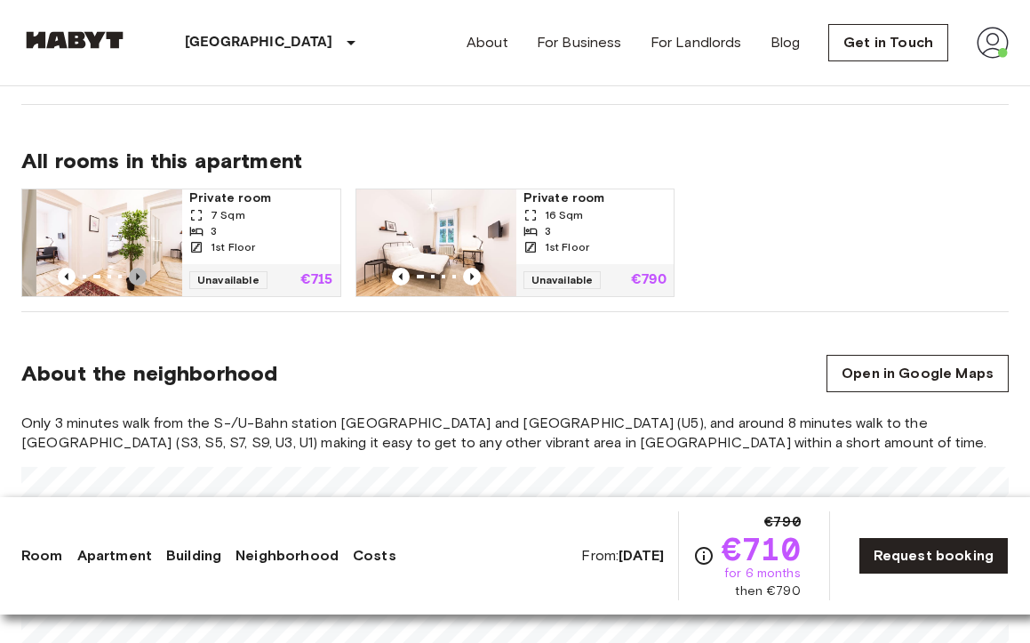
click at [141, 275] on icon "Previous image" at bounding box center [138, 276] width 18 height 18
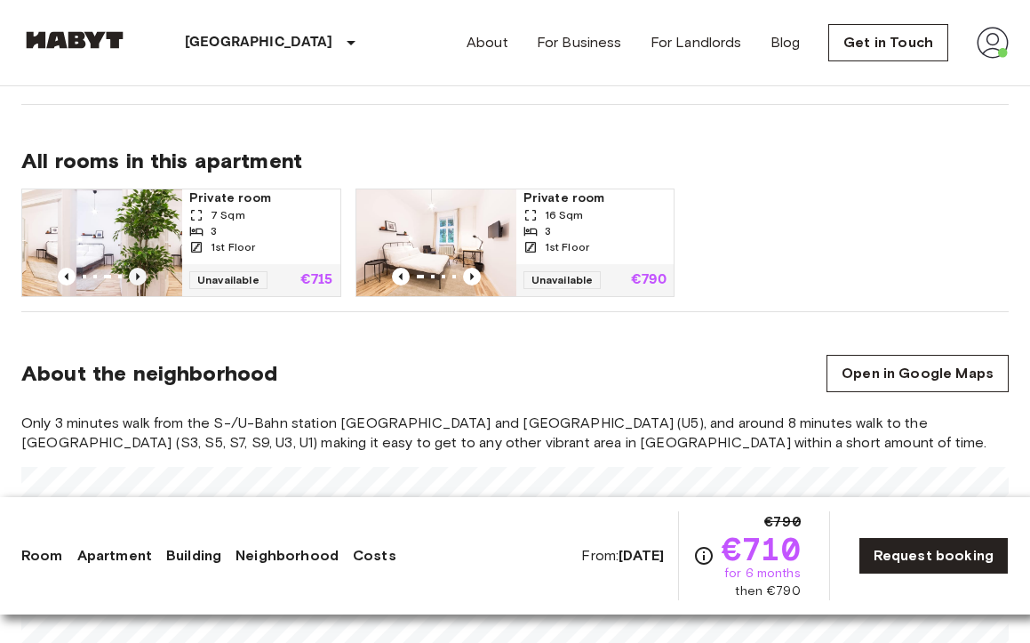
click at [141, 275] on icon "Previous image" at bounding box center [138, 276] width 18 height 18
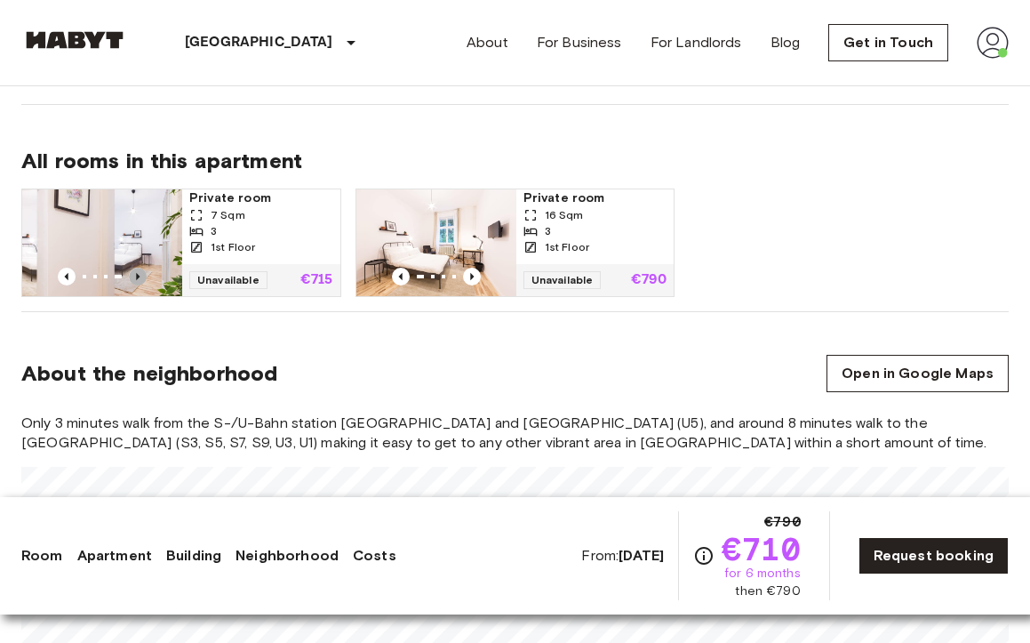
click at [141, 275] on icon "Previous image" at bounding box center [138, 276] width 18 height 18
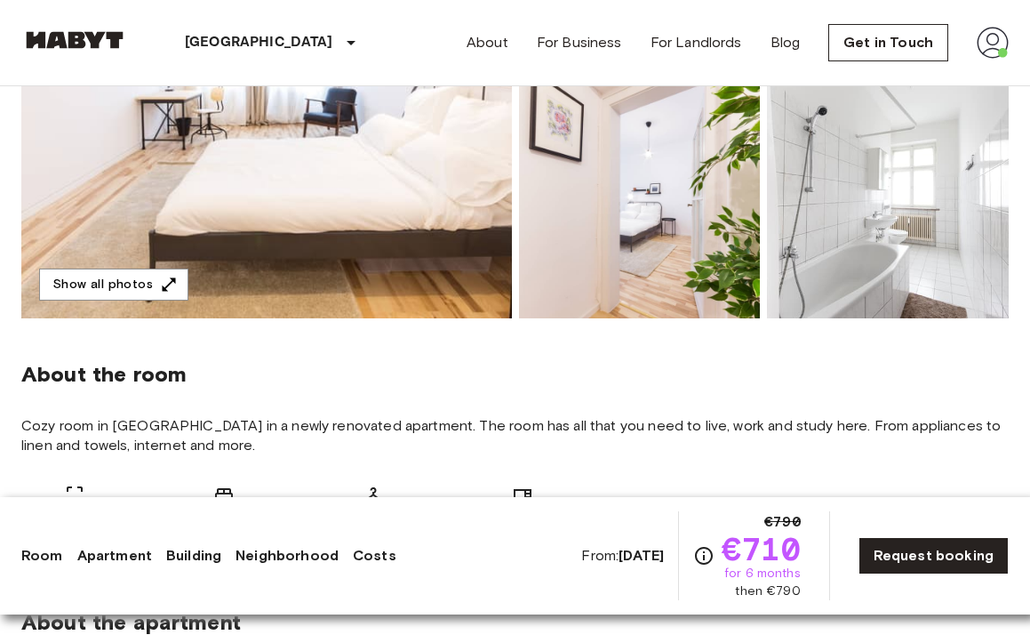
scroll to position [0, 0]
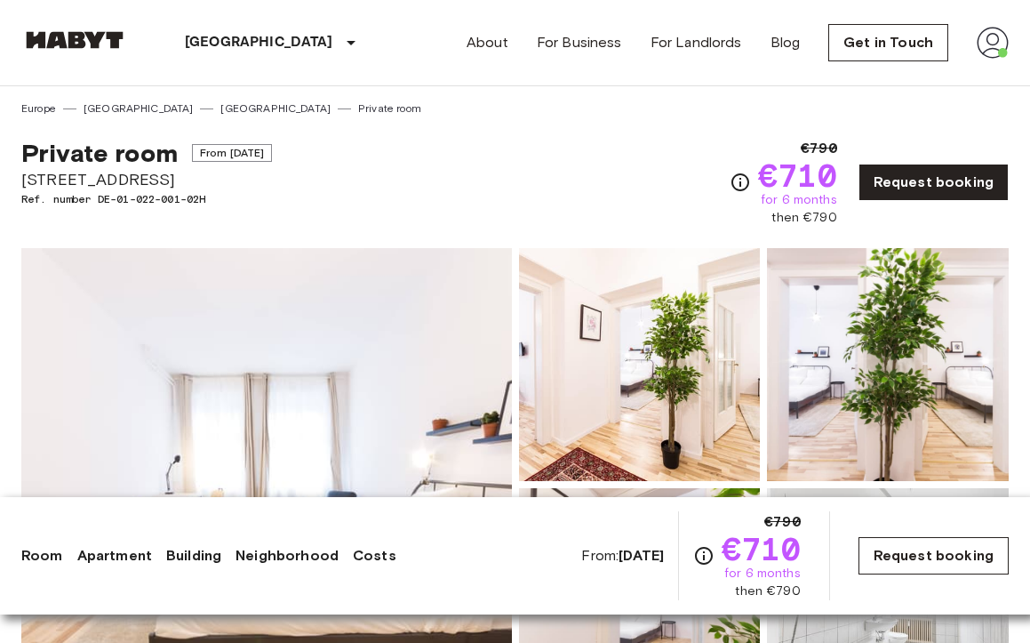
click at [957, 558] on link "Request booking" at bounding box center [933, 555] width 150 height 37
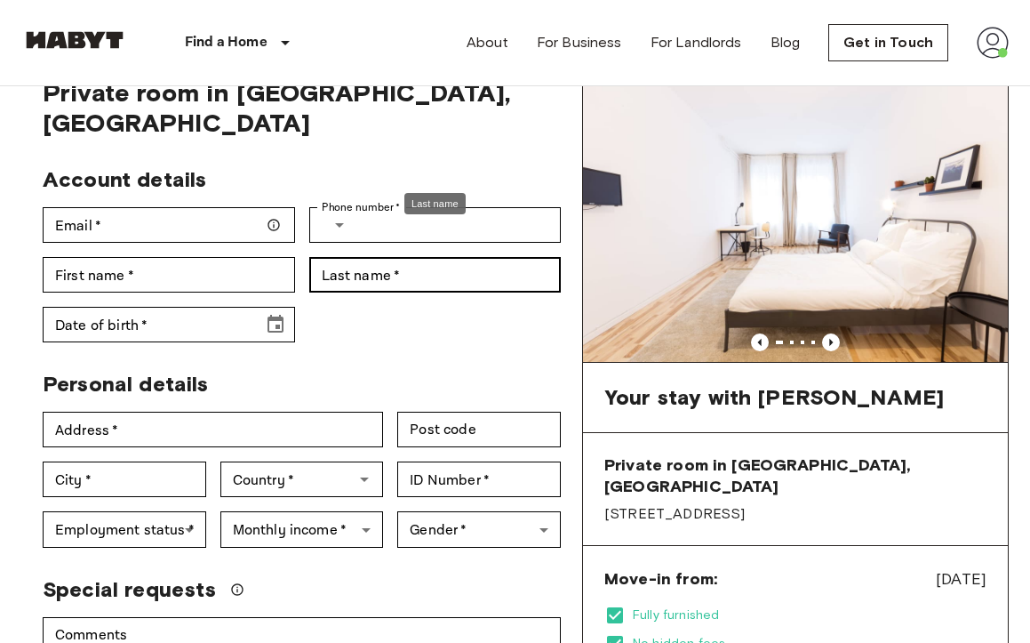
scroll to position [82, 0]
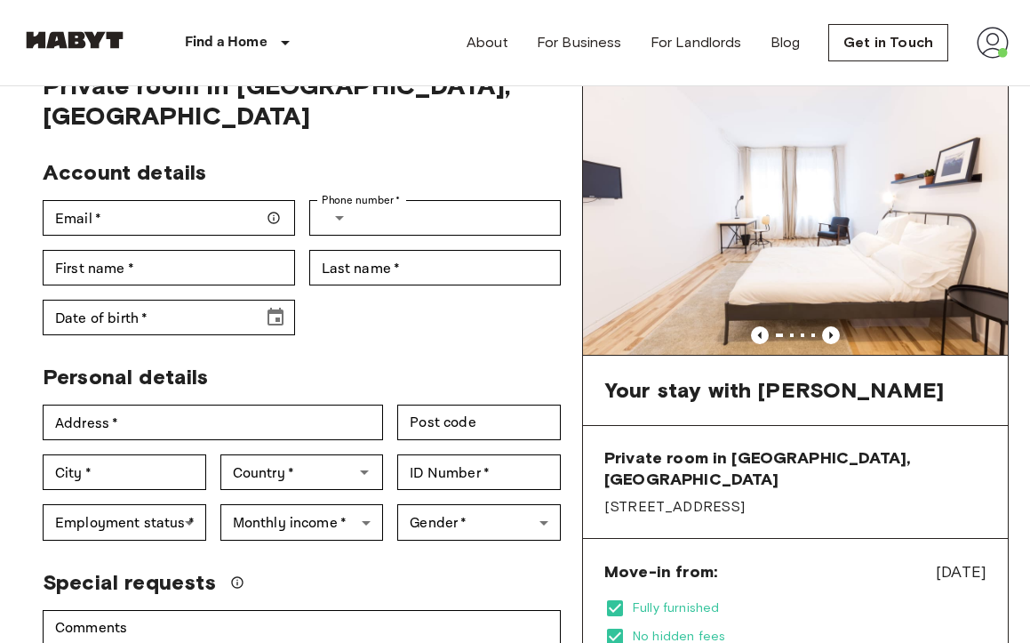
click at [218, 236] on div "First name   * First name   *" at bounding box center [161, 261] width 267 height 50
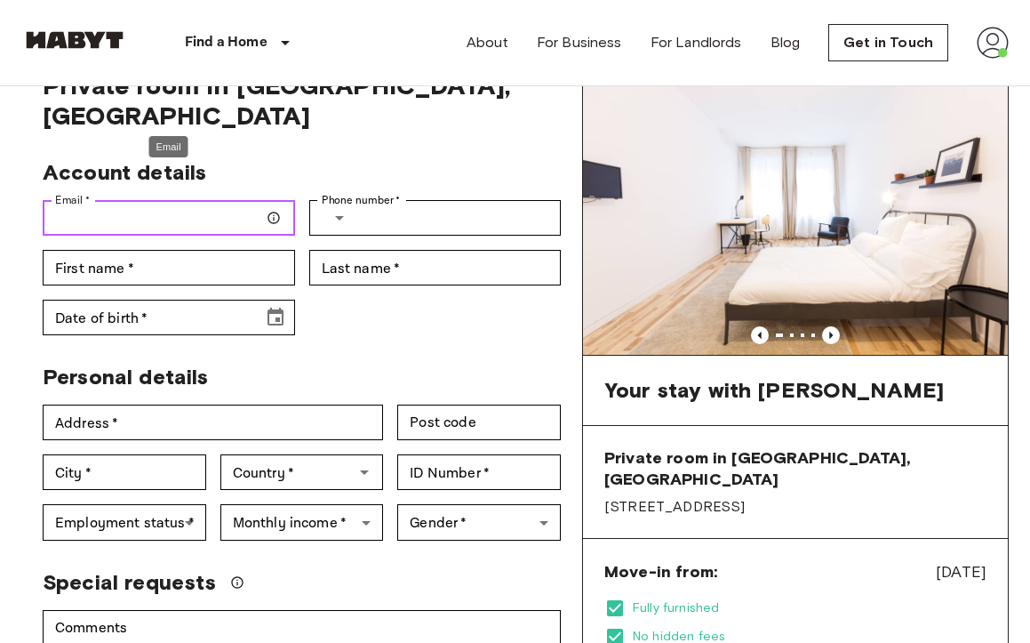
click at [219, 204] on input "Email   *" at bounding box center [169, 218] width 252 height 36
type input "**********"
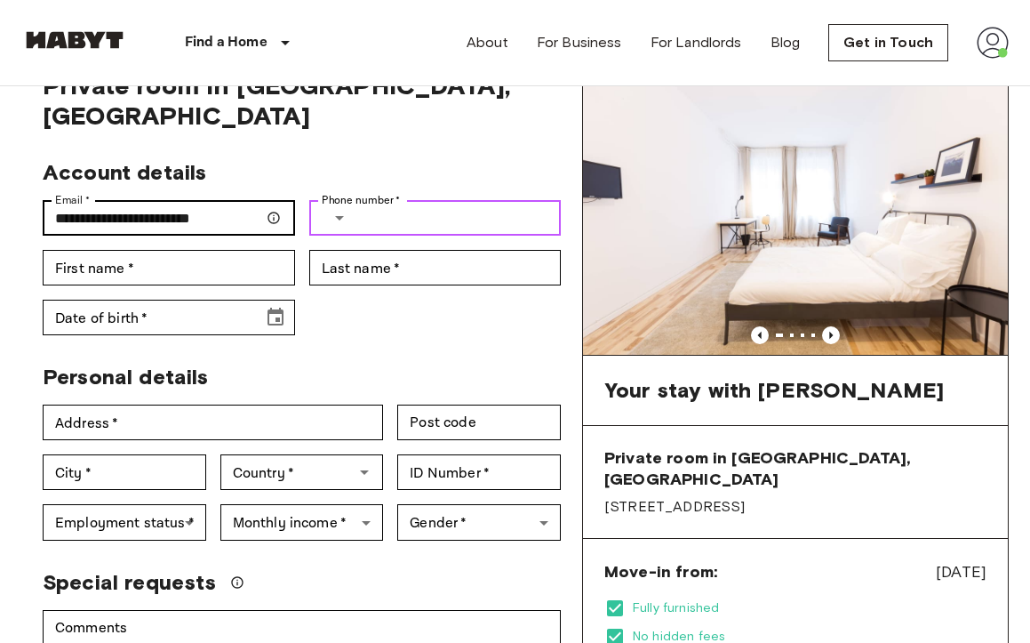
type input "**********"
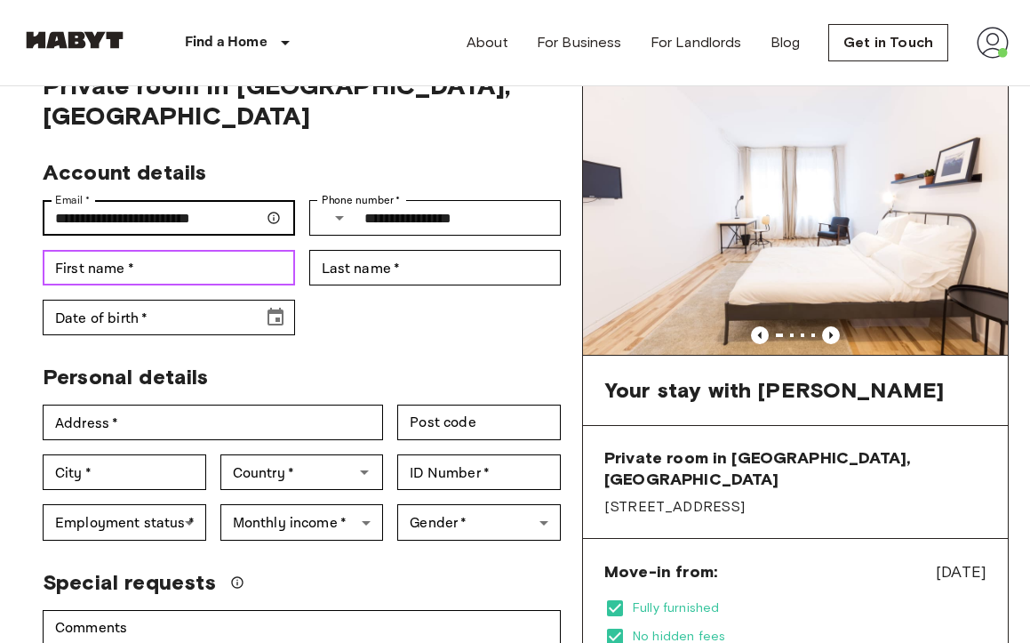
type input "********"
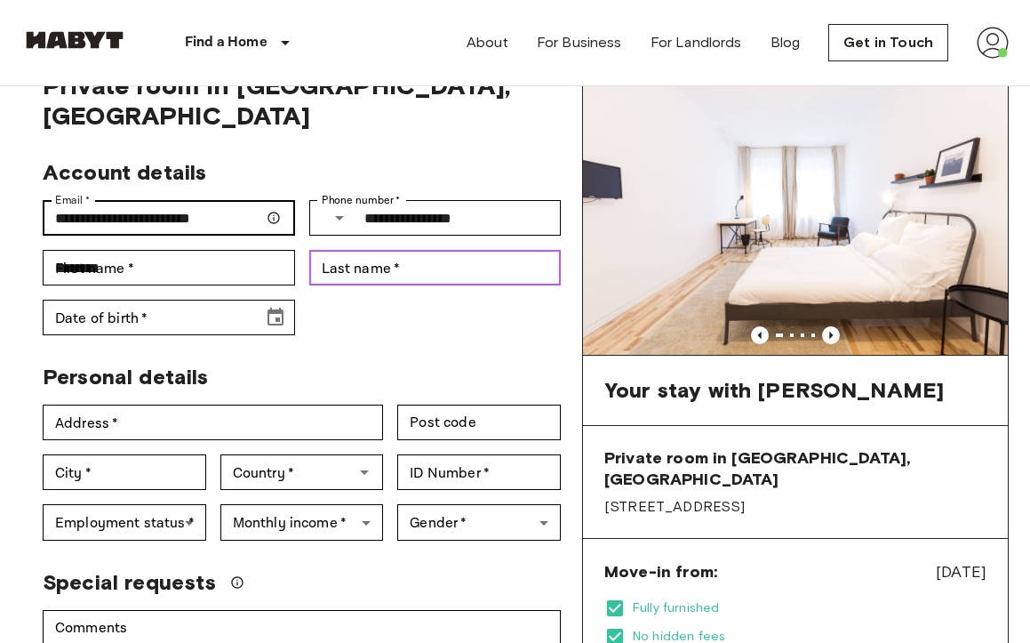
type input "*****"
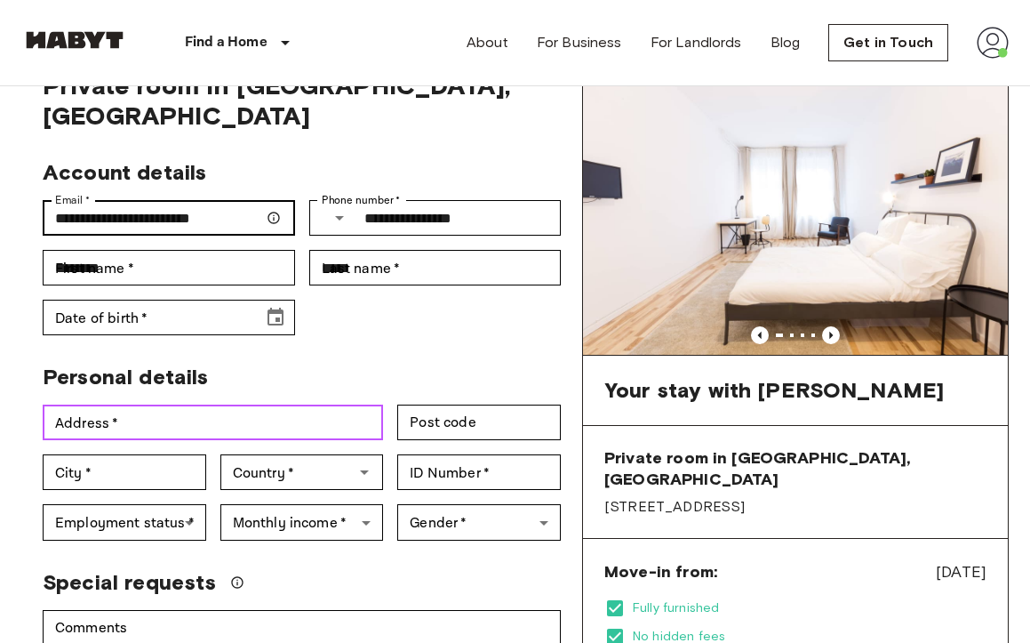
type input "**********"
type input "*****"
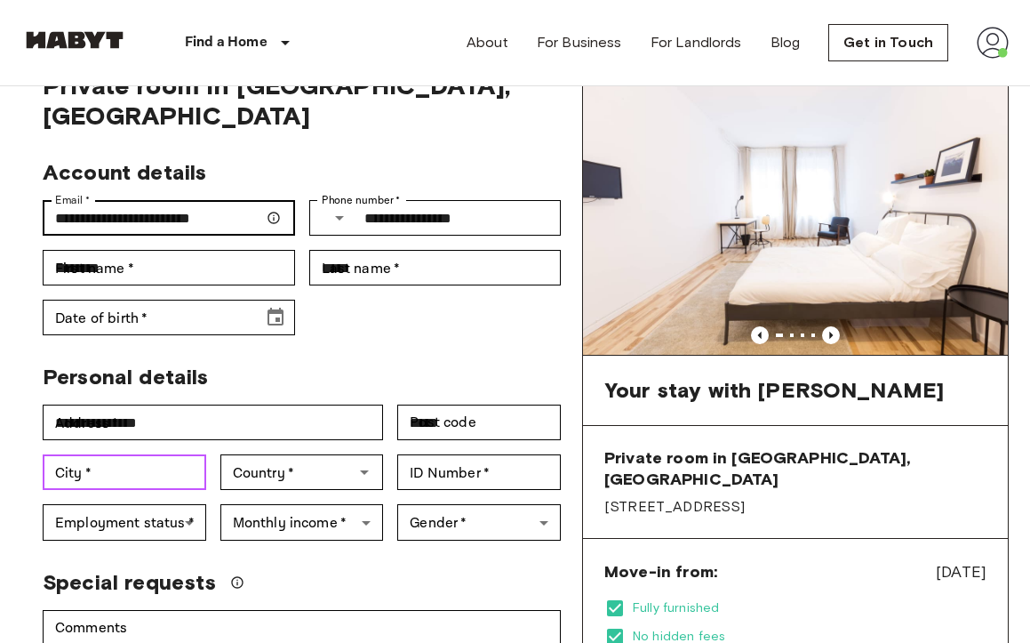
type input "******"
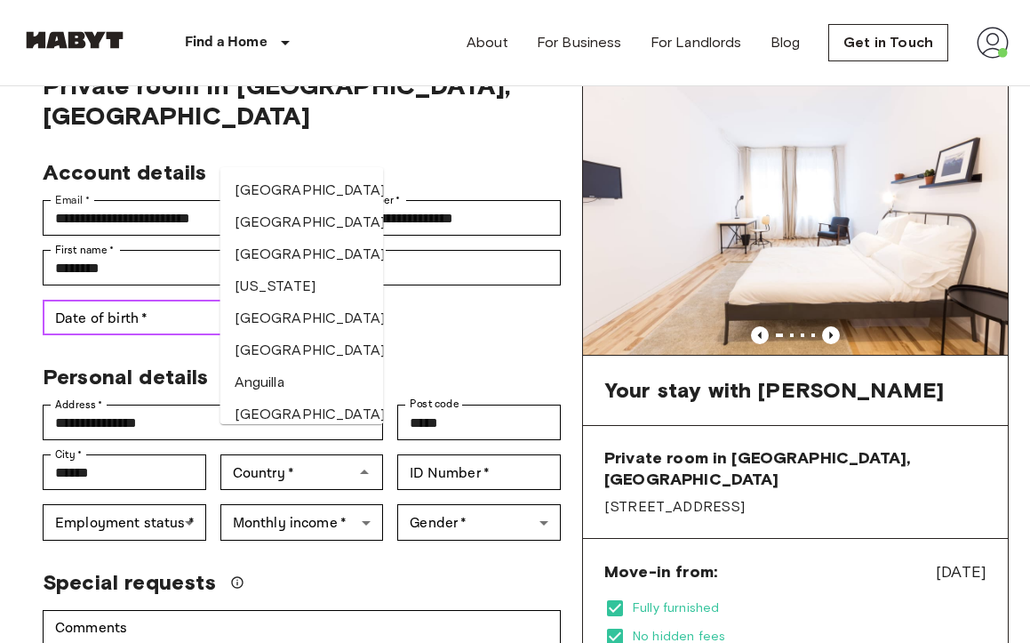
click at [194, 299] on input "Date of birth   *" at bounding box center [147, 317] width 208 height 36
click at [471, 293] on div "**********" at bounding box center [294, 240] width 532 height 190
click at [147, 299] on input "**********" at bounding box center [147, 317] width 208 height 36
type input "**********"
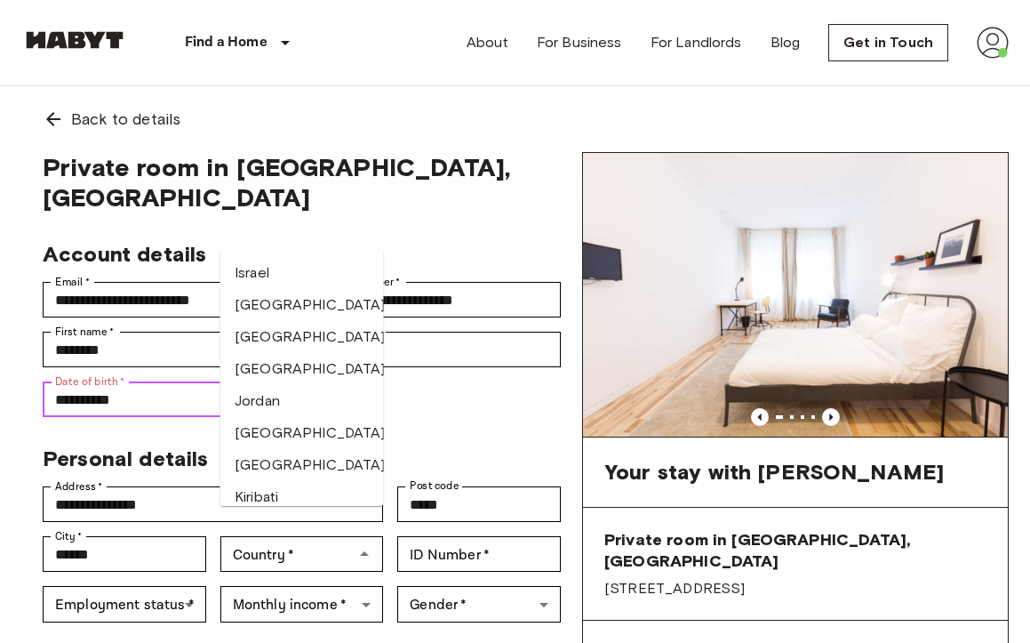
scroll to position [3441, 0]
click at [283, 89] on li "[GEOGRAPHIC_DATA]" at bounding box center [302, 73] width 164 height 32
type input "*****"
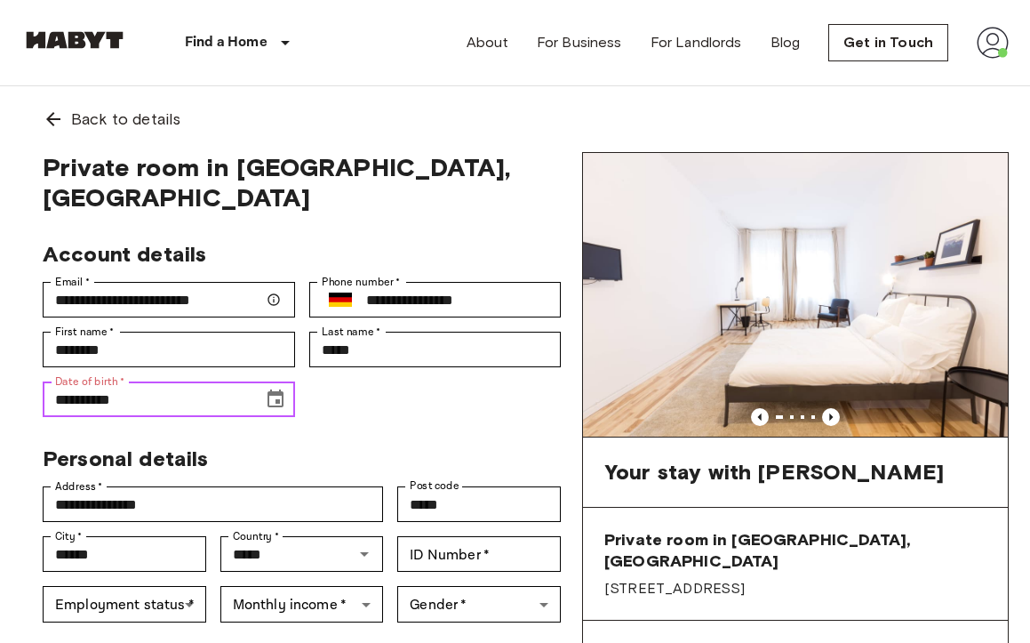
click at [189, 381] on input "**********" at bounding box center [147, 399] width 208 height 36
click at [272, 388] on icon "Choose date, selected date is Dec 21, 1919" at bounding box center [275, 398] width 21 height 21
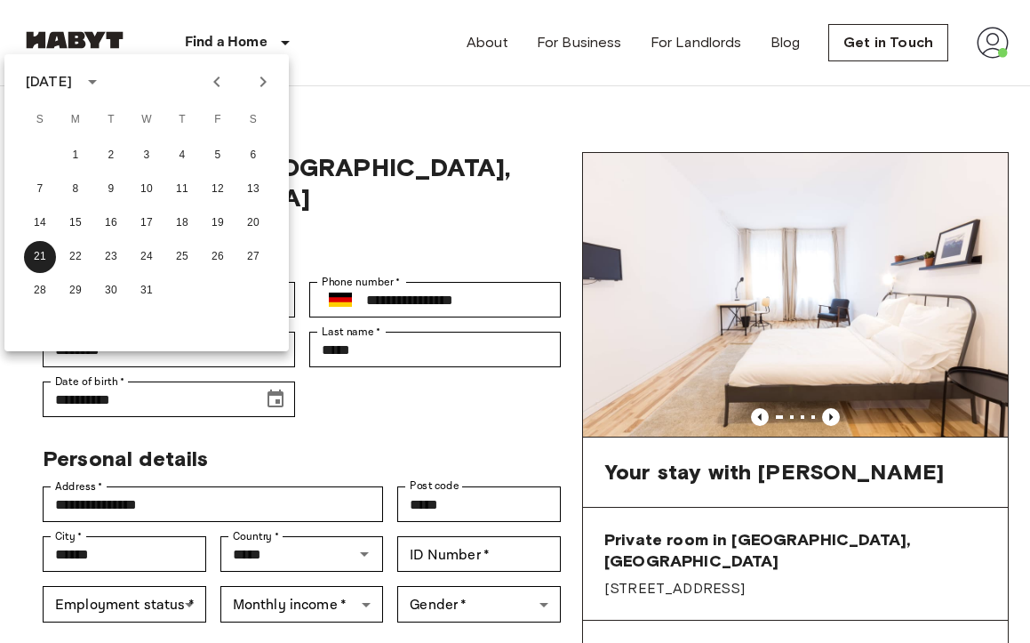
click at [72, 86] on div "[DATE]" at bounding box center [49, 81] width 46 height 21
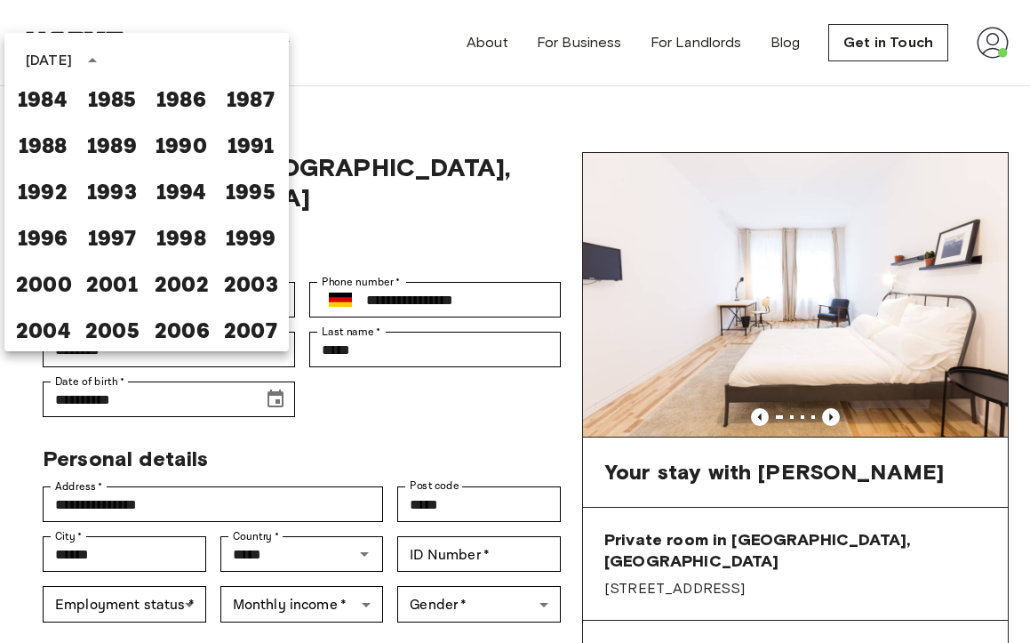
scroll to position [7, 0]
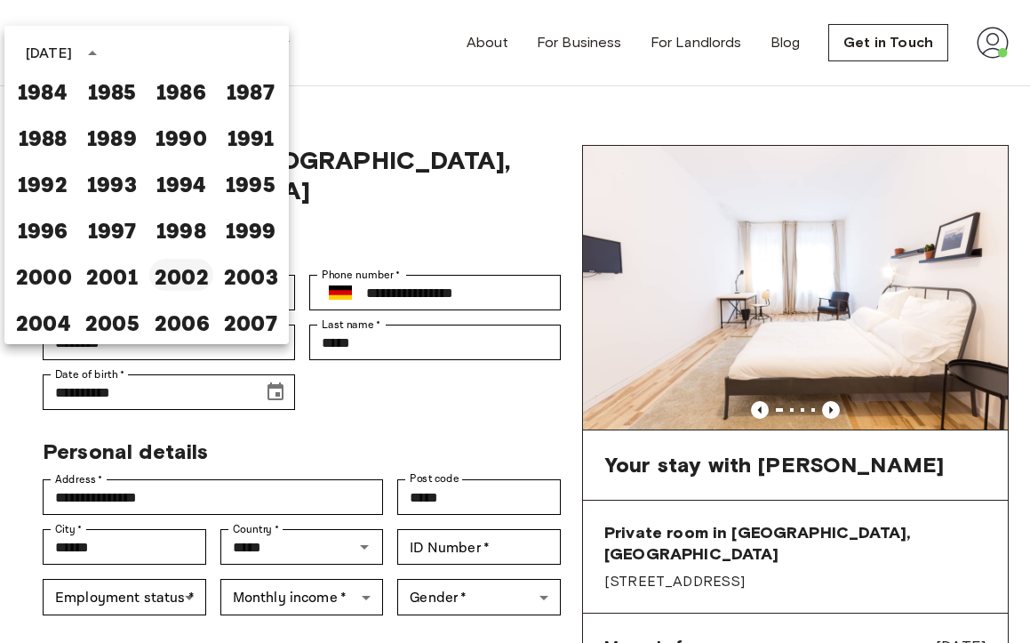
click at [184, 269] on button "2002" at bounding box center [181, 275] width 64 height 32
type input "**********"
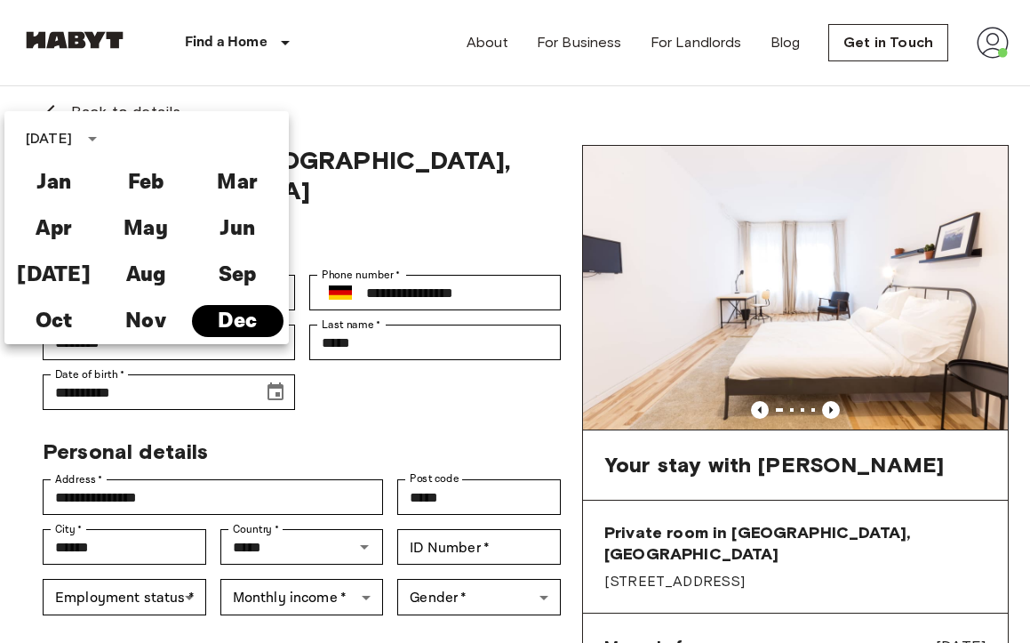
click at [238, 321] on button "Dec" at bounding box center [238, 321] width 92 height 32
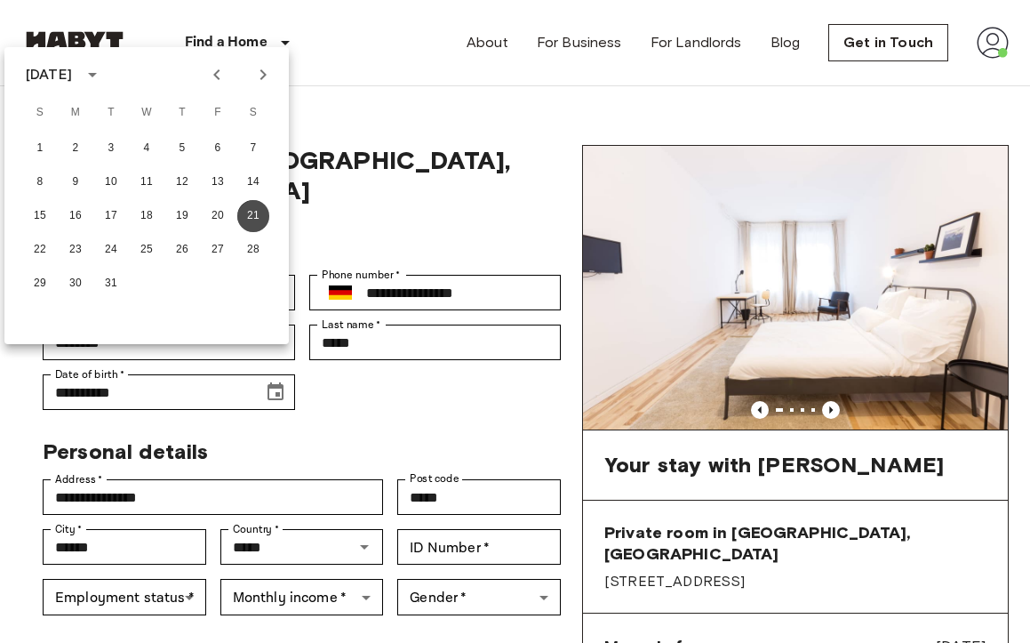
click at [259, 212] on button "21" at bounding box center [253, 216] width 32 height 32
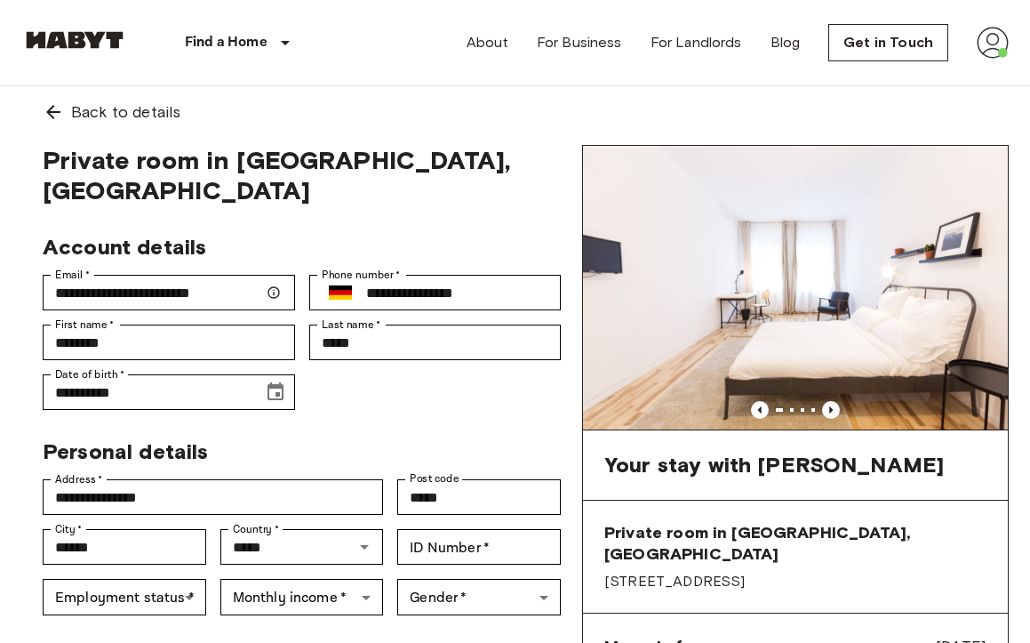
click at [387, 428] on div "Personal details" at bounding box center [294, 444] width 532 height 41
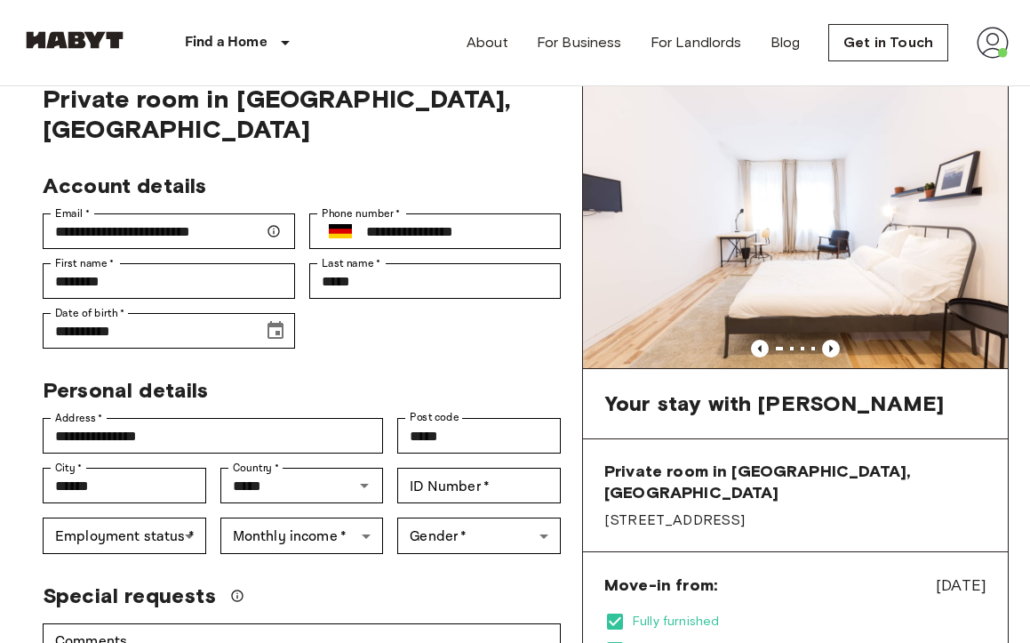
scroll to position [70, 0]
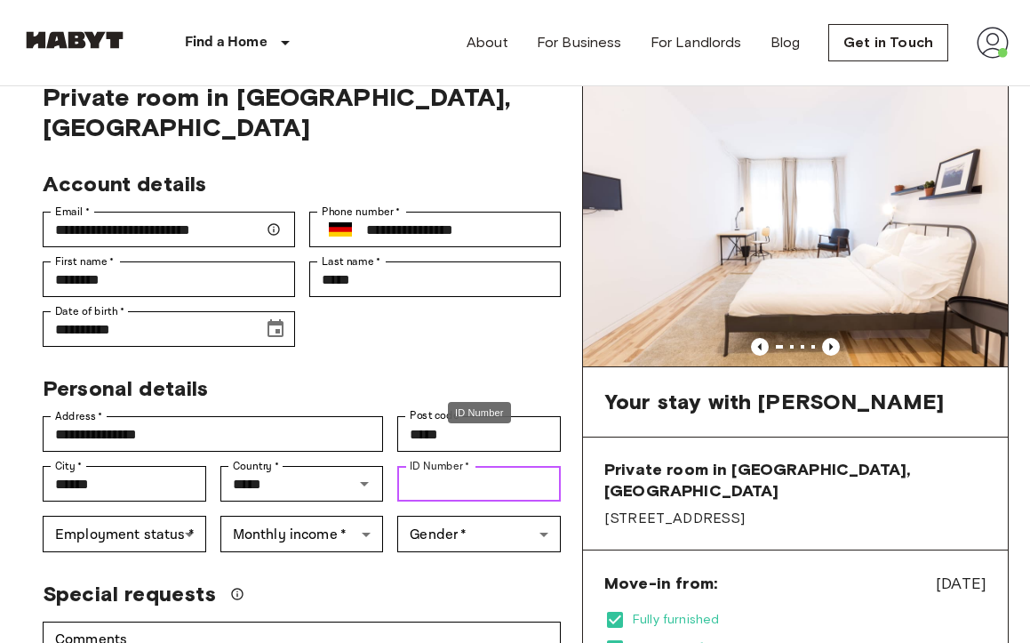
click at [457, 466] on input "ID Number   *" at bounding box center [479, 484] width 164 height 36
type input "********"
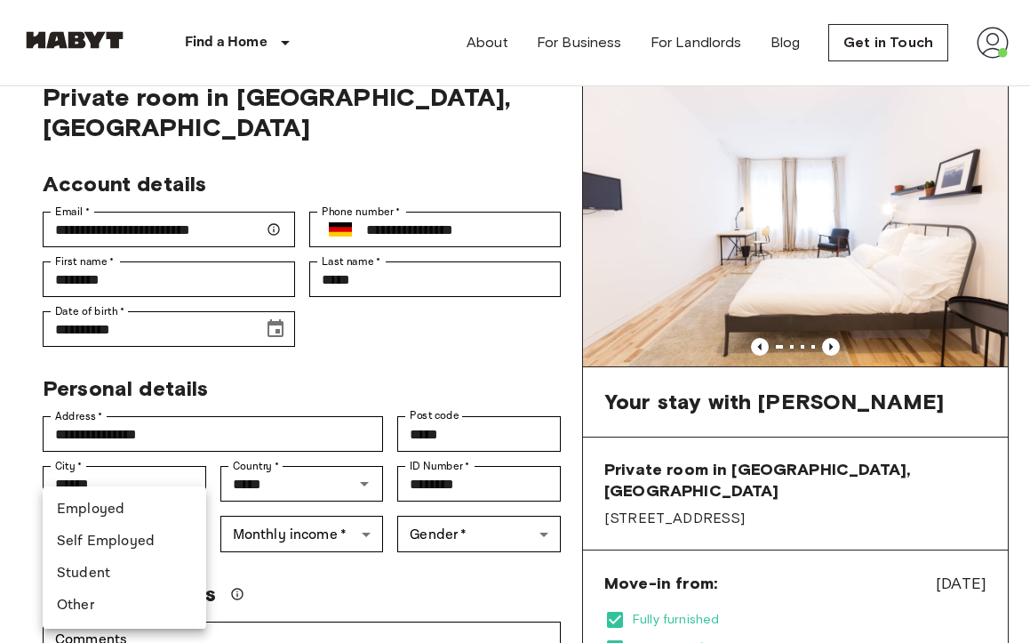
click at [179, 531] on li "Self Employed" at bounding box center [125, 541] width 164 height 32
type input "**********"
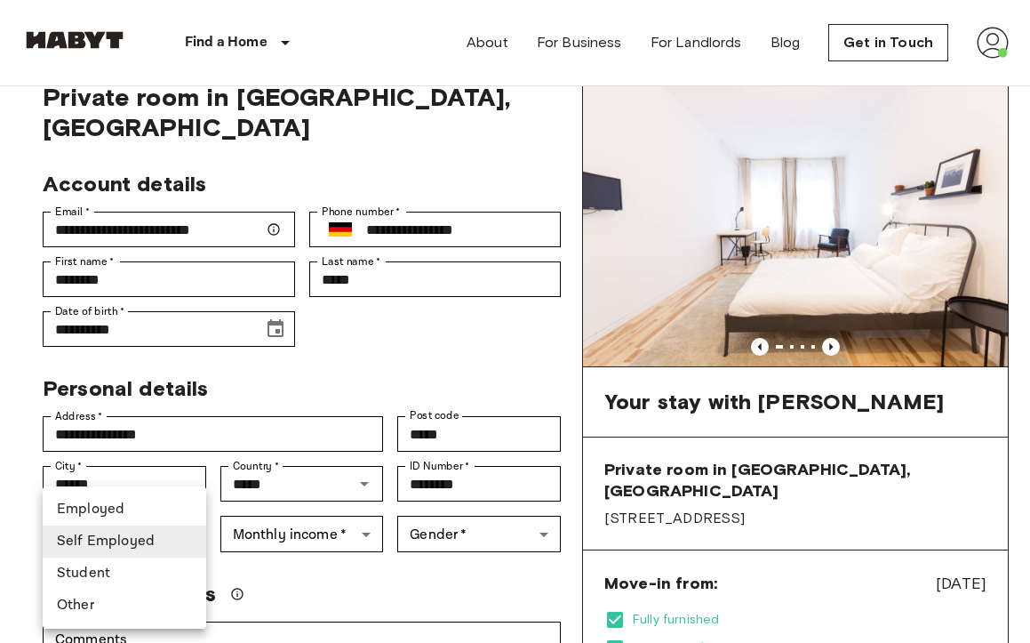
click at [327, 545] on div at bounding box center [515, 321] width 1030 height 643
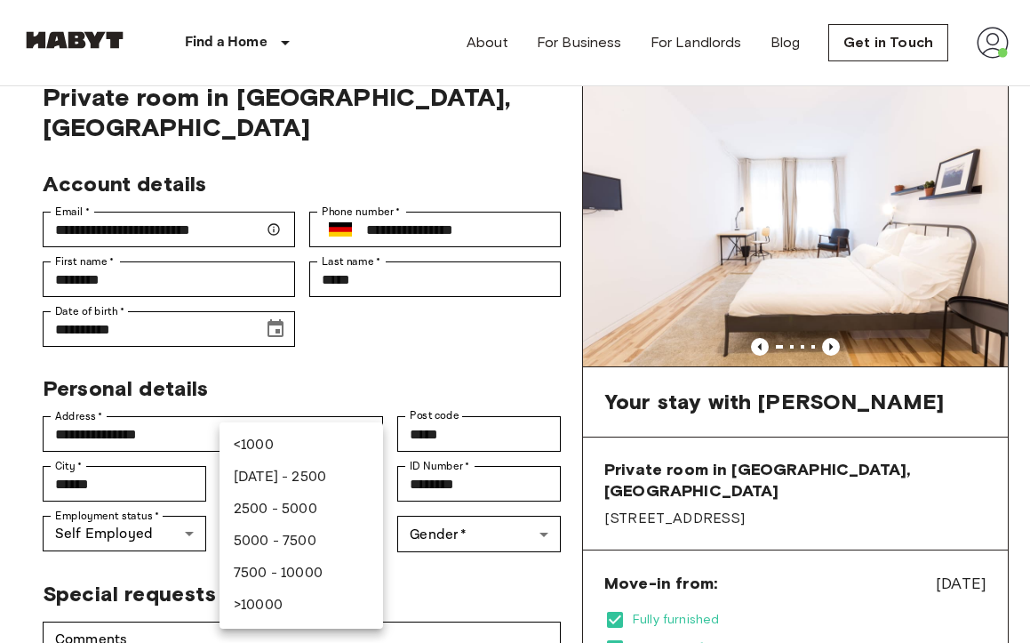
click at [328, 479] on li "[DATE] - 2500" at bounding box center [302, 477] width 164 height 32
type input "***"
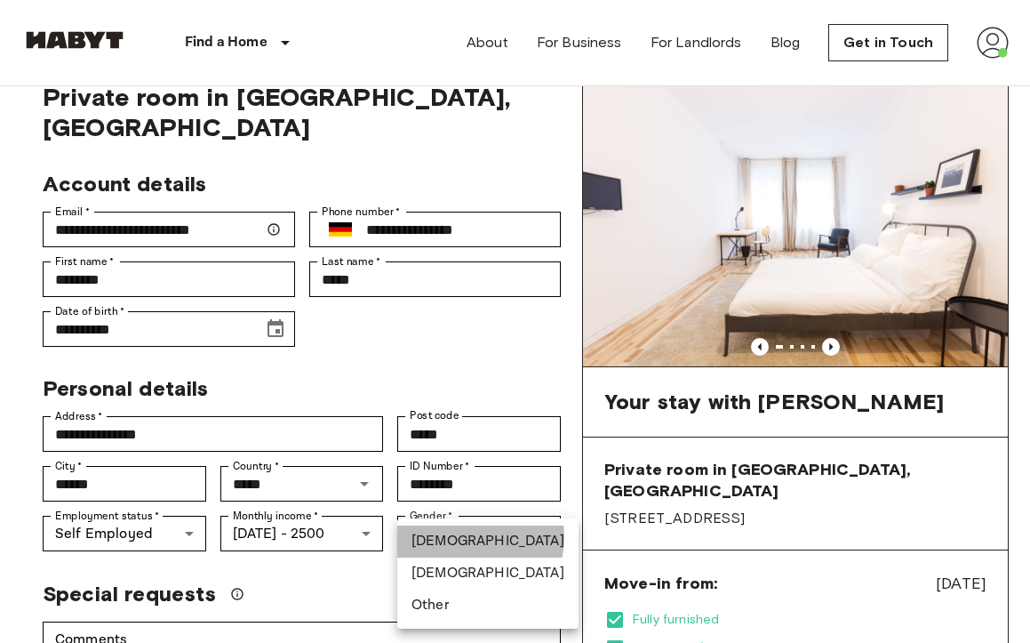
click at [471, 537] on li "[DEMOGRAPHIC_DATA]" at bounding box center [487, 541] width 181 height 32
type input "****"
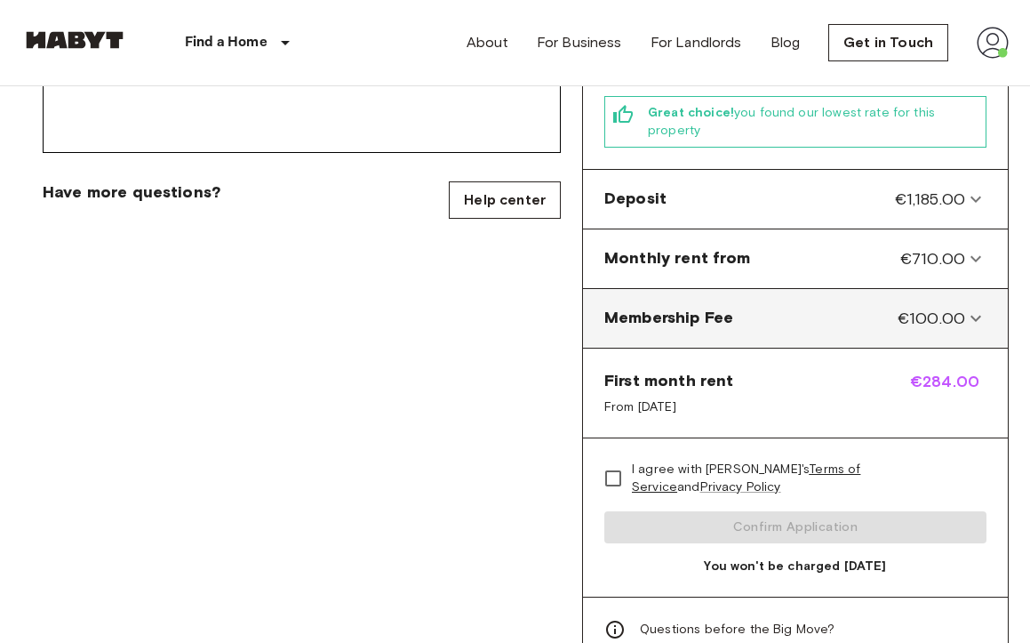
scroll to position [701, 0]
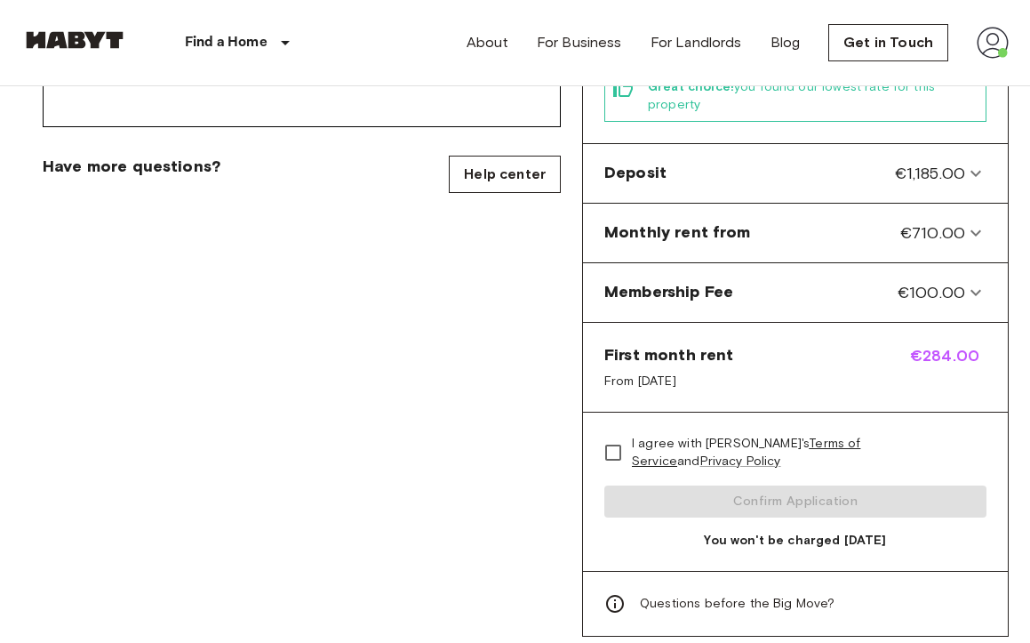
click at [670, 435] on span "I agree with [PERSON_NAME]'s Terms of Service and Privacy Policy" at bounding box center [802, 453] width 340 height 36
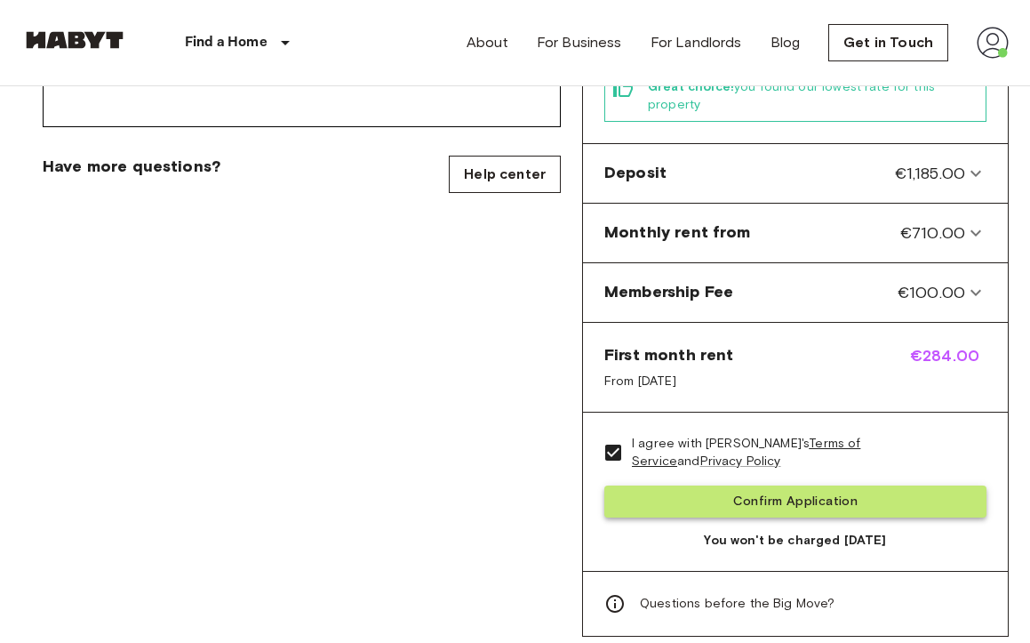
click at [699, 485] on button "Confirm Application" at bounding box center [795, 501] width 382 height 33
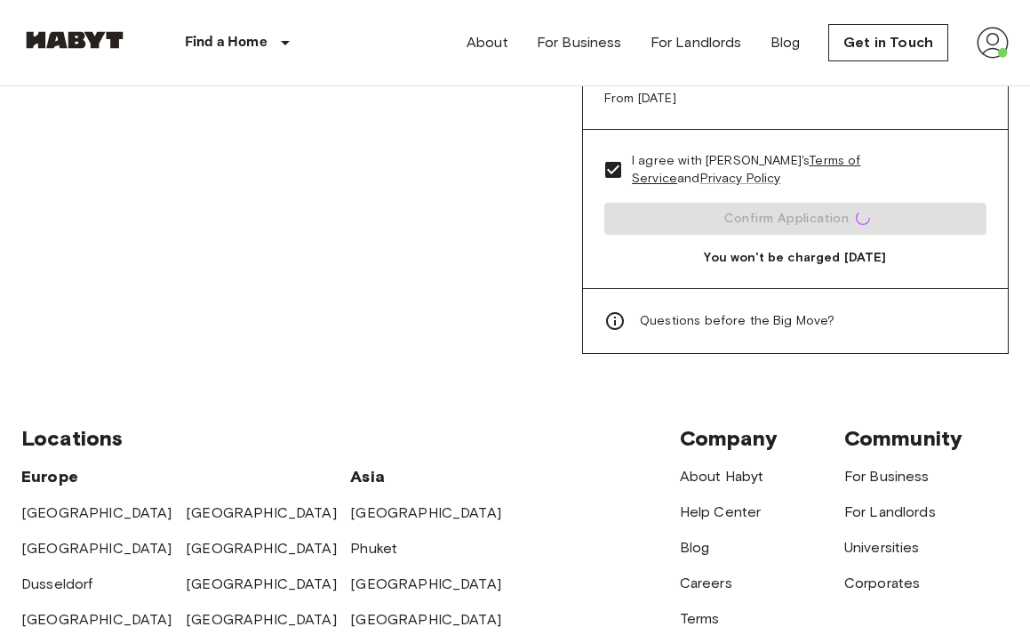
scroll to position [949, 0]
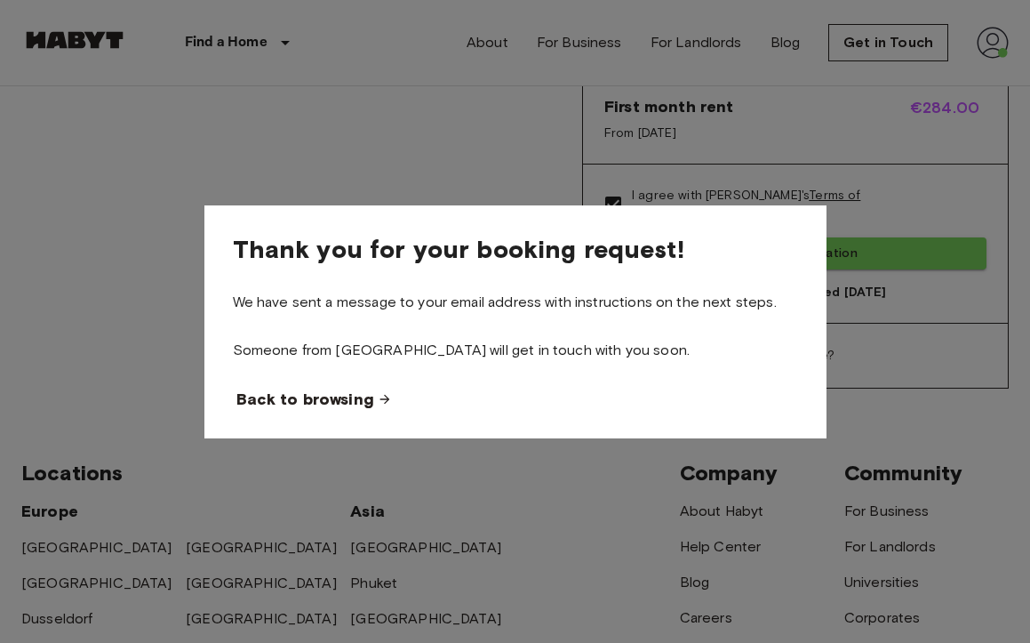
click at [348, 401] on span "Back to browsing" at bounding box center [305, 398] width 138 height 21
